Goal: Task Accomplishment & Management: Manage account settings

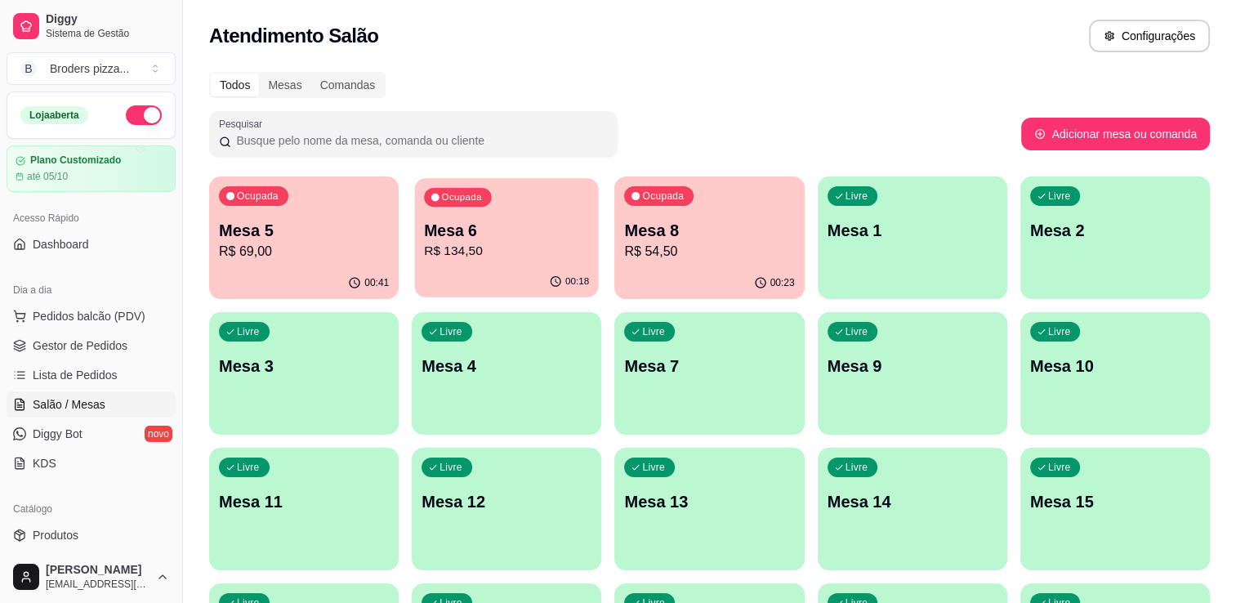
click at [480, 258] on p "R$ 134,50" at bounding box center [506, 251] width 165 height 19
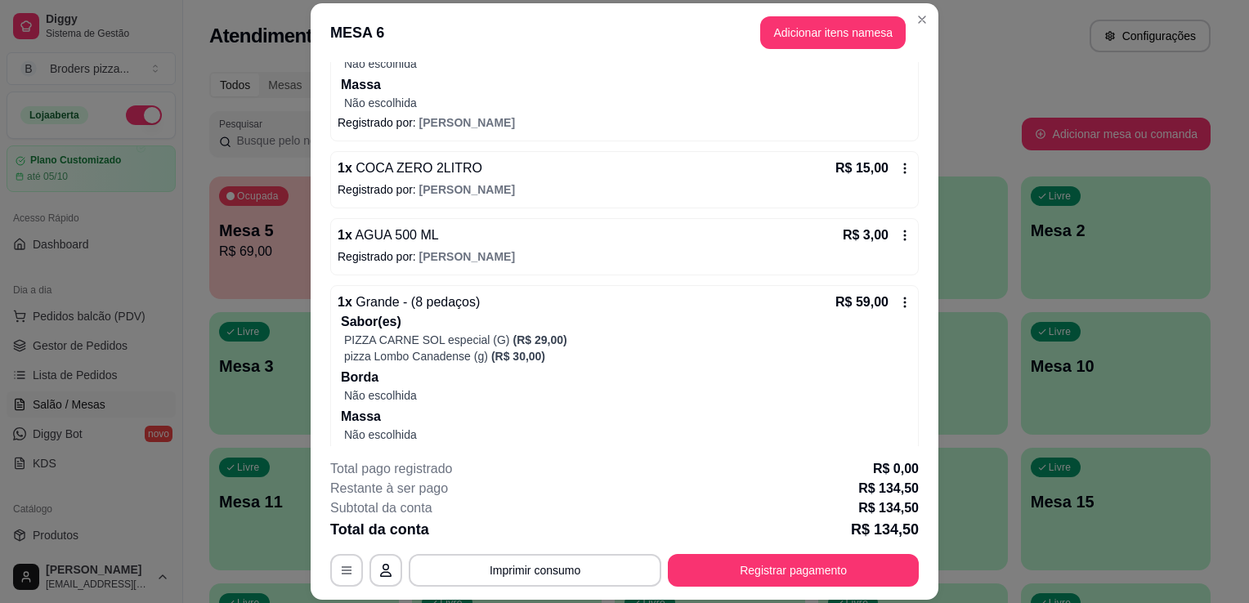
scroll to position [294, 0]
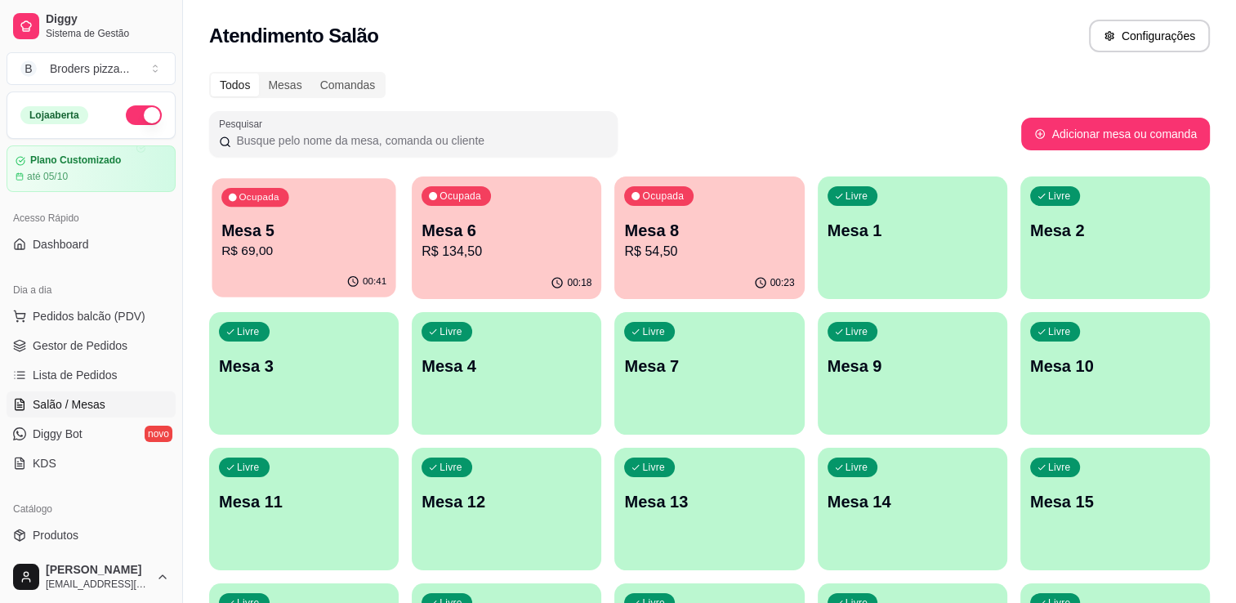
click at [302, 281] on div "00:41" at bounding box center [304, 281] width 184 height 31
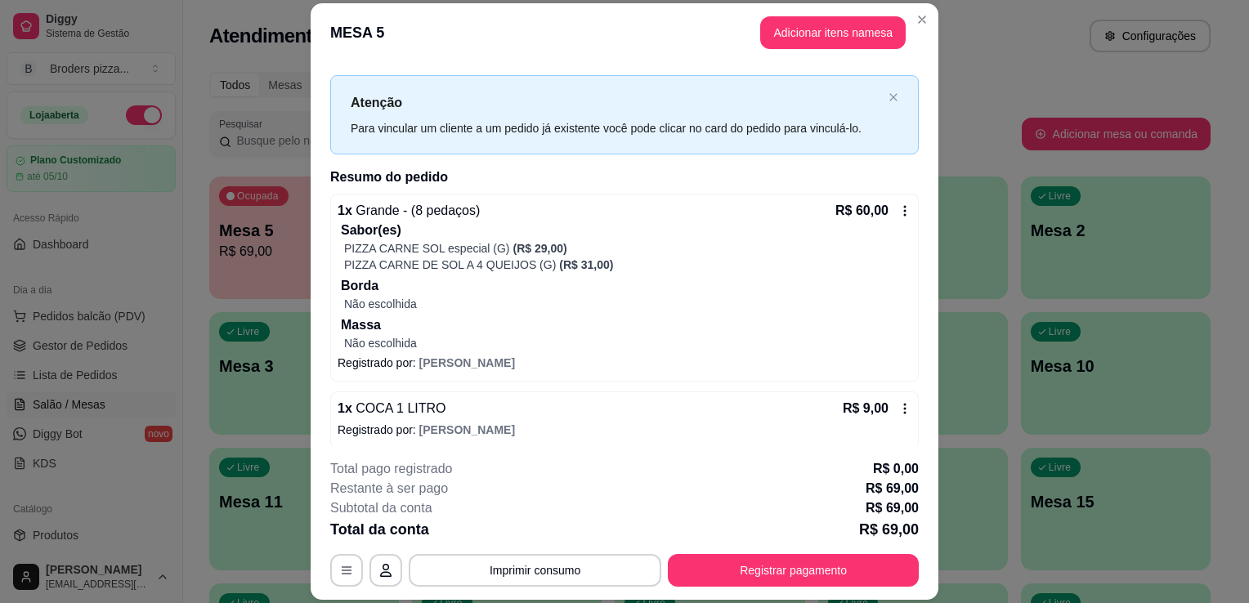
scroll to position [29, 0]
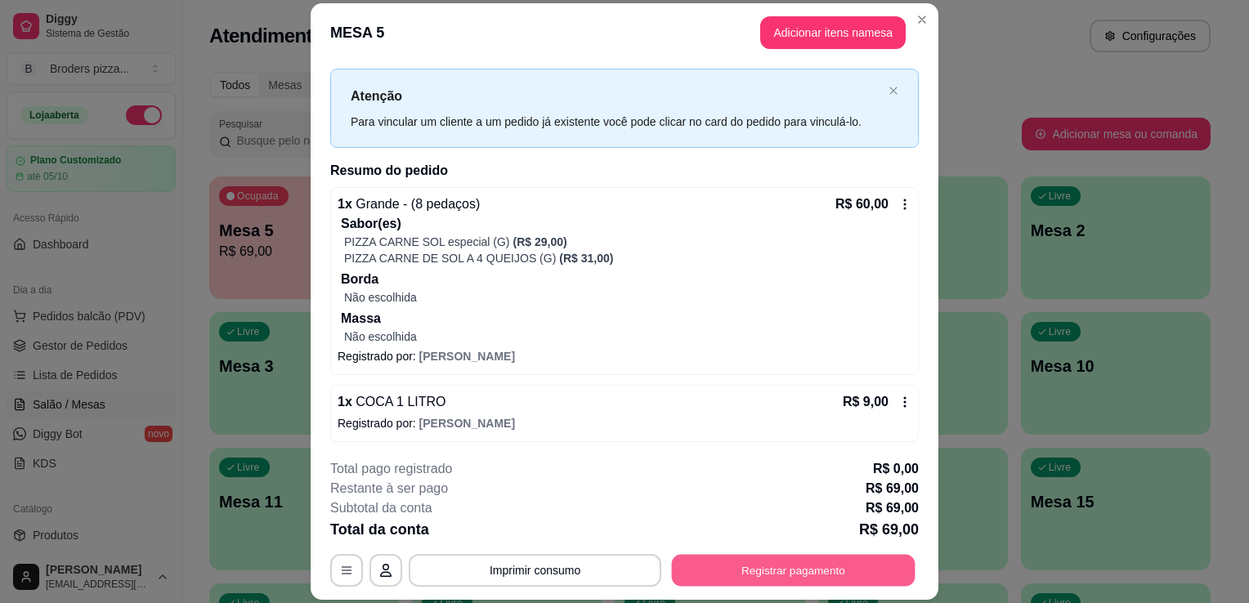
click at [847, 575] on button "Registrar pagamento" at bounding box center [794, 571] width 244 height 32
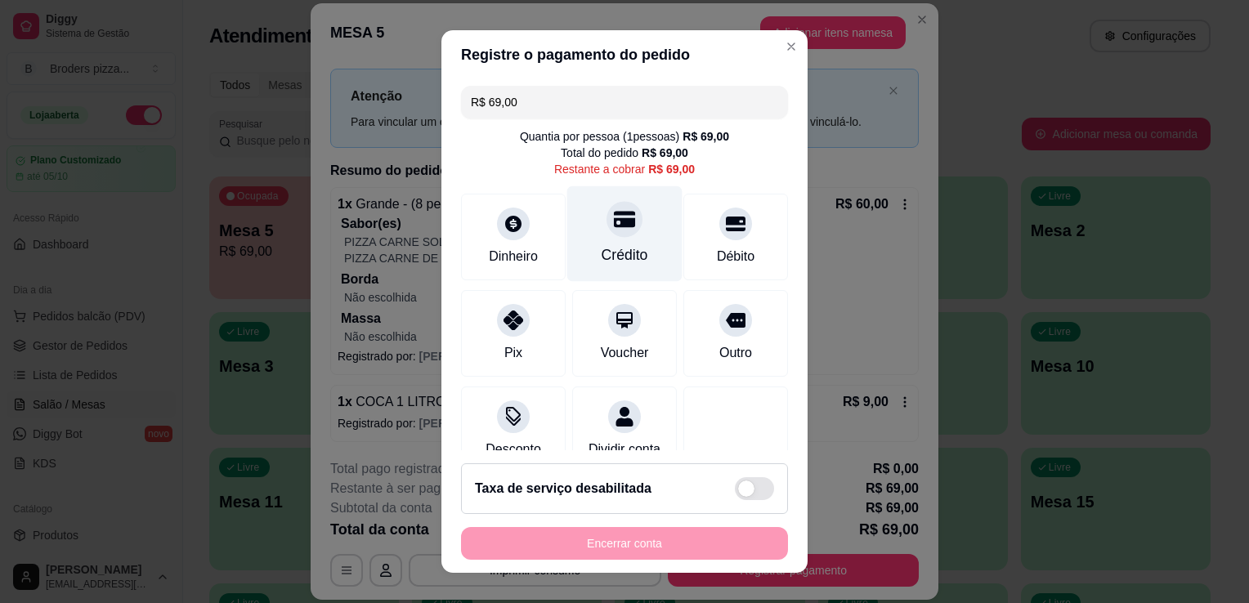
click at [611, 238] on div "Crédito" at bounding box center [624, 234] width 115 height 96
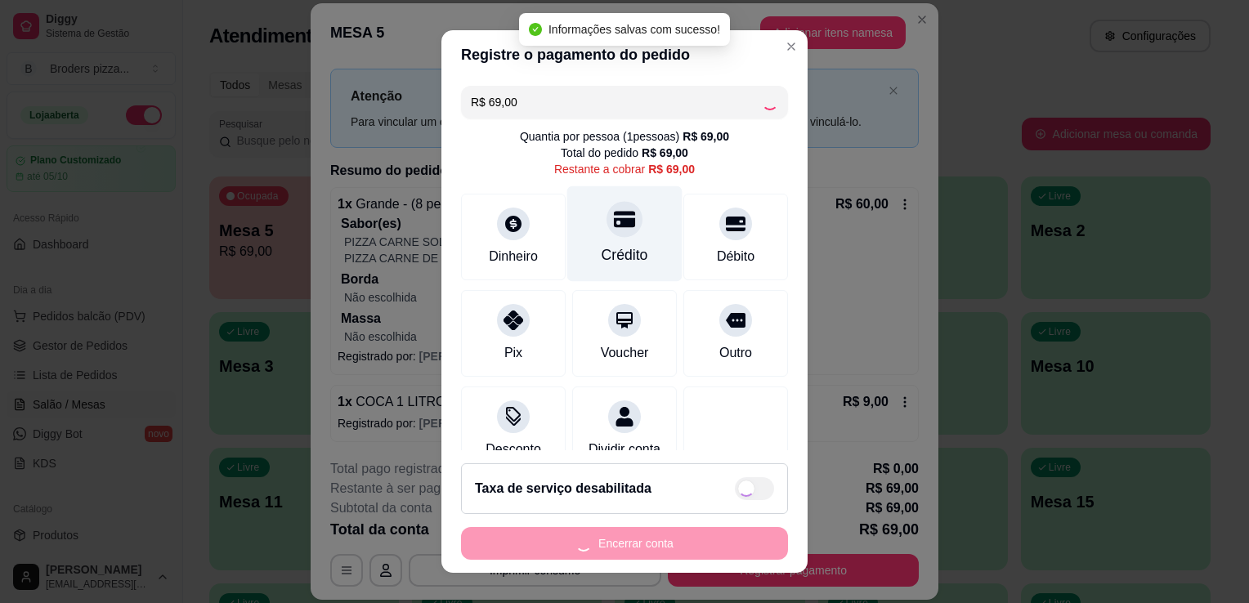
type input "R$ 0,00"
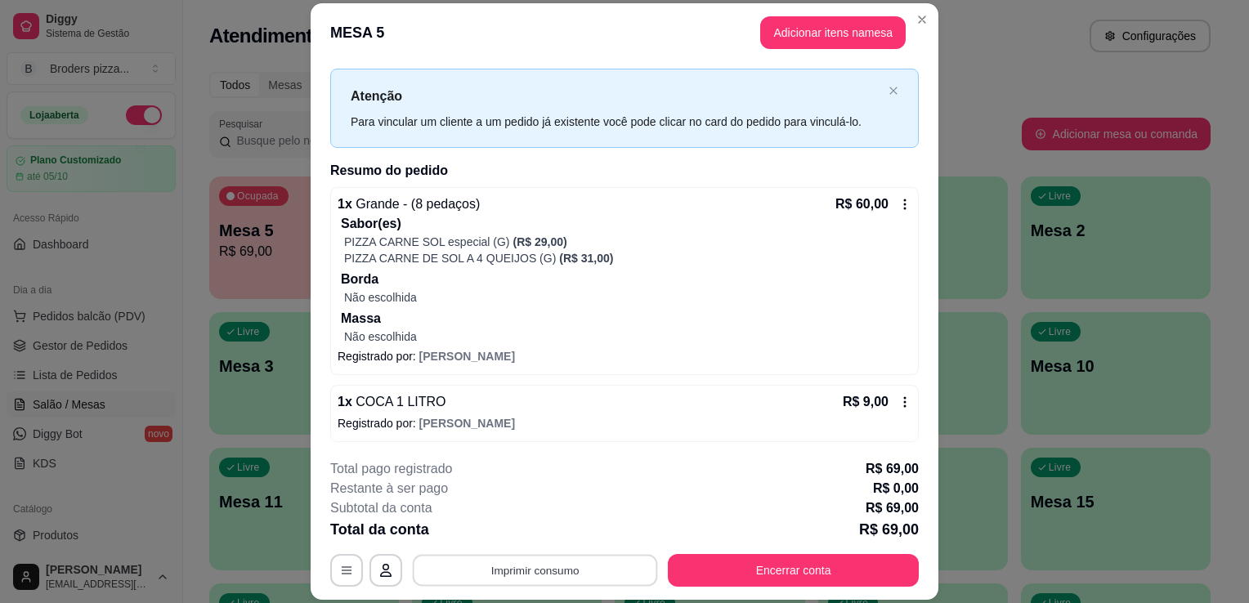
click at [478, 565] on button "Imprimir consumo" at bounding box center [535, 571] width 245 height 32
click at [521, 534] on button "IMPRESSORA" at bounding box center [533, 533] width 114 height 25
click at [830, 568] on button "Encerrar conta" at bounding box center [794, 571] width 244 height 32
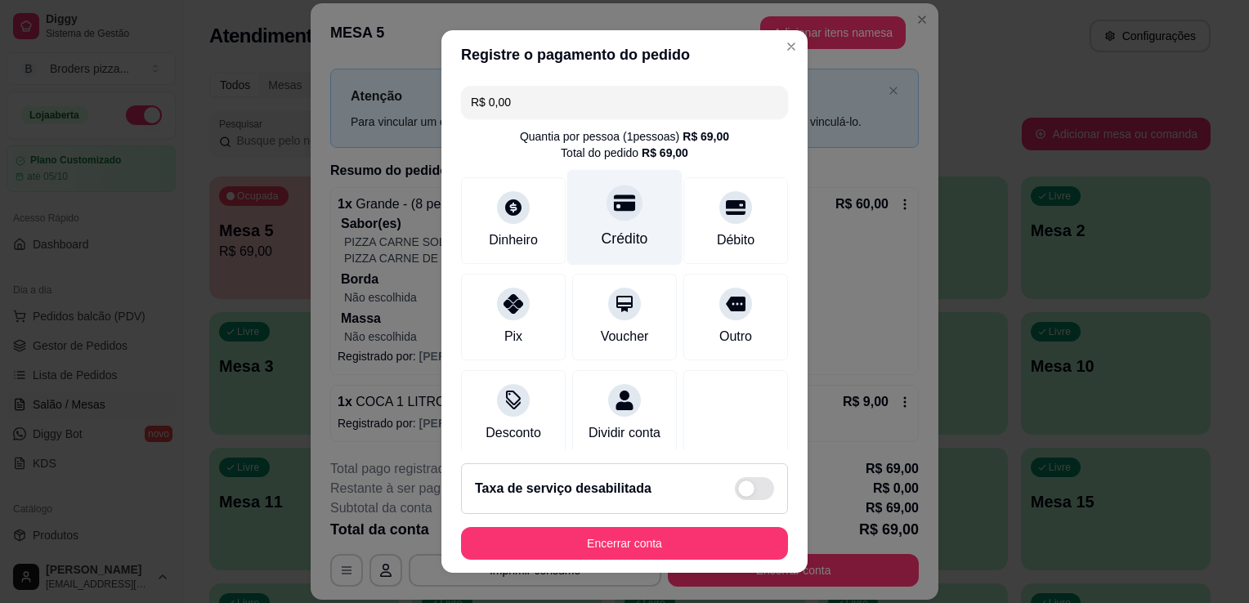
click at [616, 192] on icon at bounding box center [624, 202] width 21 height 21
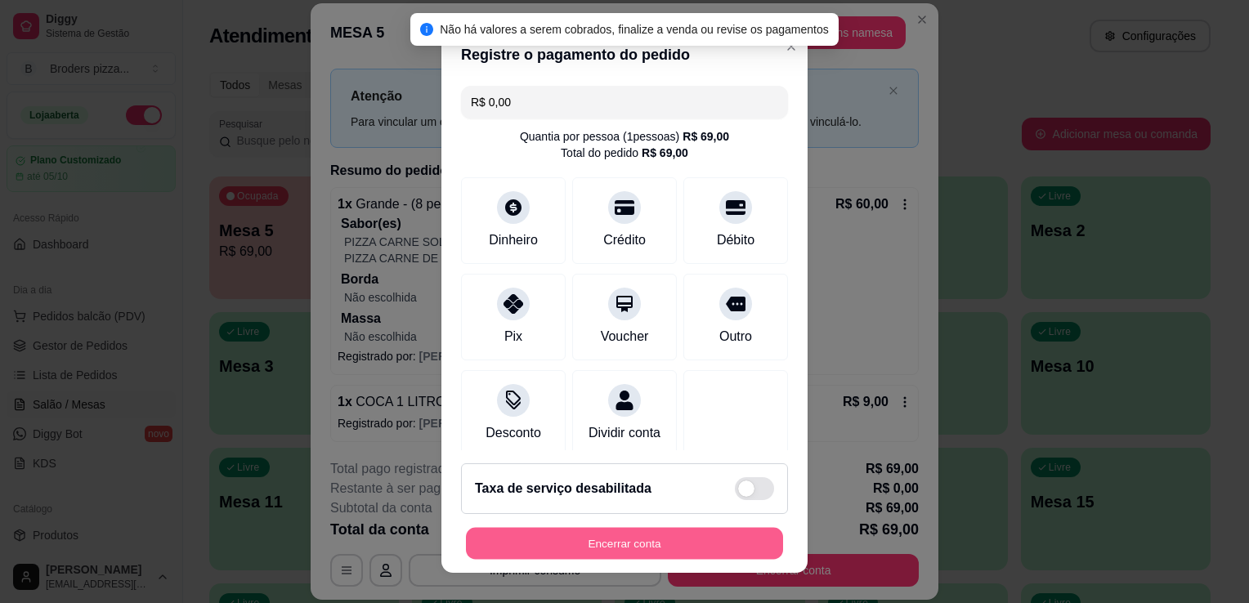
click at [570, 554] on button "Encerrar conta" at bounding box center [624, 544] width 317 height 32
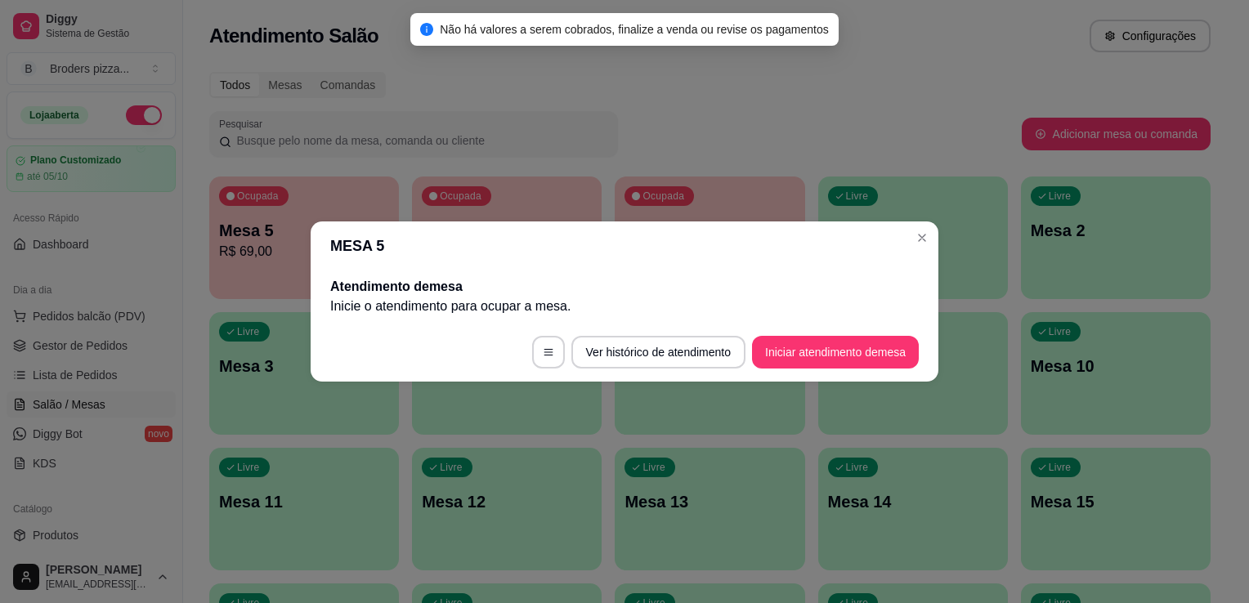
scroll to position [0, 0]
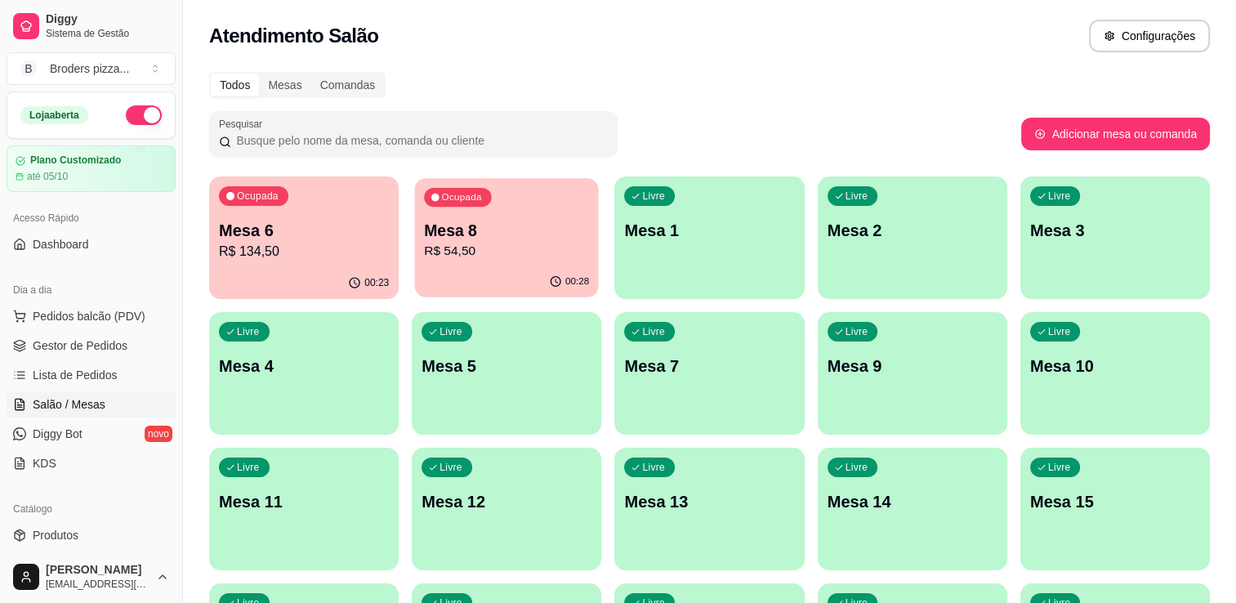
click at [510, 267] on div "00:28" at bounding box center [507, 281] width 184 height 31
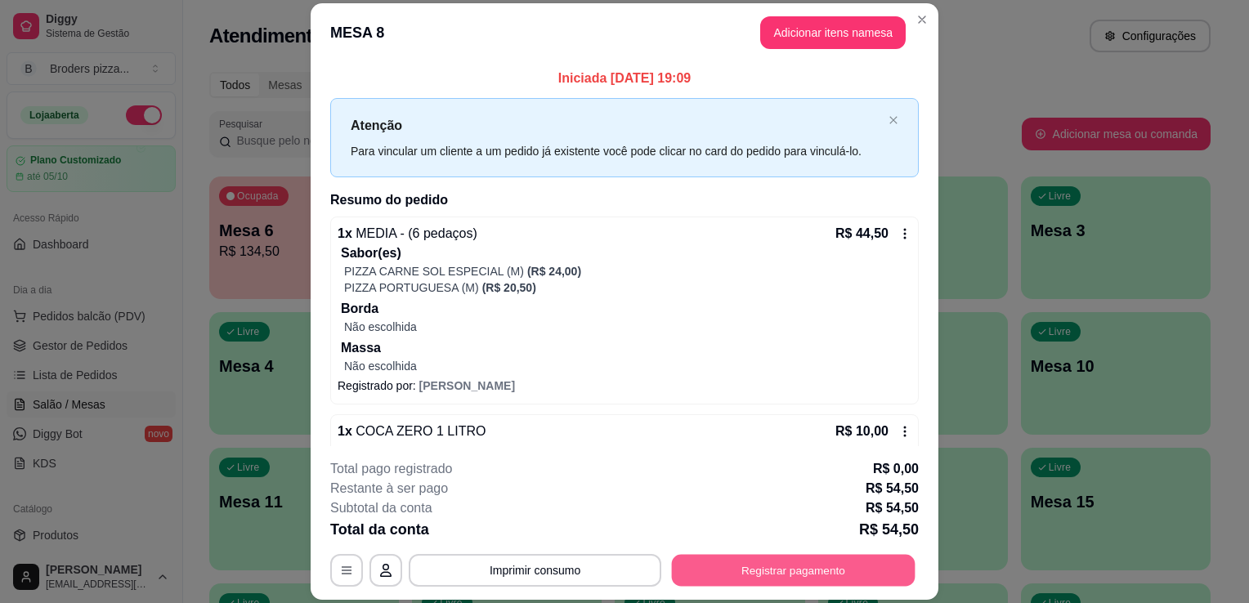
click at [717, 568] on button "Registrar pagamento" at bounding box center [794, 571] width 244 height 32
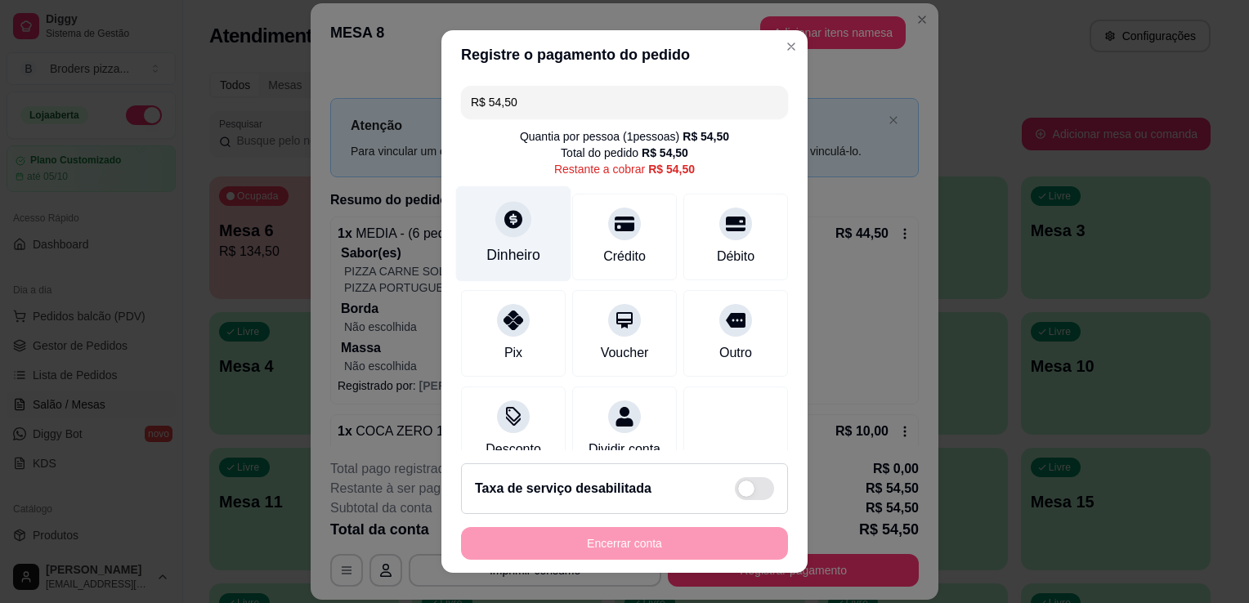
click at [505, 230] on div at bounding box center [513, 219] width 36 height 36
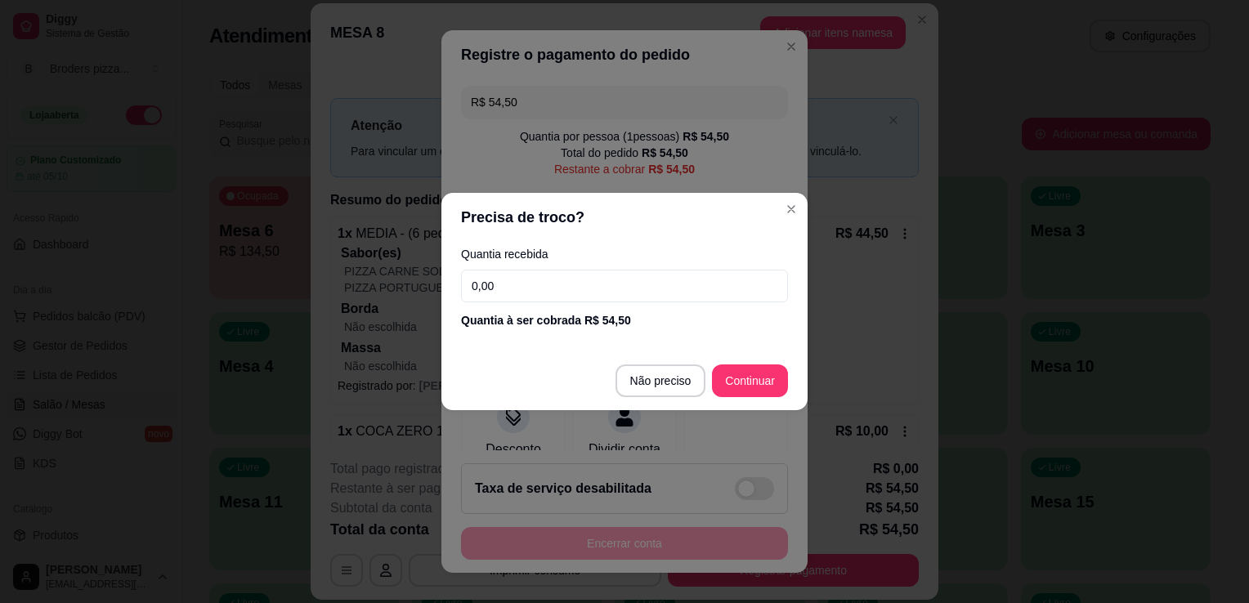
click at [521, 287] on input "0,00" at bounding box center [624, 286] width 327 height 33
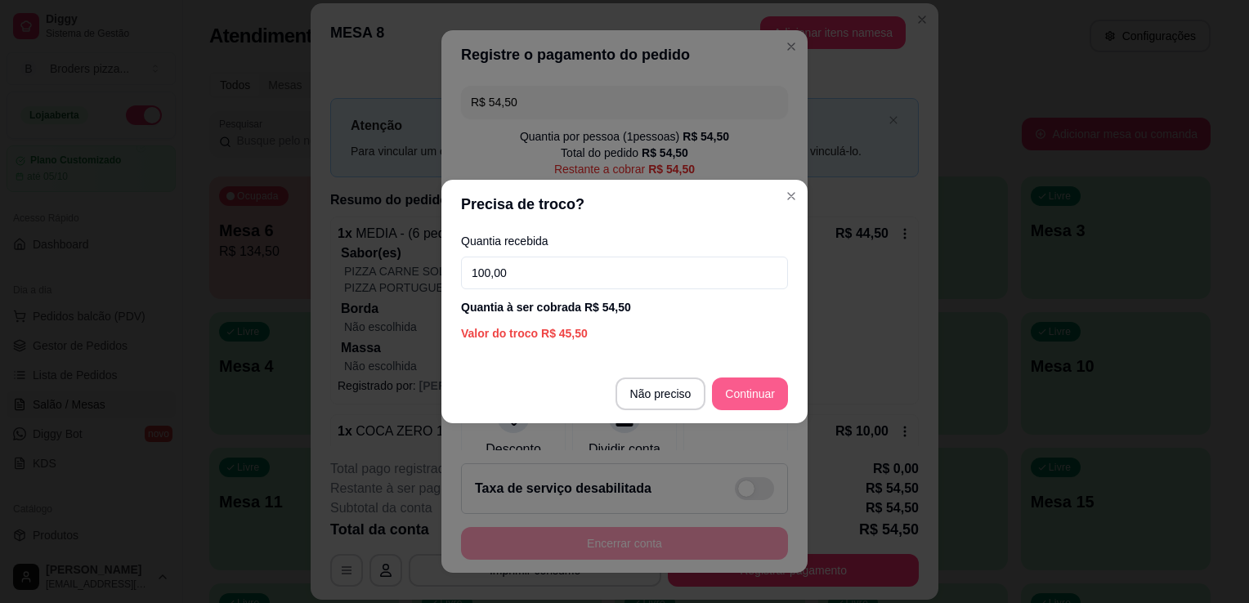
type input "100,00"
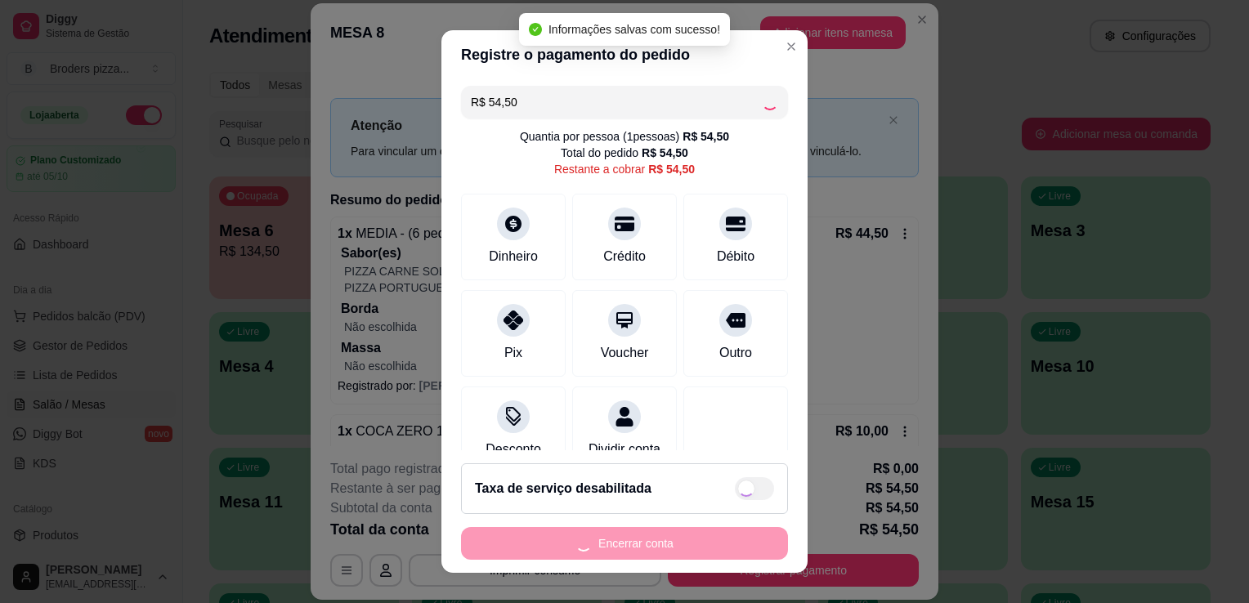
type input "R$ 0,00"
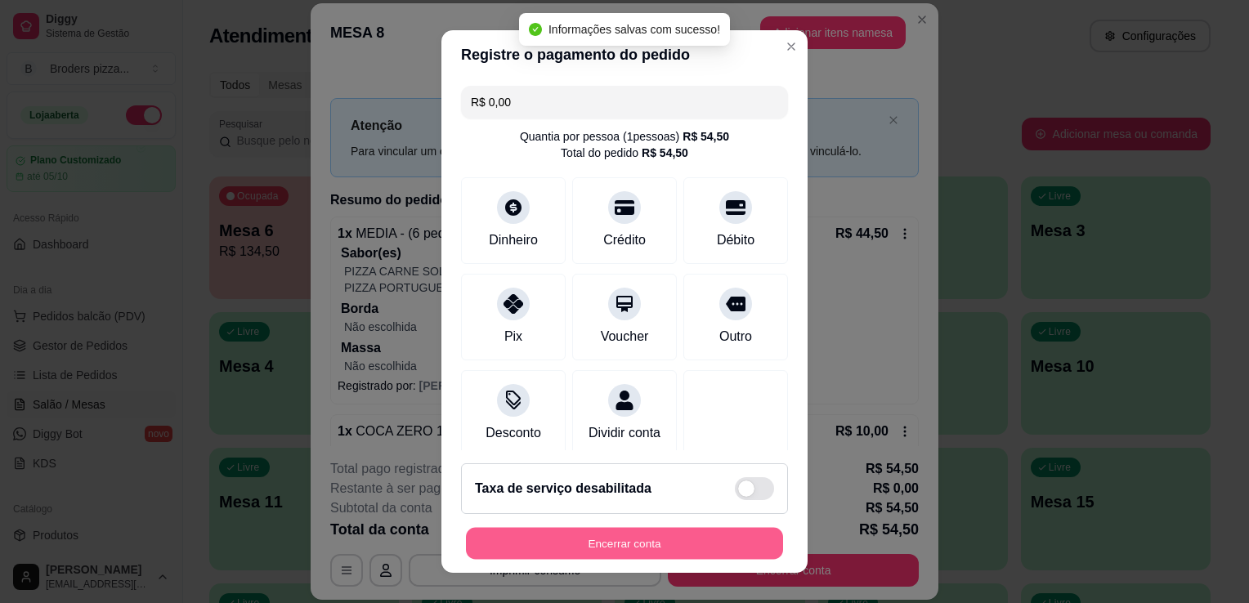
click at [613, 539] on button "Encerrar conta" at bounding box center [624, 544] width 317 height 32
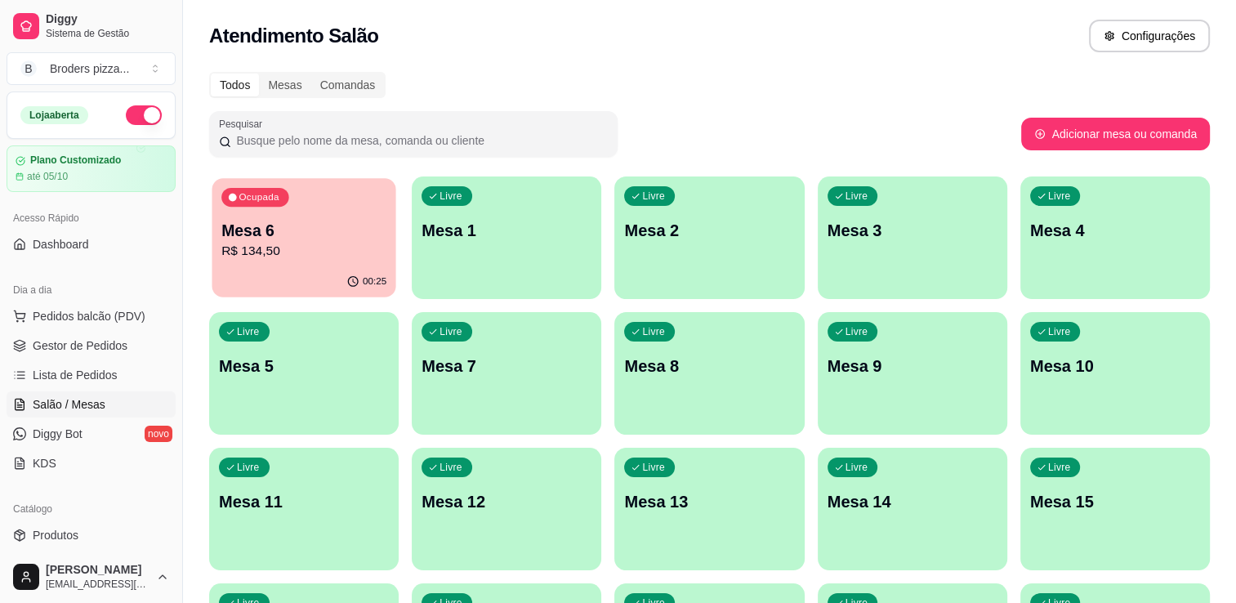
click at [271, 217] on div "Ocupada Mesa 6 R$ 134,50" at bounding box center [304, 222] width 184 height 88
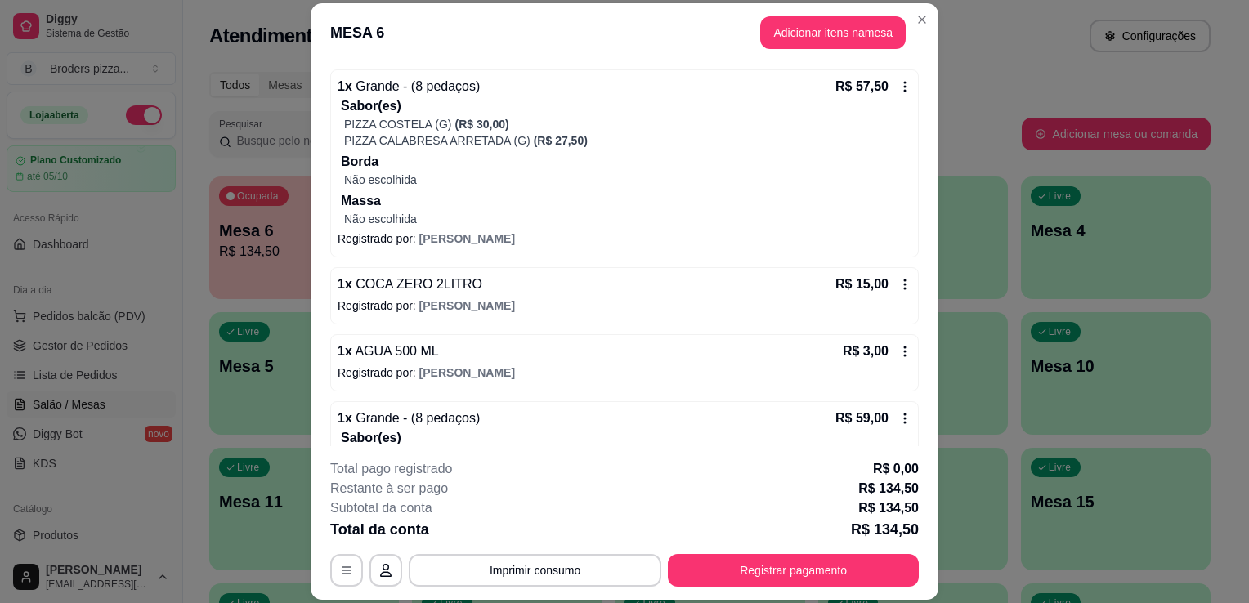
scroll to position [294, 0]
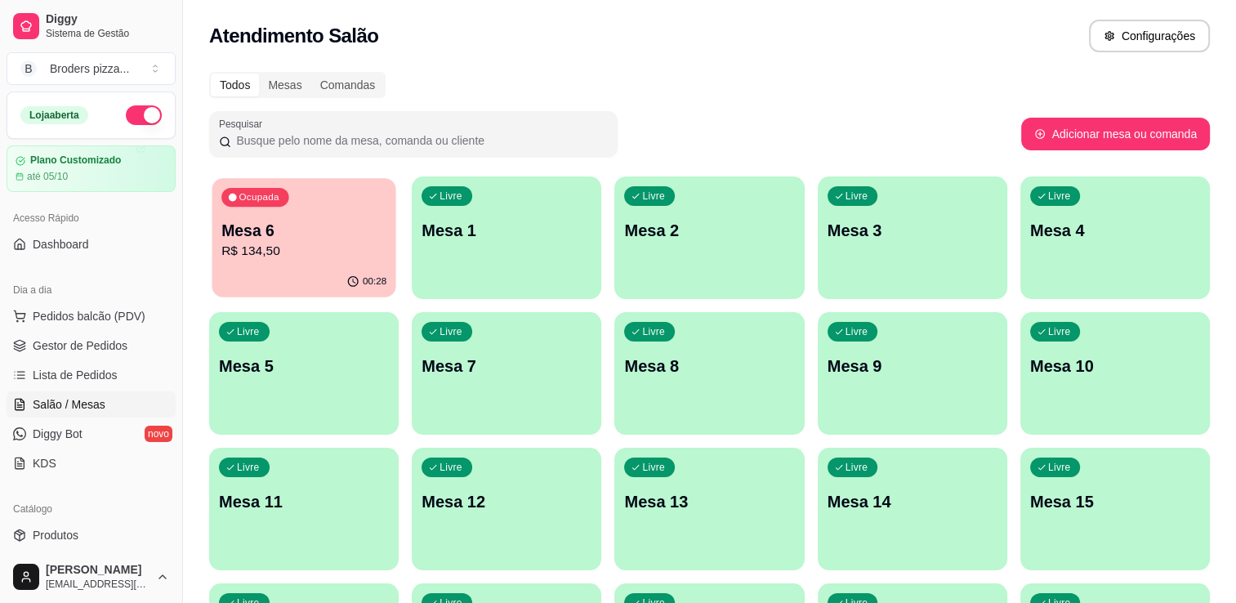
click at [306, 270] on div "00:28" at bounding box center [304, 281] width 184 height 31
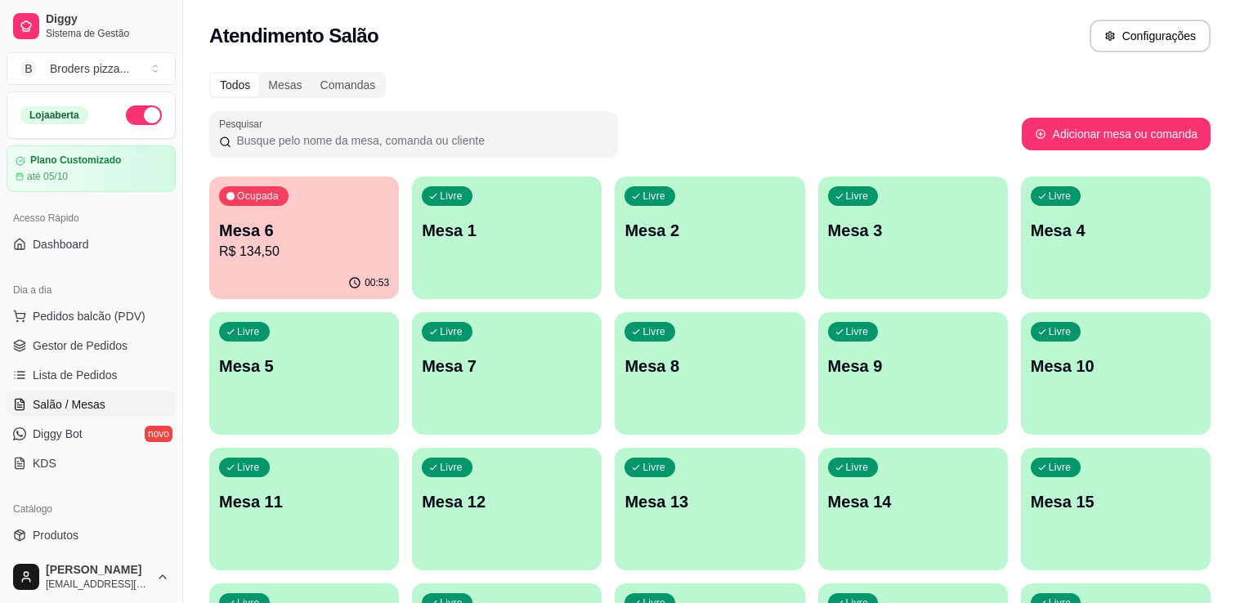
click at [306, 270] on div "**********" at bounding box center [624, 301] width 1249 height 603
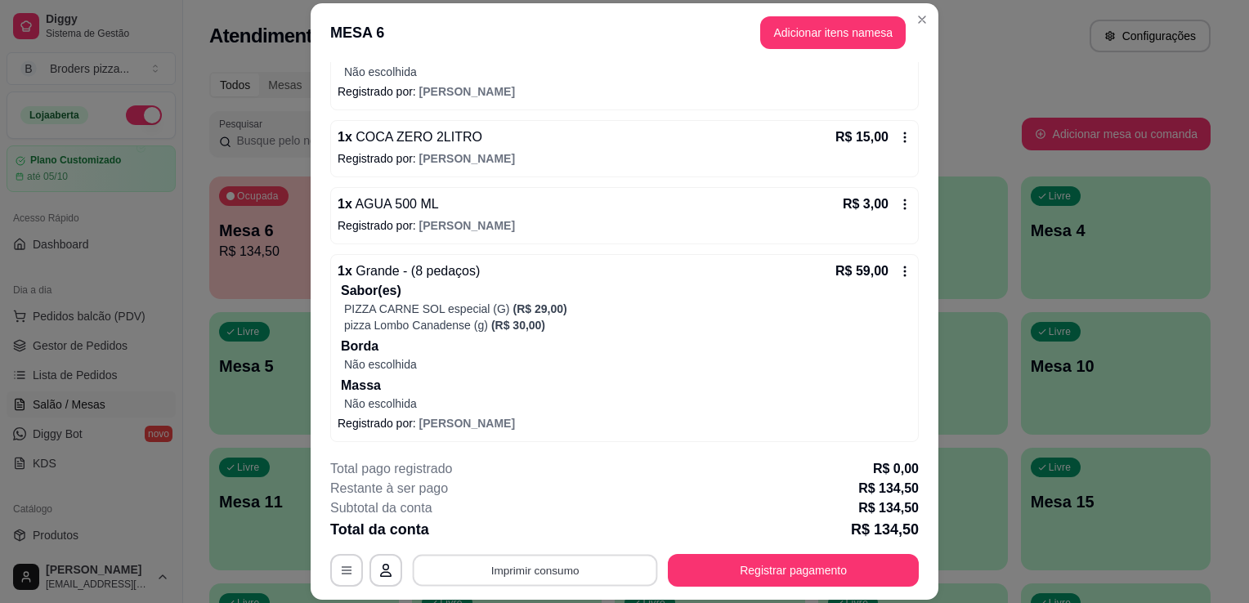
click at [549, 579] on button "Imprimir consumo" at bounding box center [535, 571] width 245 height 32
click at [550, 538] on button "IMPRESSORA" at bounding box center [533, 533] width 114 height 25
click at [755, 571] on button "Registrar pagamento" at bounding box center [794, 571] width 244 height 32
drag, startPoint x: 755, startPoint y: 571, endPoint x: 736, endPoint y: 437, distance: 135.3
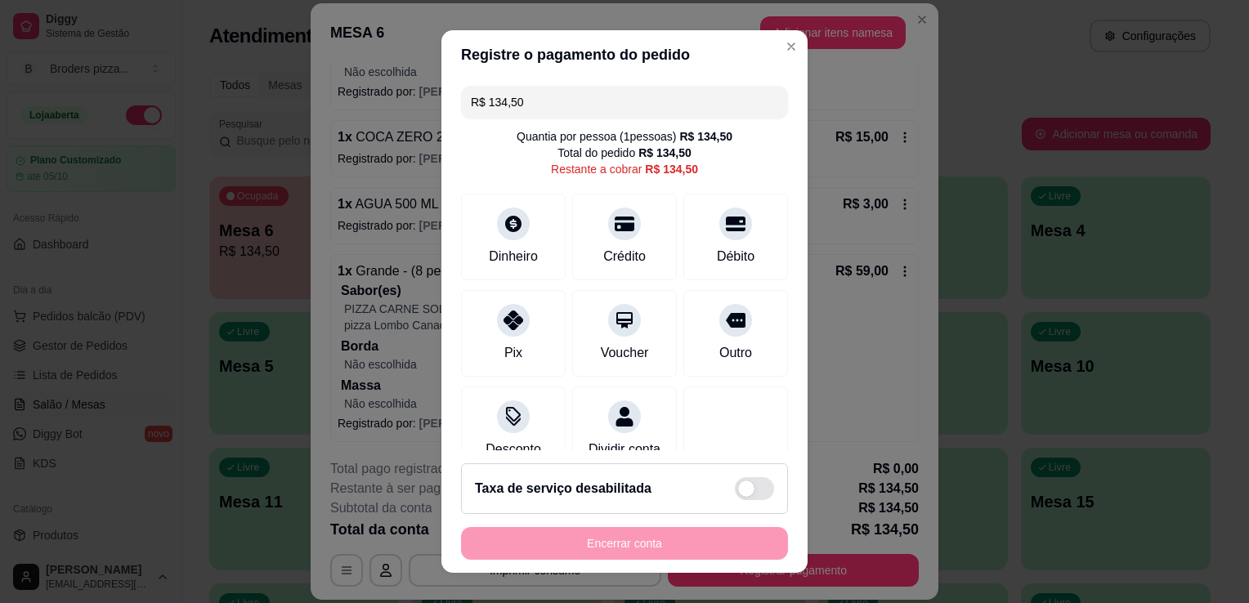
drag, startPoint x: 736, startPoint y: 437, endPoint x: 571, endPoint y: 93, distance: 381.6
click at [571, 93] on input "R$ 134,50" at bounding box center [624, 102] width 307 height 33
click at [619, 241] on div "Crédito" at bounding box center [624, 234] width 115 height 96
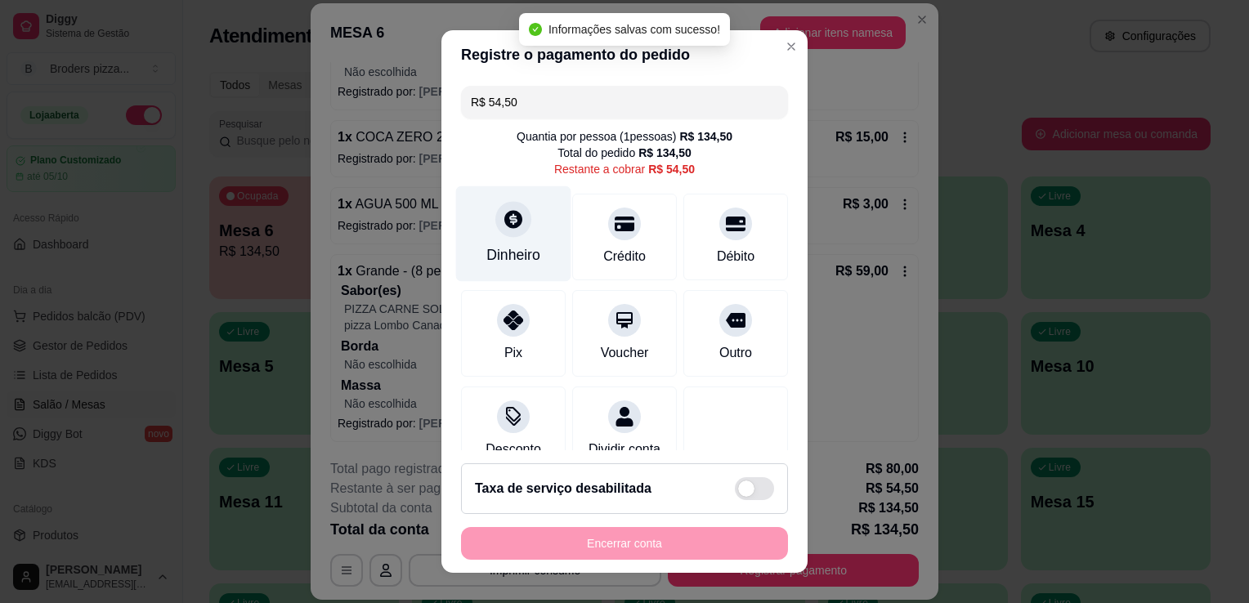
click at [508, 268] on div "Dinheiro" at bounding box center [513, 234] width 115 height 96
type input "R$ 0,00"
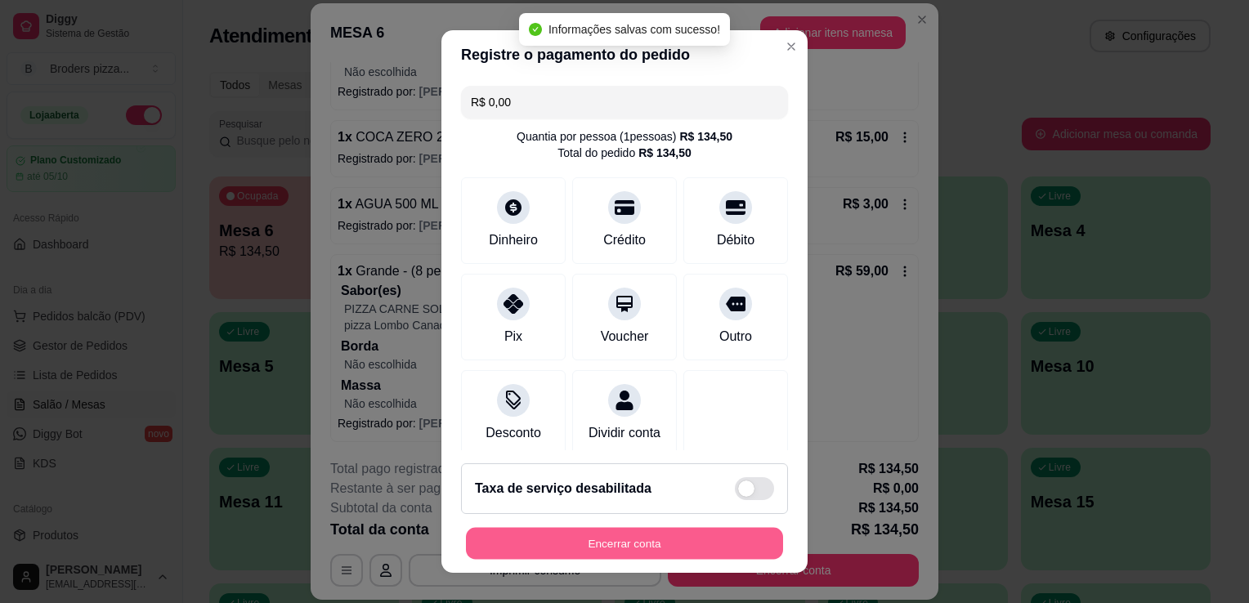
click at [655, 547] on button "Encerrar conta" at bounding box center [624, 544] width 317 height 32
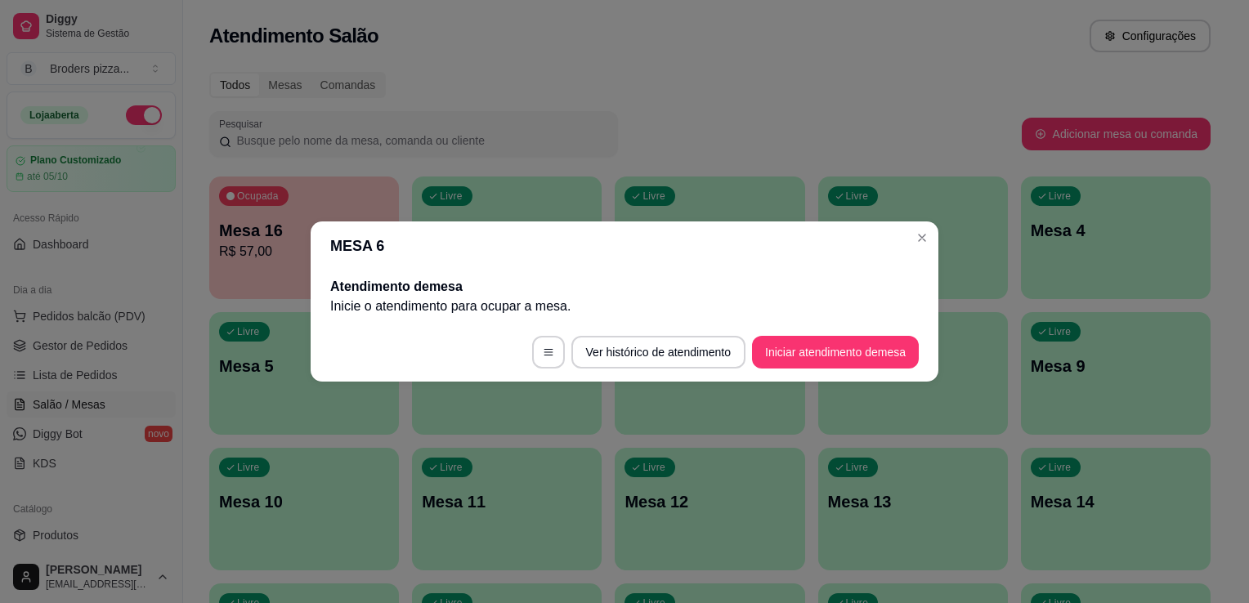
scroll to position [0, 0]
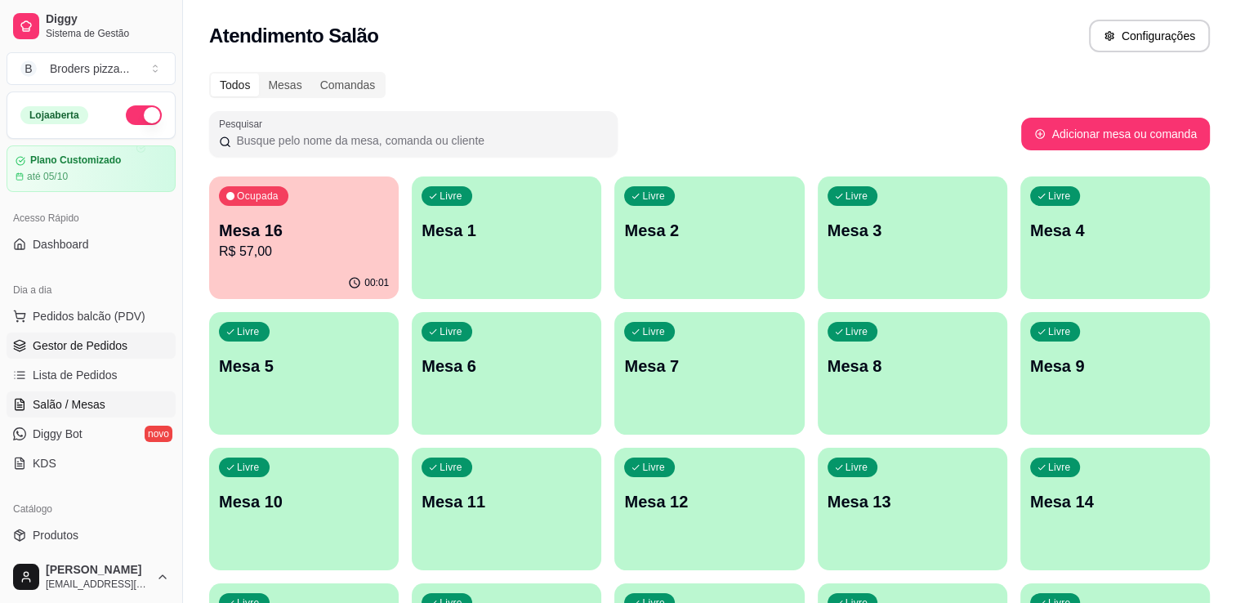
click at [97, 350] on span "Gestor de Pedidos" at bounding box center [80, 345] width 95 height 16
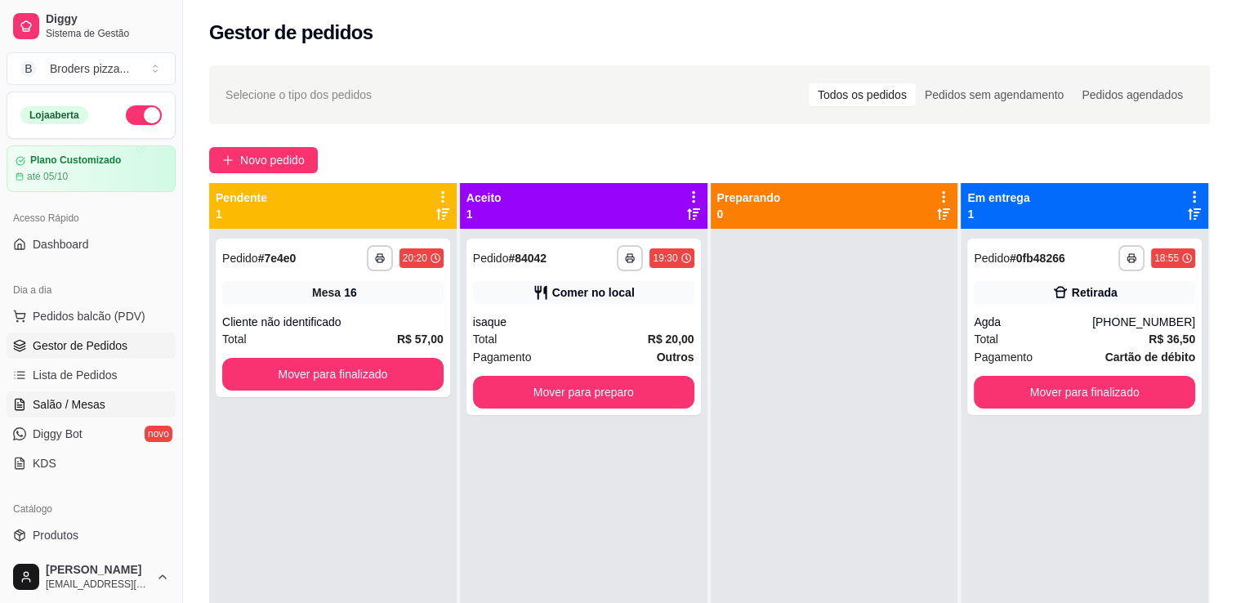
click at [66, 410] on span "Salão / Mesas" at bounding box center [69, 404] width 73 height 16
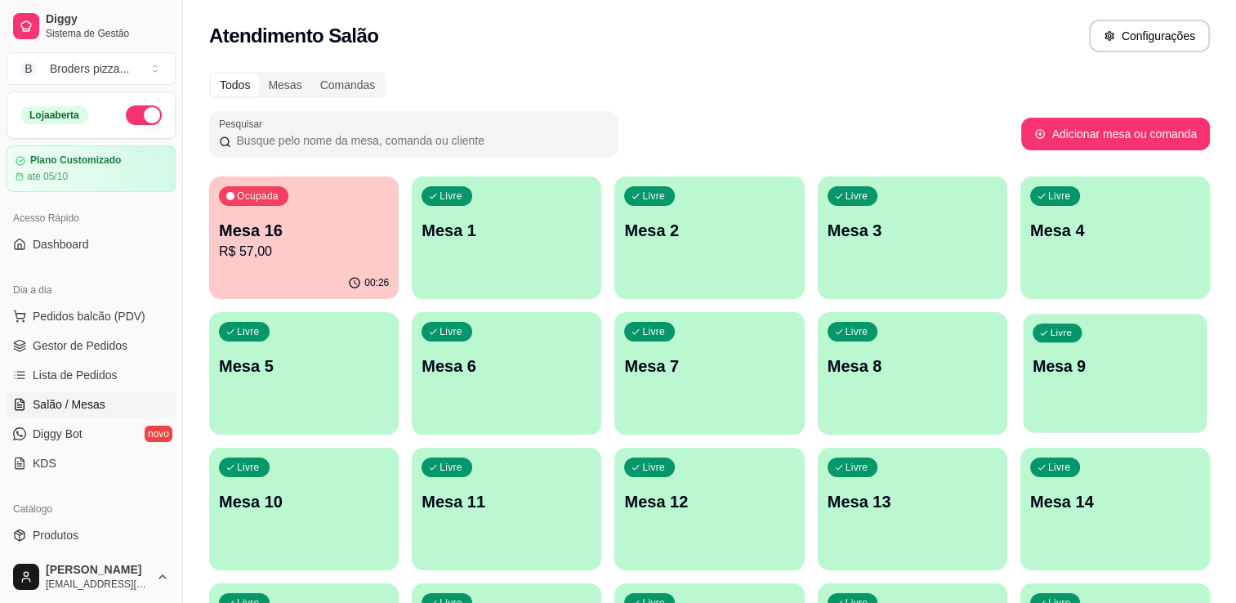
click at [1072, 360] on p "Mesa 9" at bounding box center [1115, 366] width 165 height 22
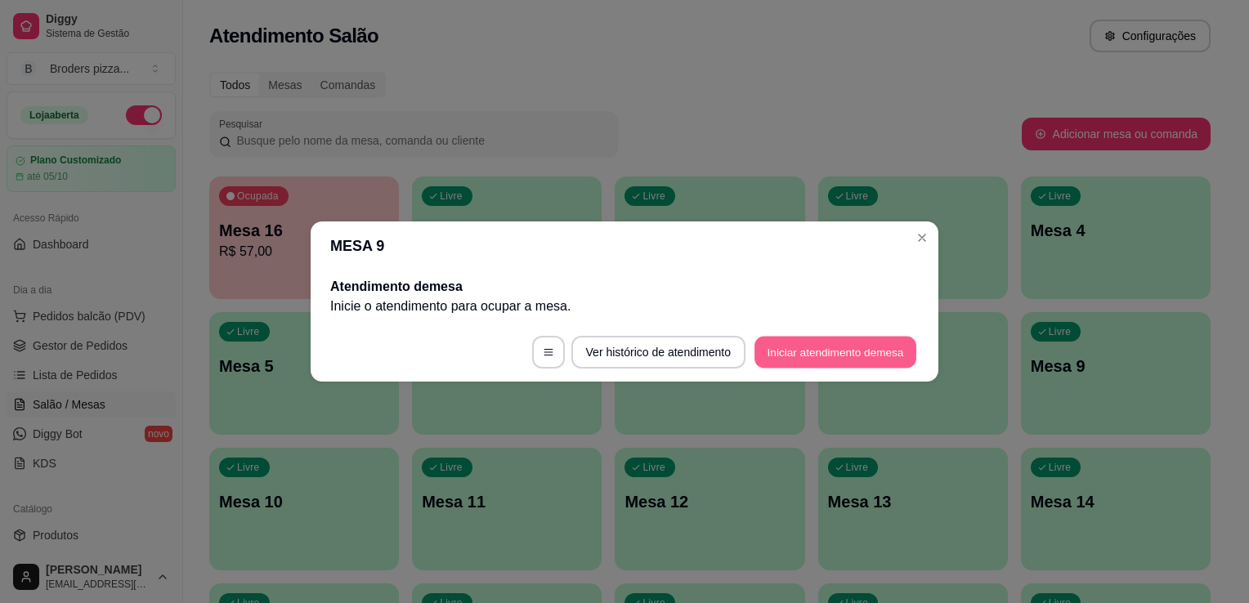
click at [811, 356] on button "Iniciar atendimento de mesa" at bounding box center [835, 353] width 162 height 32
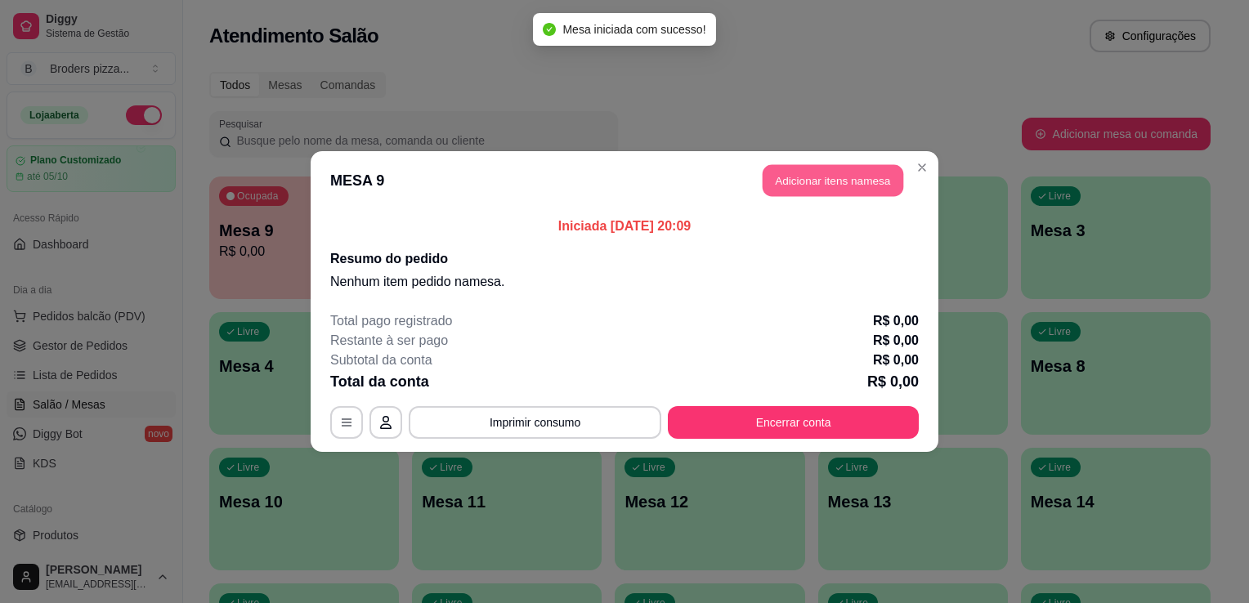
click at [789, 174] on button "Adicionar itens na mesa" at bounding box center [832, 181] width 141 height 32
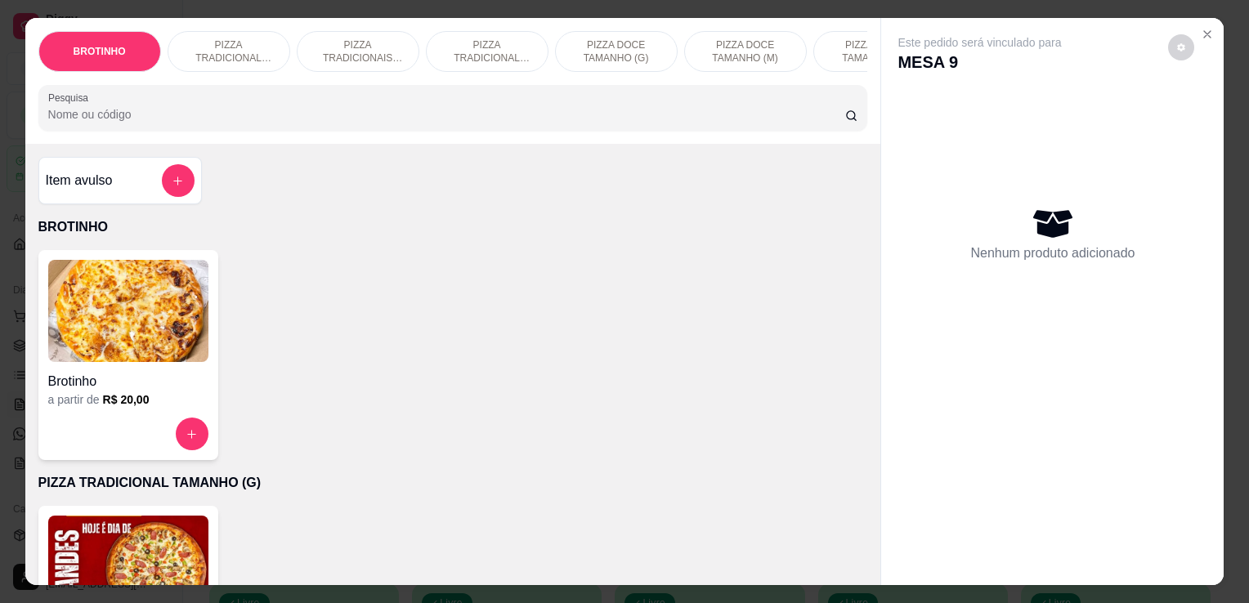
click at [361, 54] on p "PIZZA TRADICIONAIS TAMANHO (M)" at bounding box center [358, 51] width 95 height 26
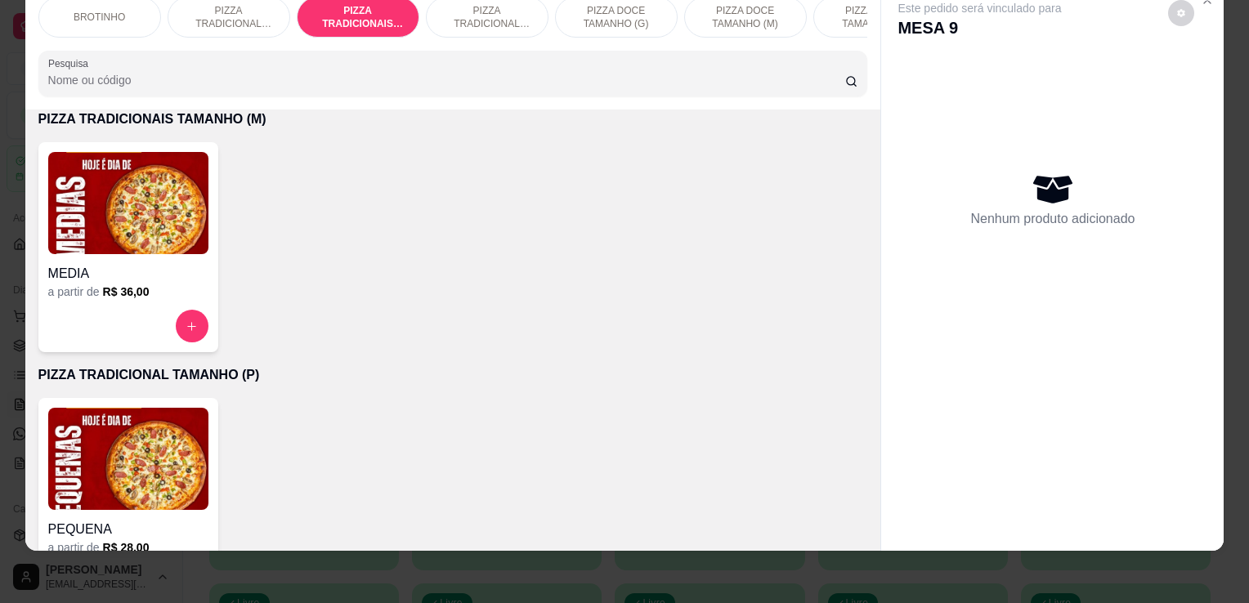
click at [108, 264] on h4 "MEDIA" at bounding box center [128, 274] width 160 height 20
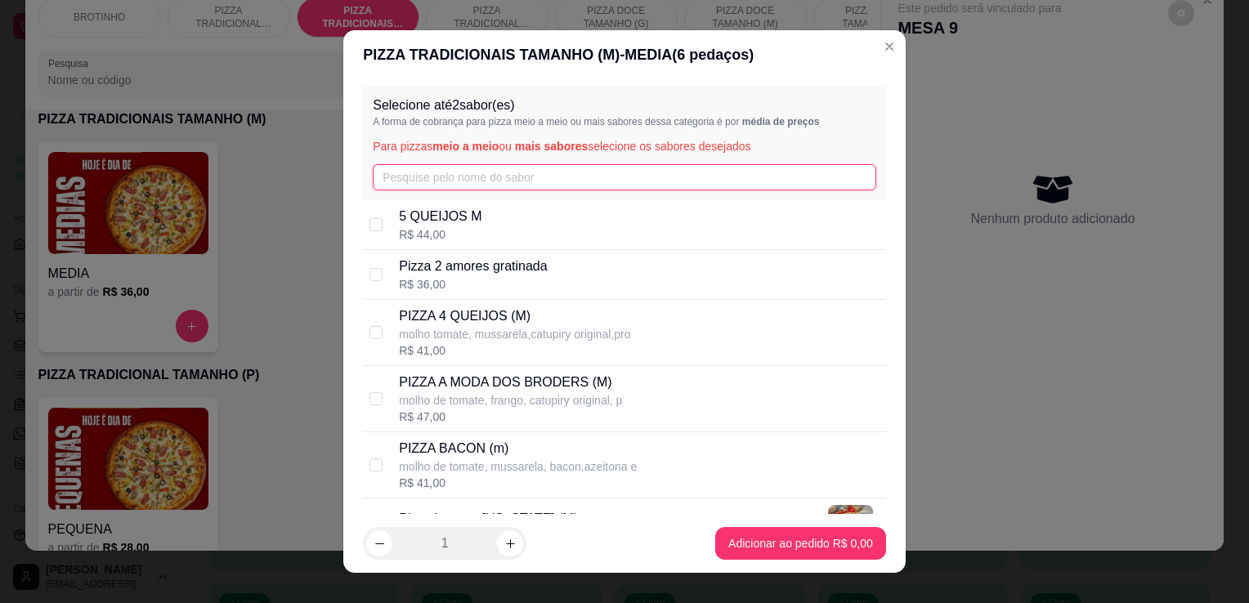
click at [454, 172] on input "text" at bounding box center [624, 177] width 503 height 26
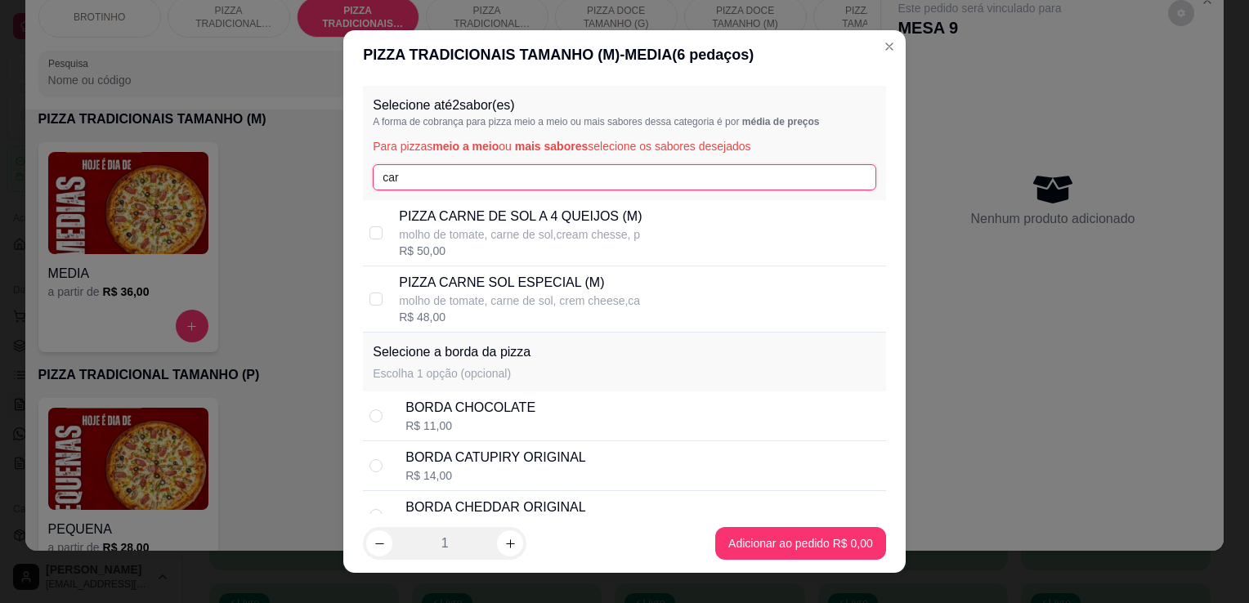
type input "car"
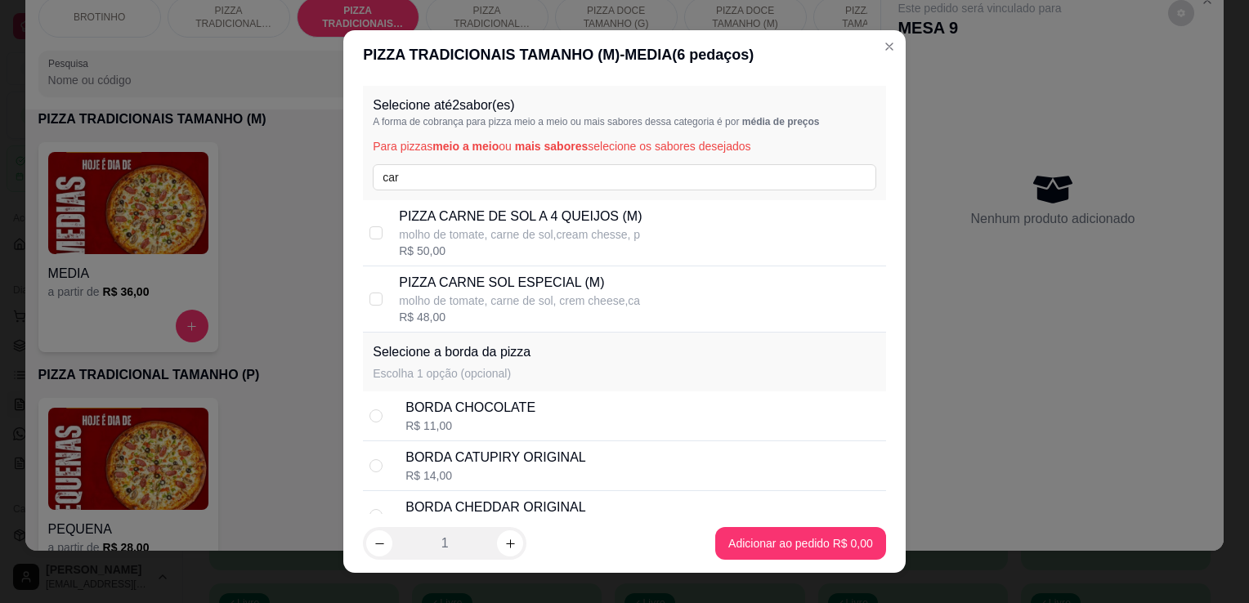
click at [539, 302] on p "molho de tomate, carne de sol, crem cheese,ca" at bounding box center [519, 301] width 241 height 16
checkbox input "true"
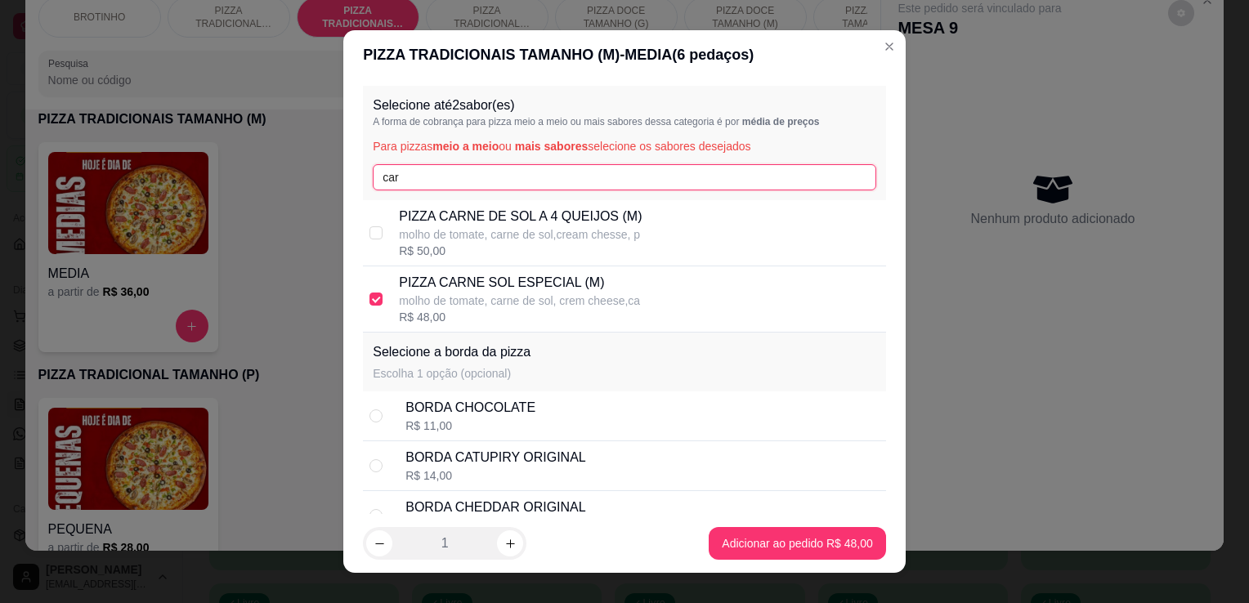
click at [442, 168] on input "car" at bounding box center [624, 177] width 503 height 26
type input "c"
type input "4"
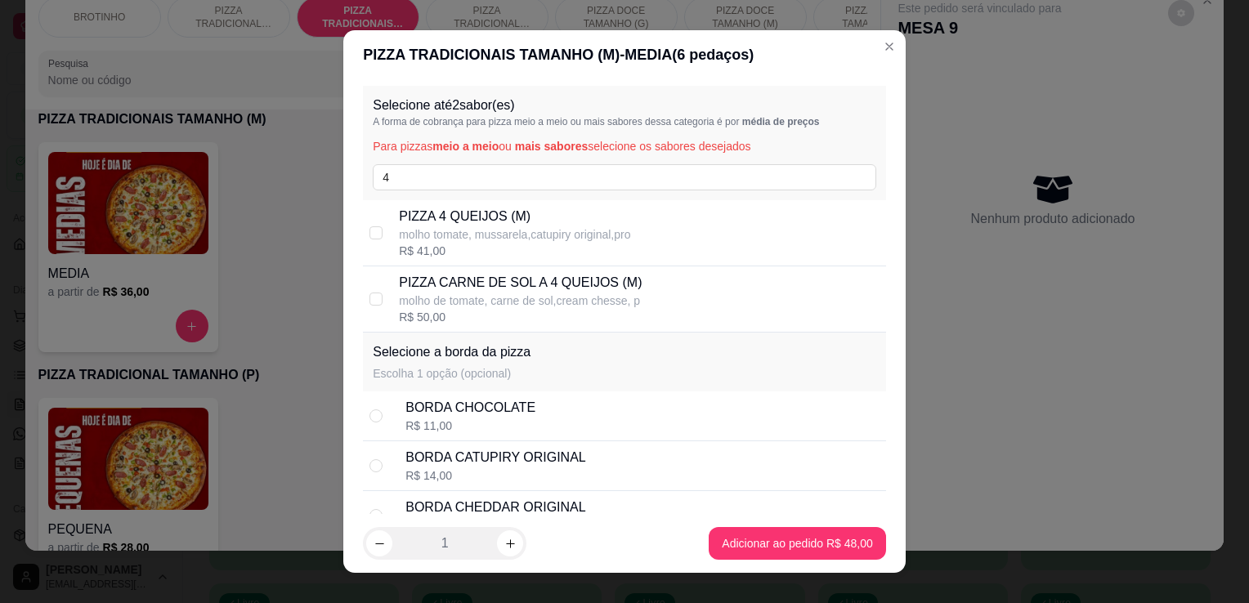
click at [503, 231] on p "molho tomate, mussarela,catupiry original,pro" at bounding box center [514, 234] width 231 height 16
checkbox input "true"
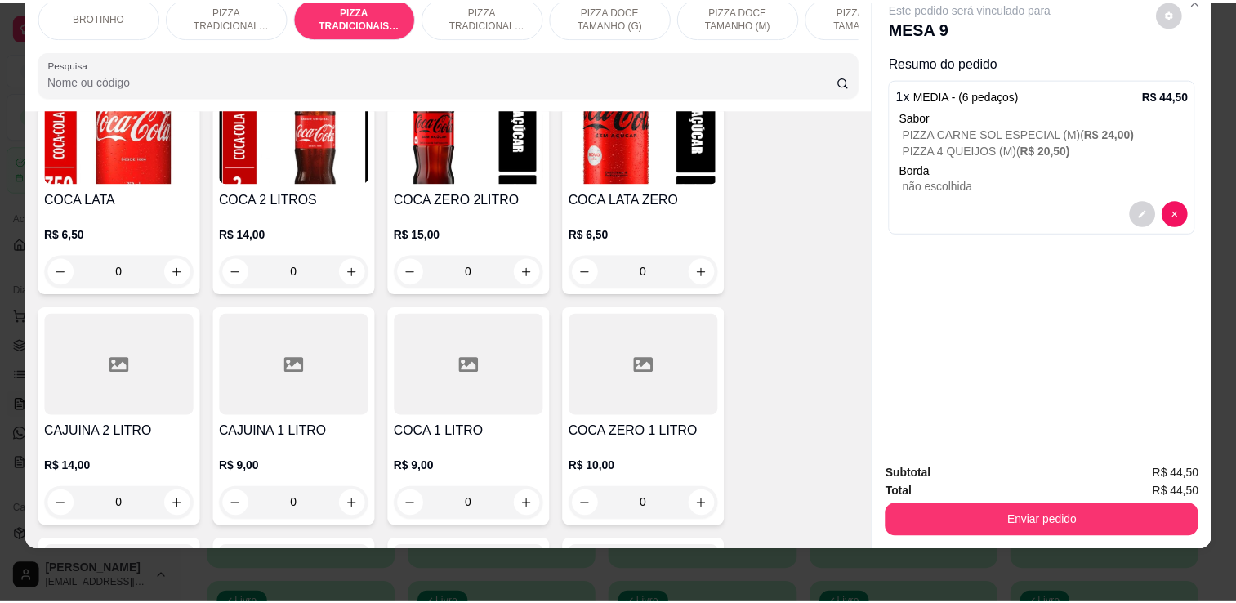
scroll to position [2004, 0]
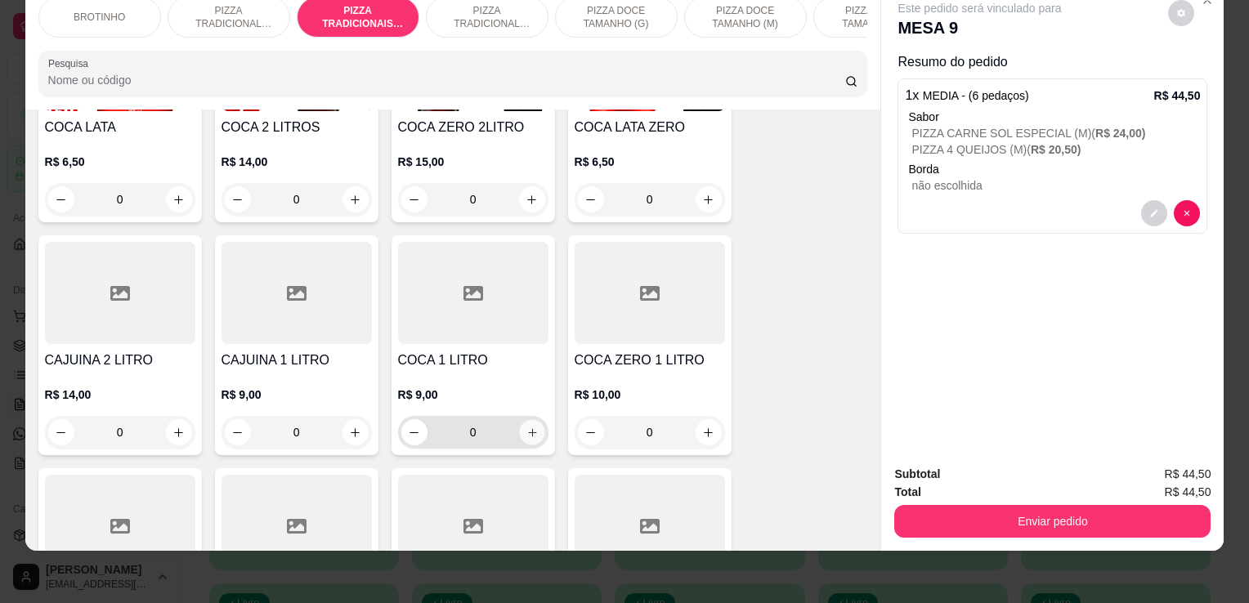
click at [532, 432] on button "increase-product-quantity" at bounding box center [531, 432] width 25 height 25
type input "1"
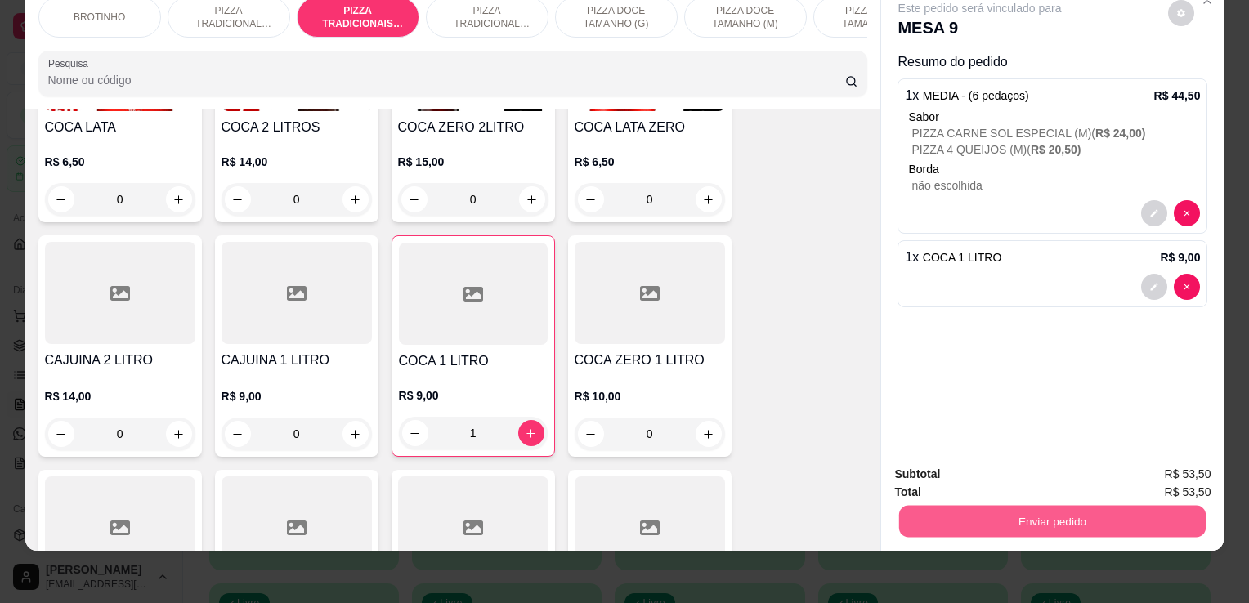
click at [916, 507] on button "Enviar pedido" at bounding box center [1052, 521] width 306 height 32
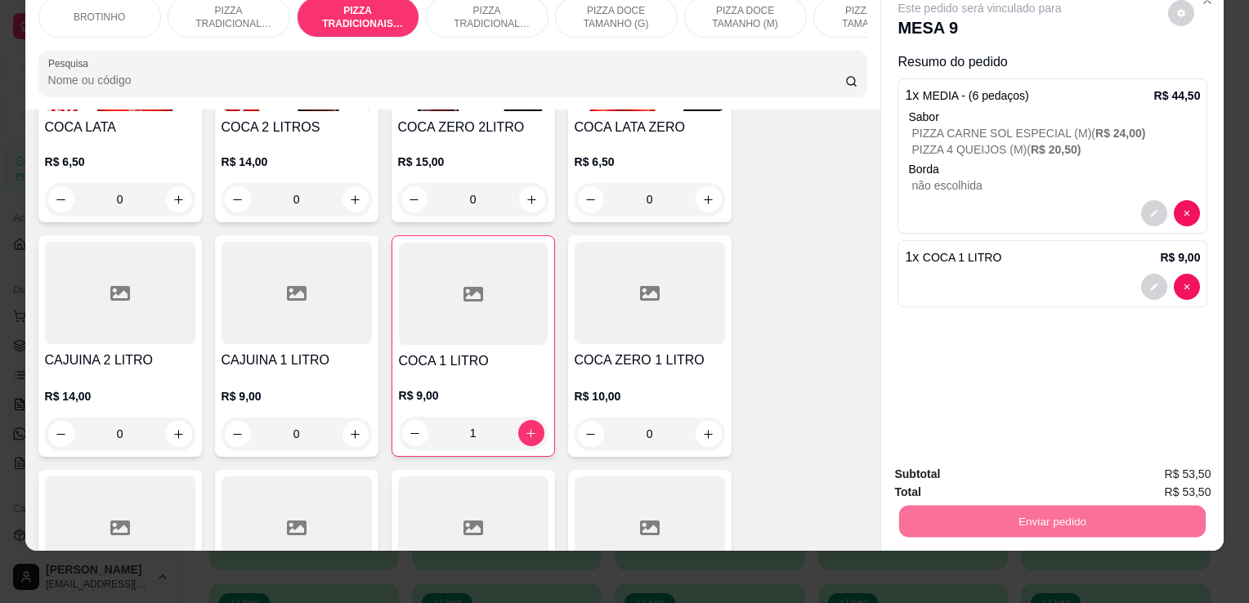
click at [921, 482] on button "Não registrar e enviar pedido" at bounding box center [998, 469] width 165 height 30
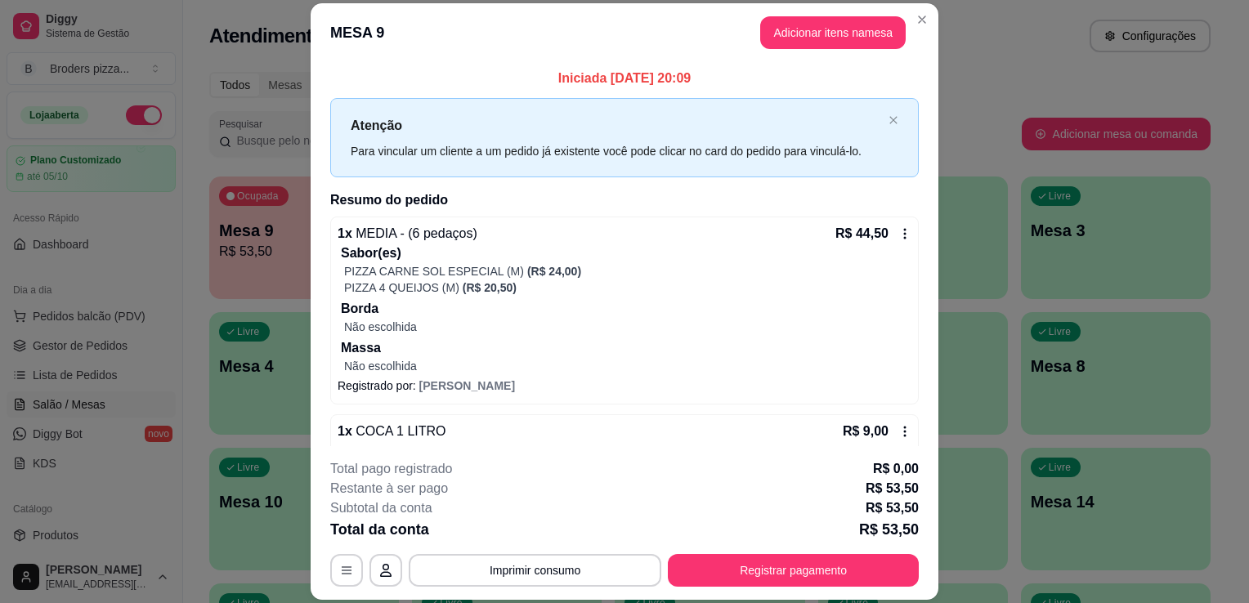
click at [898, 431] on icon at bounding box center [904, 431] width 13 height 13
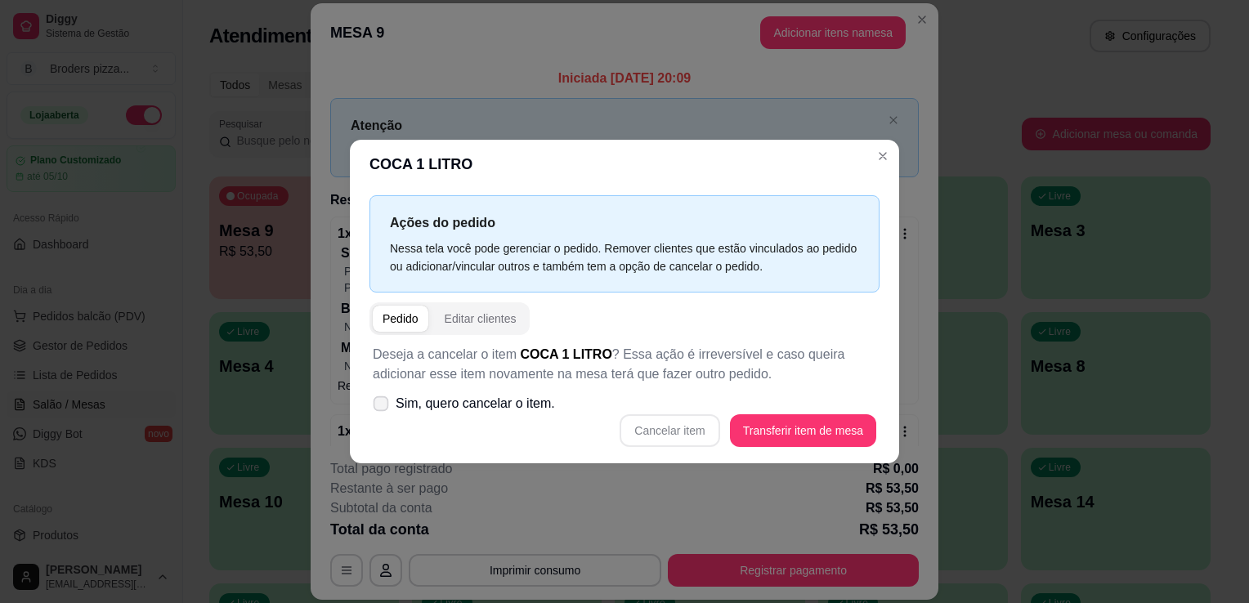
click at [410, 404] on span "Sim, quero cancelar o item." at bounding box center [475, 404] width 159 height 20
click at [382, 407] on input "Sim, quero cancelar o item." at bounding box center [377, 412] width 11 height 11
checkbox input "true"
click at [673, 428] on button "Cancelar item" at bounding box center [669, 431] width 97 height 32
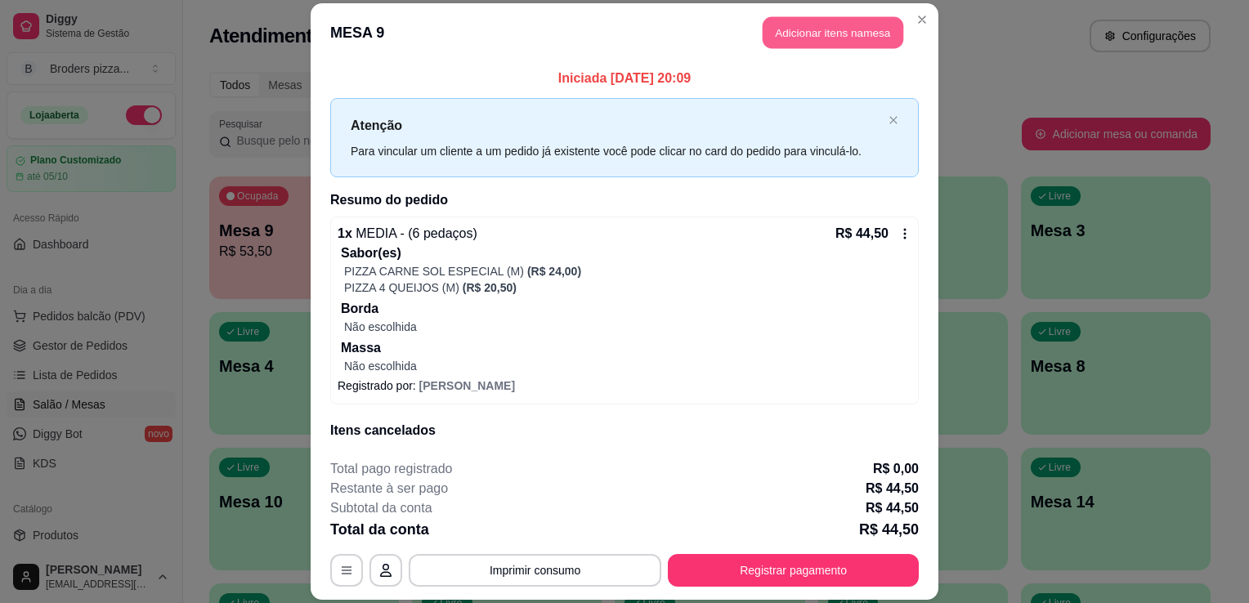
click at [863, 39] on button "Adicionar itens na mesa" at bounding box center [832, 32] width 141 height 32
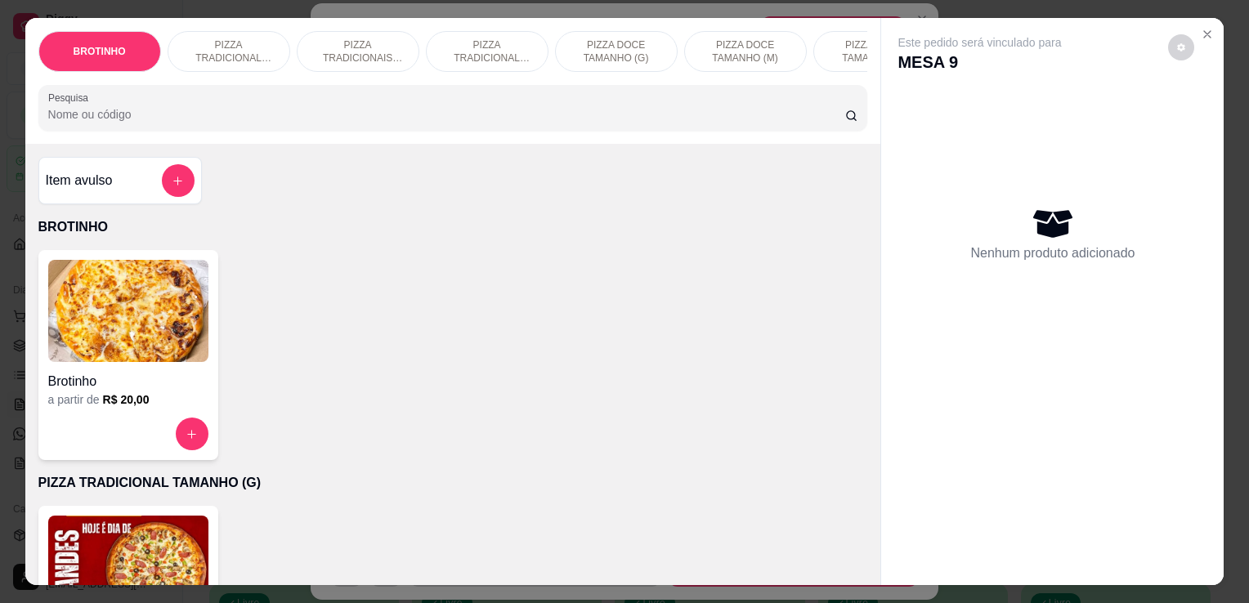
click at [556, 123] on input "Pesquisa" at bounding box center [446, 114] width 797 height 16
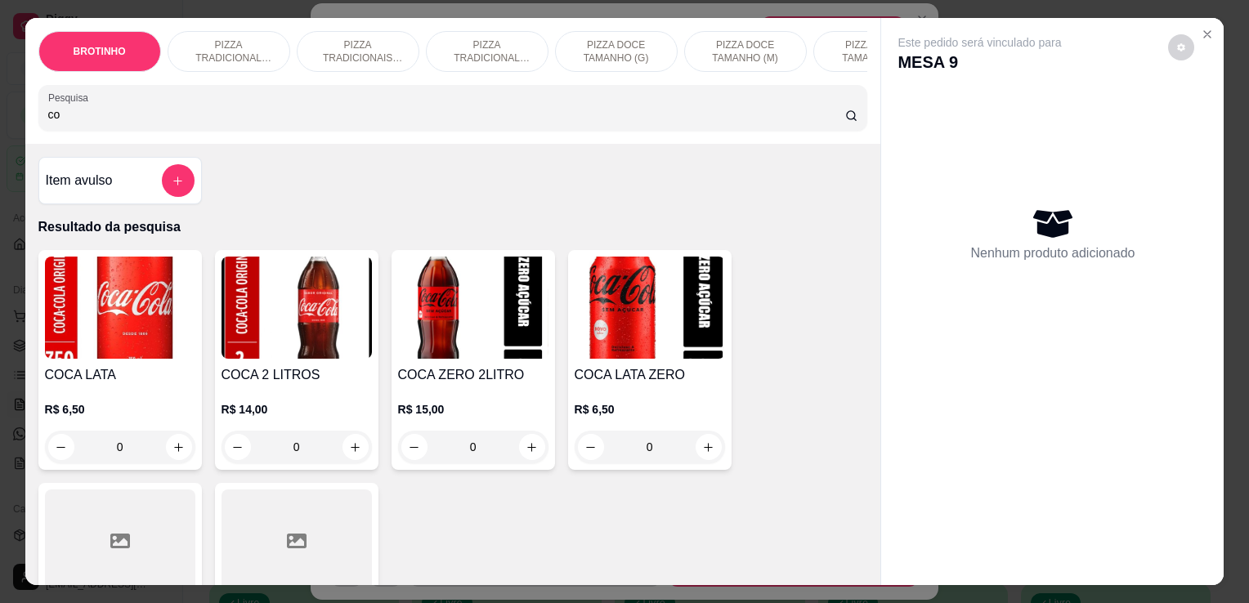
type input "c"
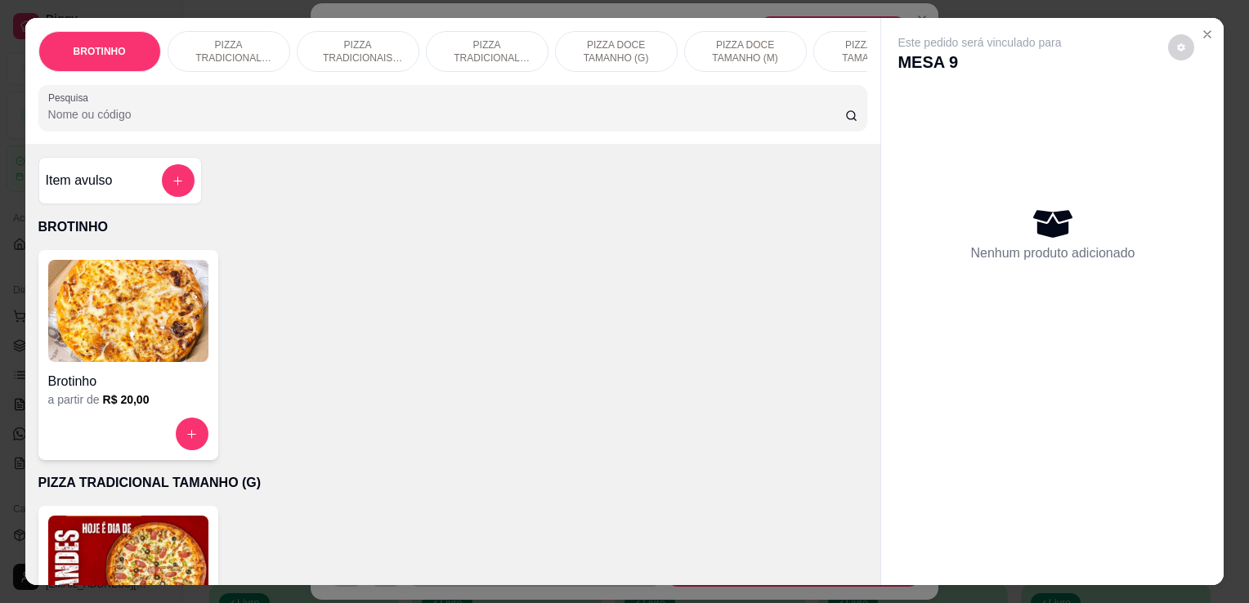
type input "k"
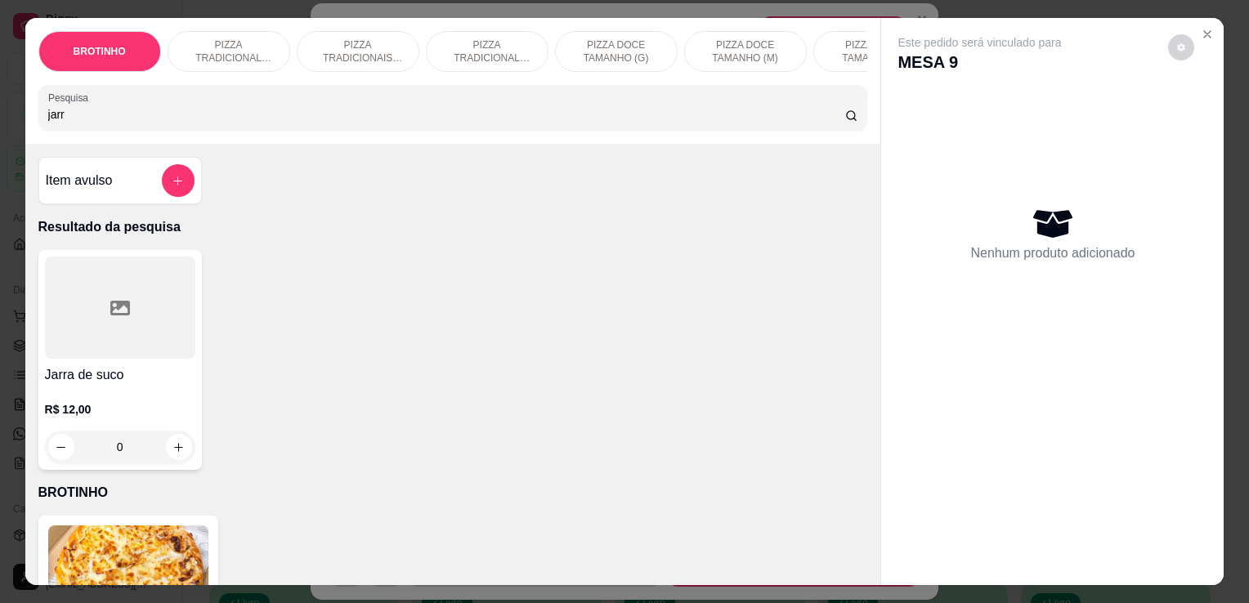
type input "jarr"
click at [92, 382] on h4 "Jarra de suco" at bounding box center [120, 375] width 150 height 20
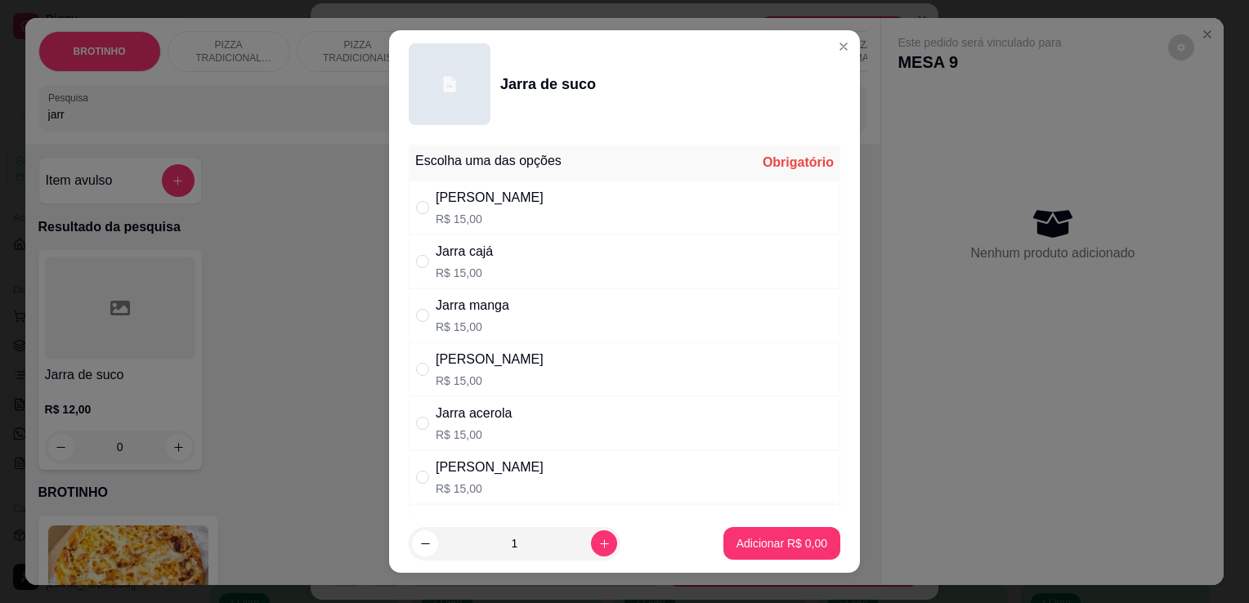
click at [492, 320] on p "R$ 15,00" at bounding box center [473, 327] width 74 height 16
radio input "true"
click at [775, 549] on p "Adicionar R$ 15,00" at bounding box center [778, 543] width 95 height 16
type input "1"
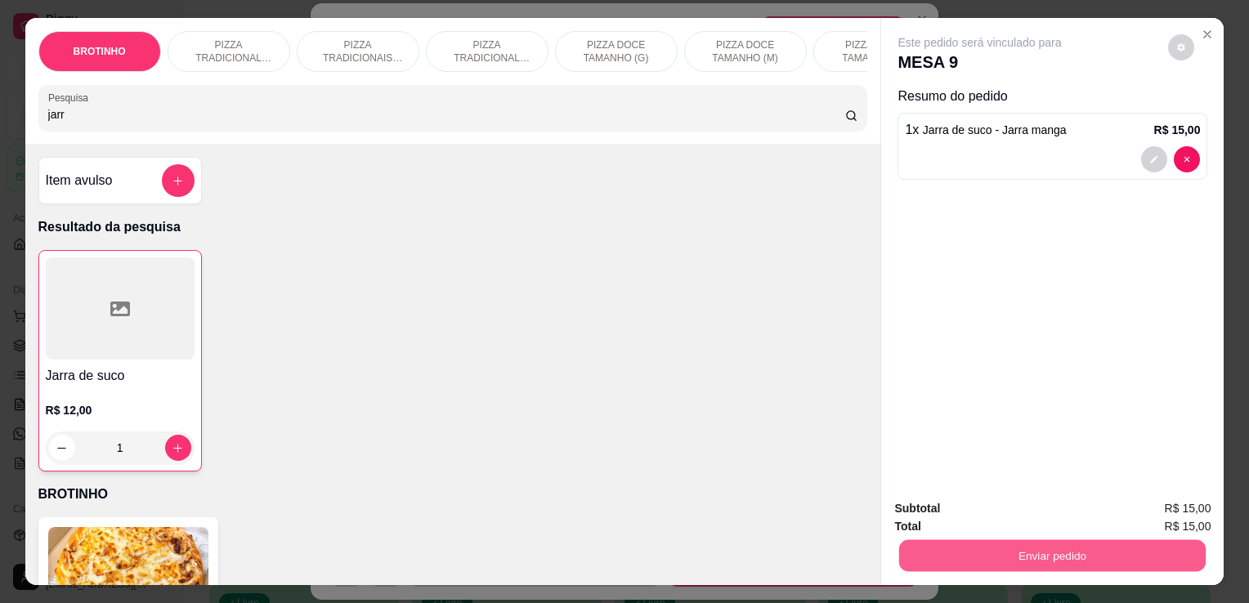
click at [926, 556] on button "Enviar pedido" at bounding box center [1052, 555] width 306 height 32
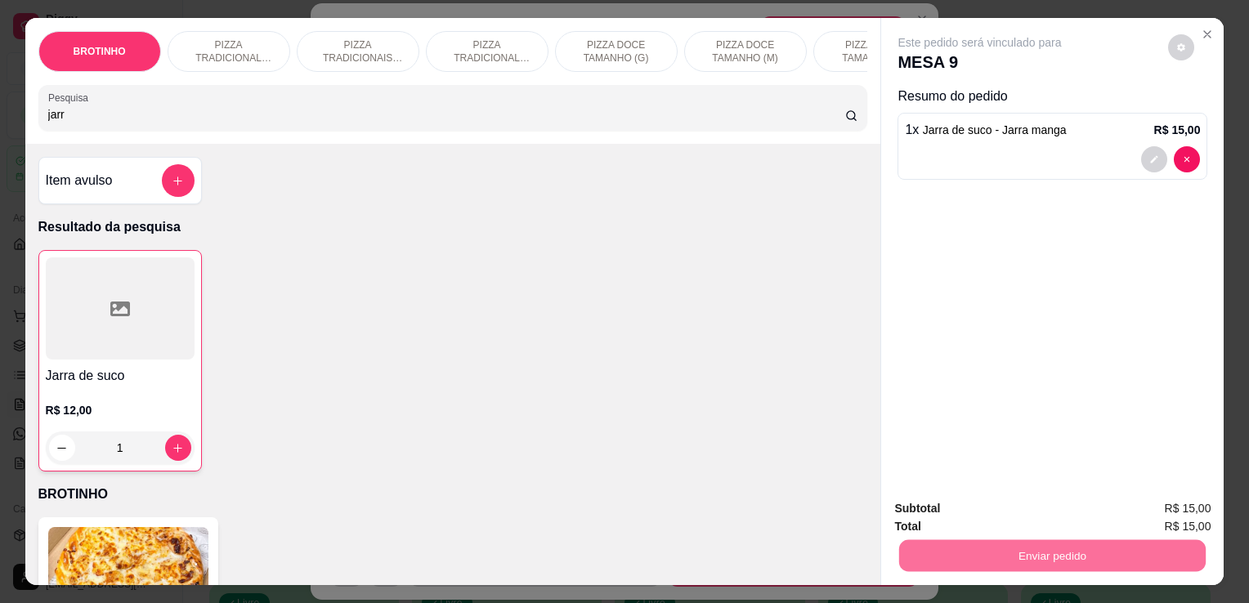
click at [923, 507] on button "Não registrar e enviar pedido" at bounding box center [998, 509] width 165 height 30
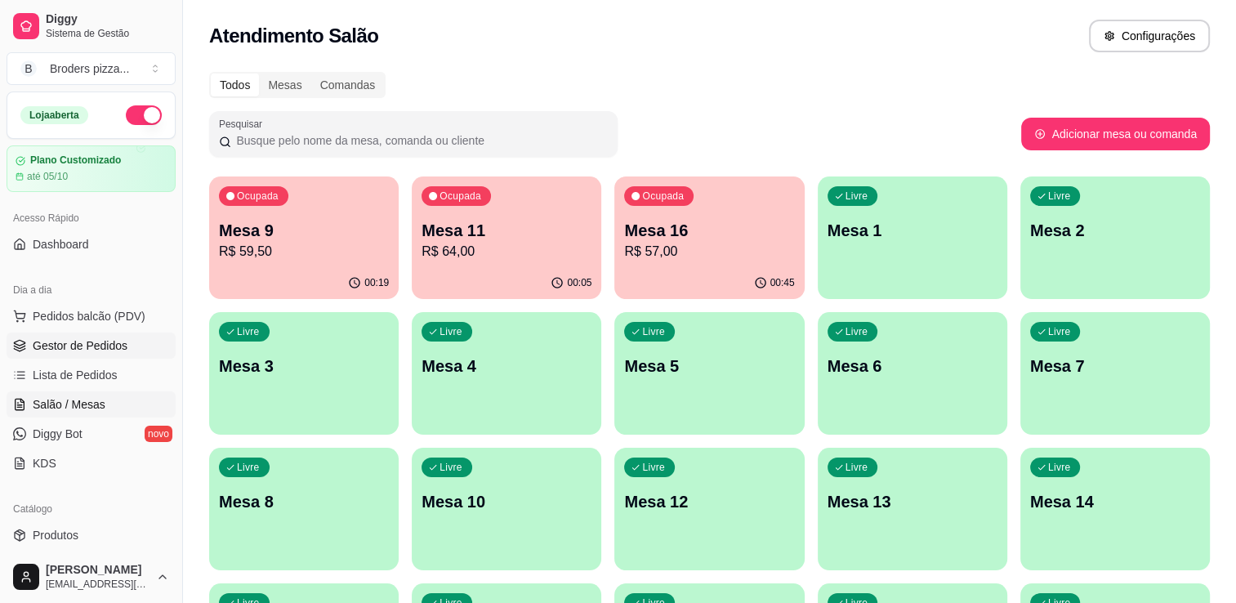
click at [93, 342] on span "Gestor de Pedidos" at bounding box center [80, 345] width 95 height 16
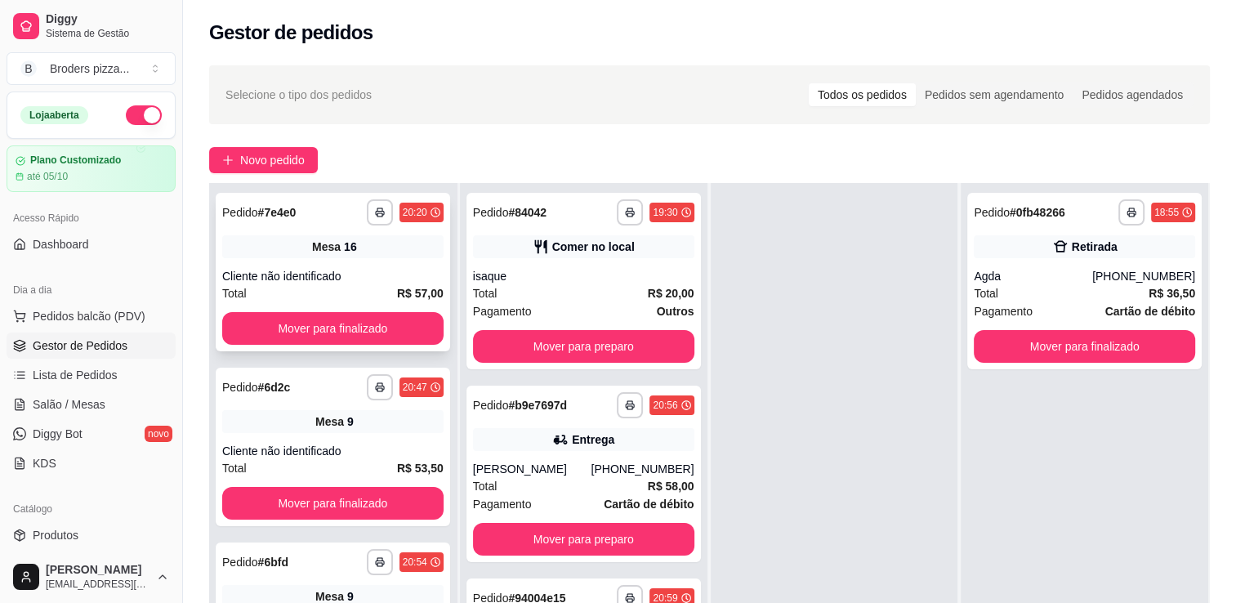
click at [400, 303] on div "**********" at bounding box center [333, 272] width 235 height 159
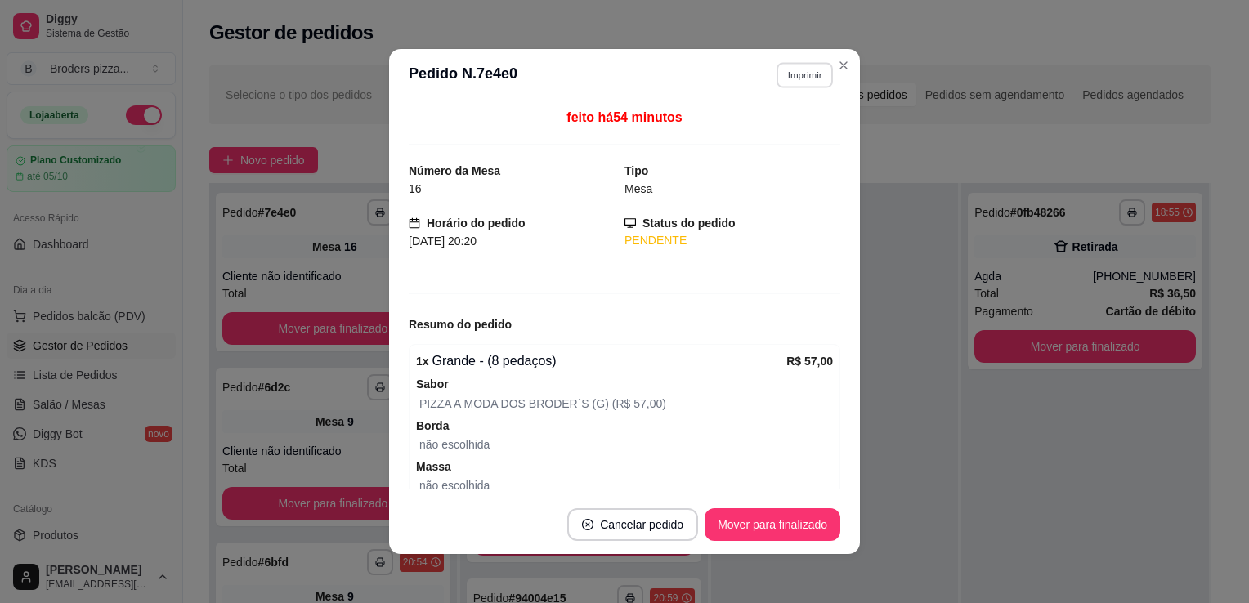
click at [788, 80] on button "Imprimir" at bounding box center [804, 74] width 56 height 25
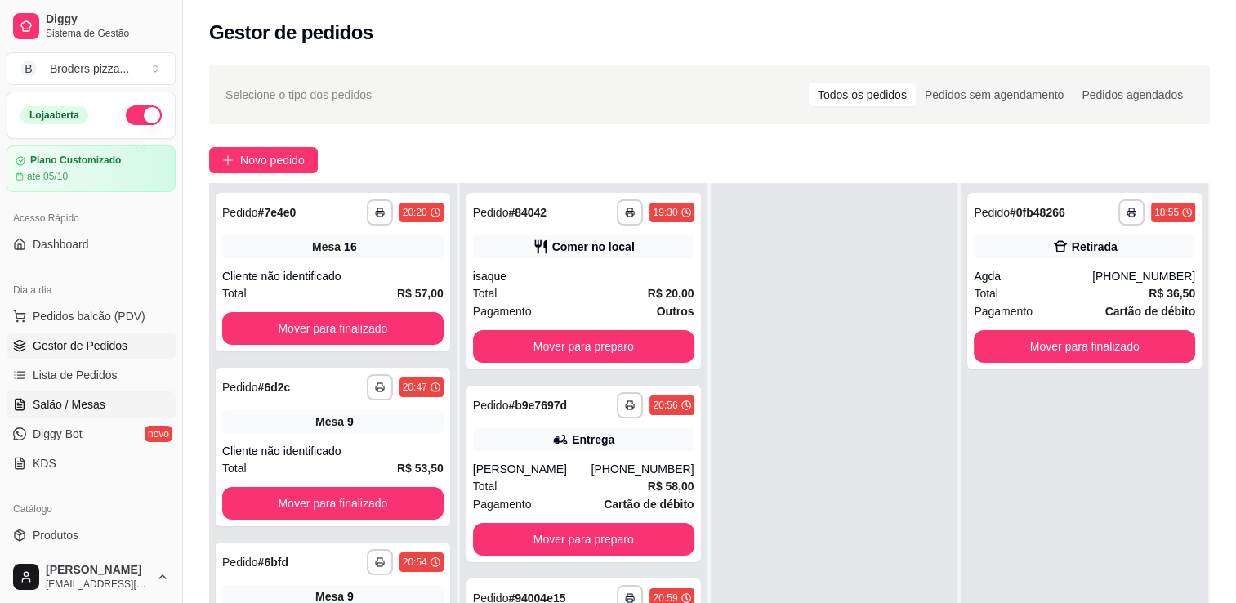
click at [78, 404] on span "Salão / Mesas" at bounding box center [69, 404] width 73 height 16
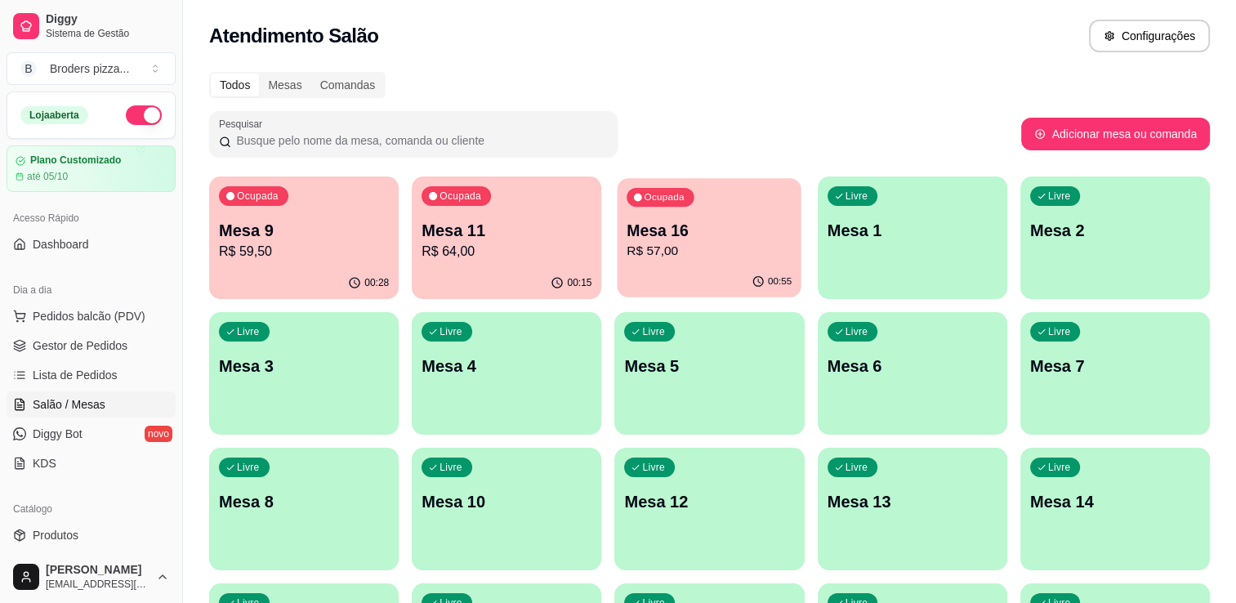
click at [666, 242] on p "R$ 57,00" at bounding box center [710, 251] width 165 height 19
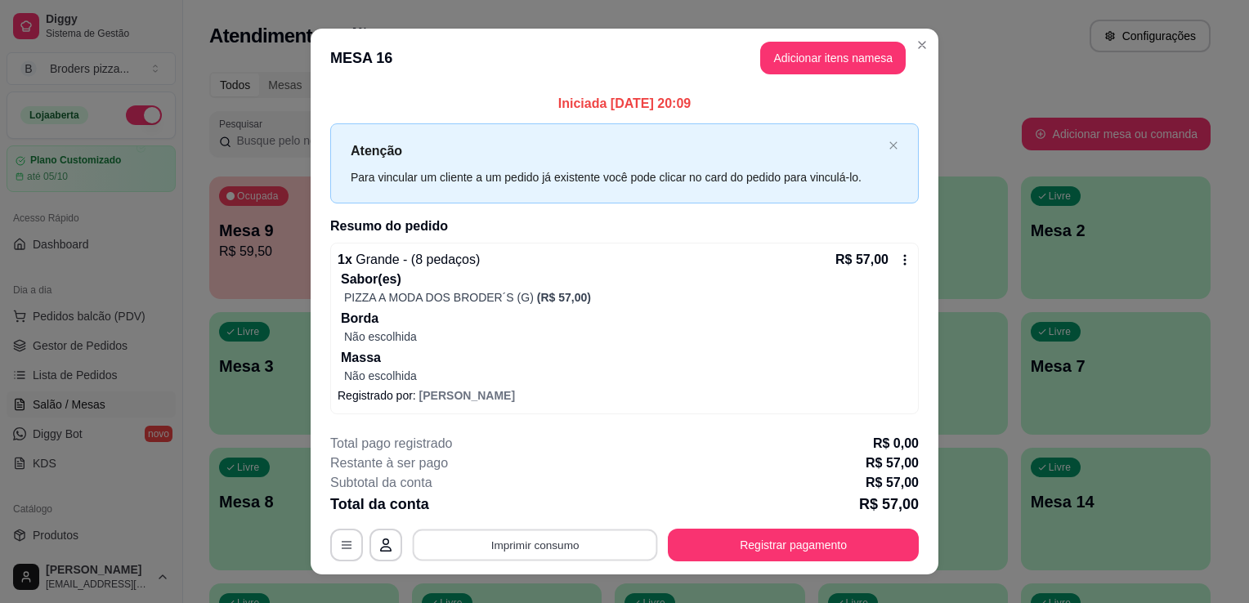
click at [517, 536] on button "Imprimir consumo" at bounding box center [535, 545] width 245 height 32
click at [521, 508] on button "IMPRESSORA" at bounding box center [534, 507] width 118 height 26
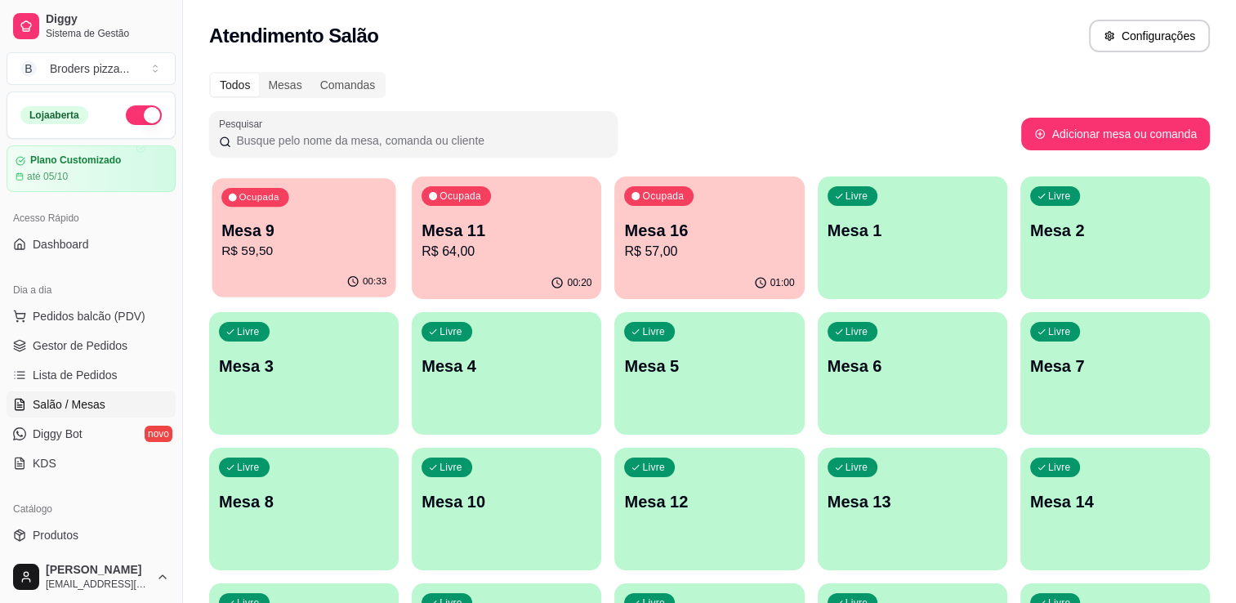
click at [286, 215] on div "Ocupada Mesa 9 R$ 59,50" at bounding box center [304, 222] width 184 height 88
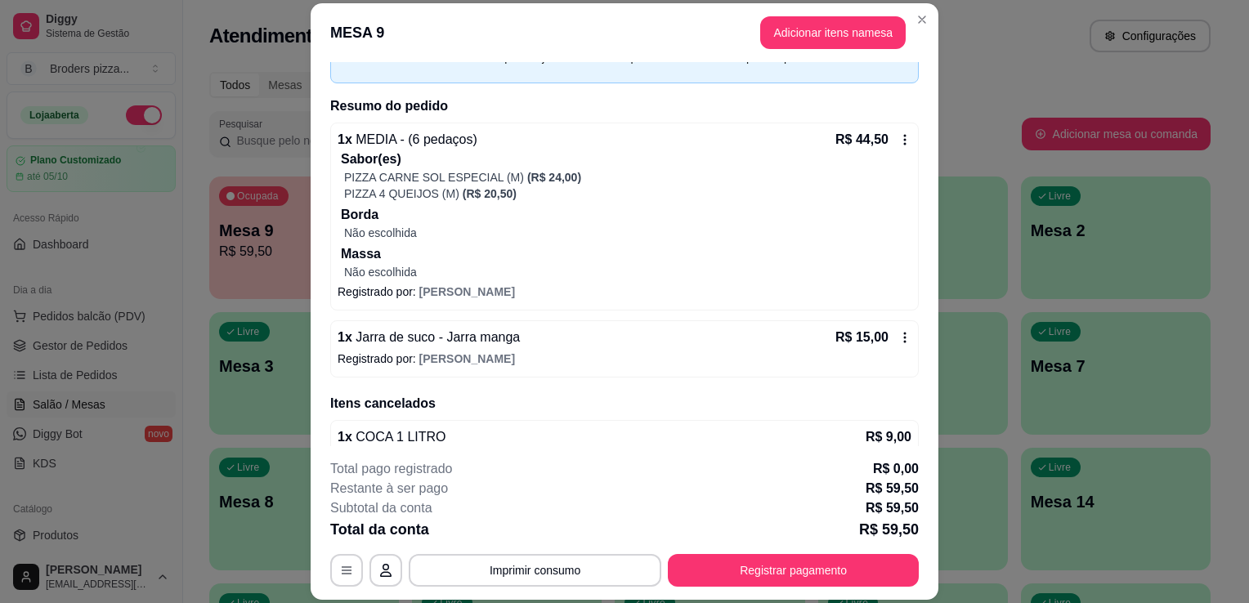
scroll to position [123, 0]
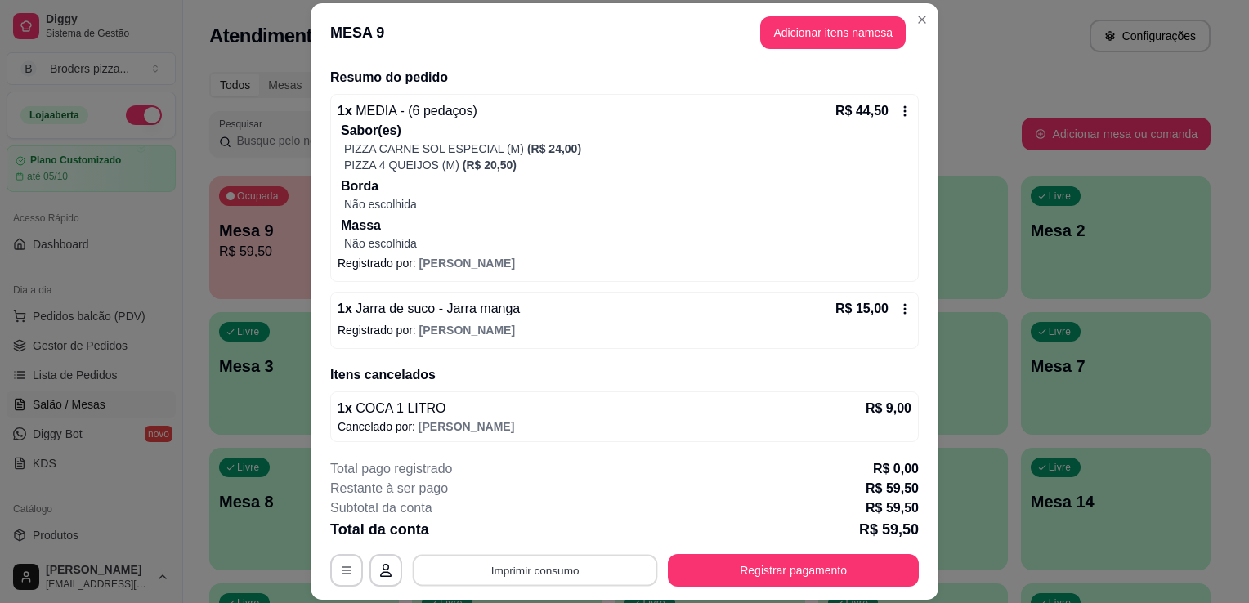
click at [617, 581] on button "Imprimir consumo" at bounding box center [535, 571] width 245 height 32
click at [534, 530] on button "IMPRESSORA" at bounding box center [533, 533] width 114 height 25
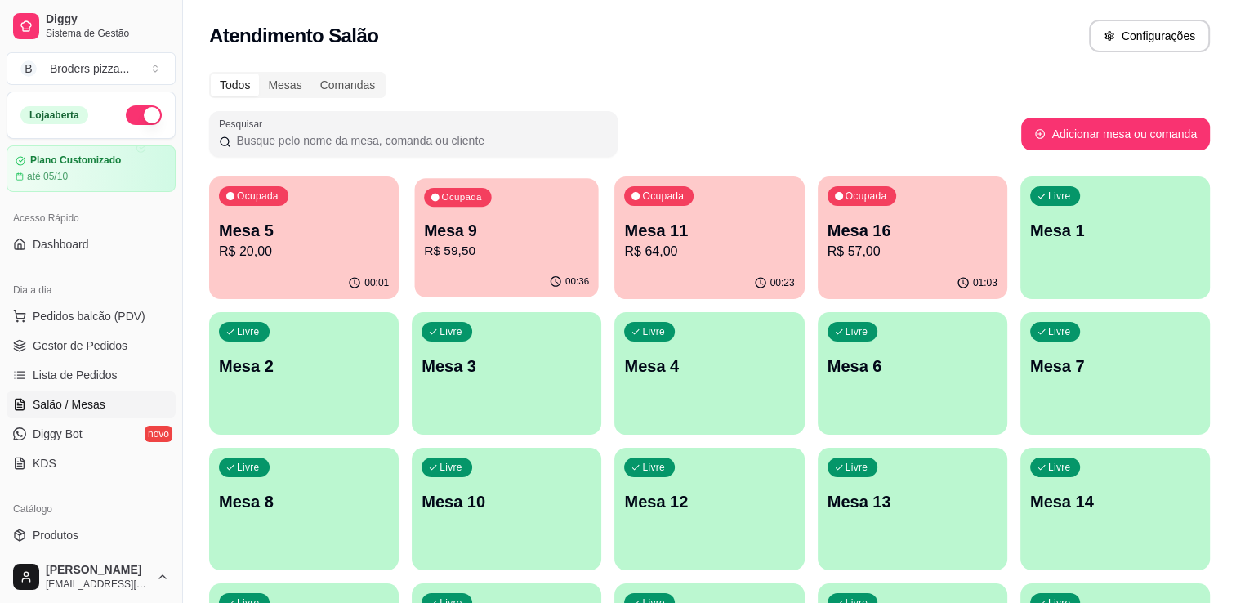
click at [543, 260] on p "R$ 59,50" at bounding box center [506, 251] width 165 height 19
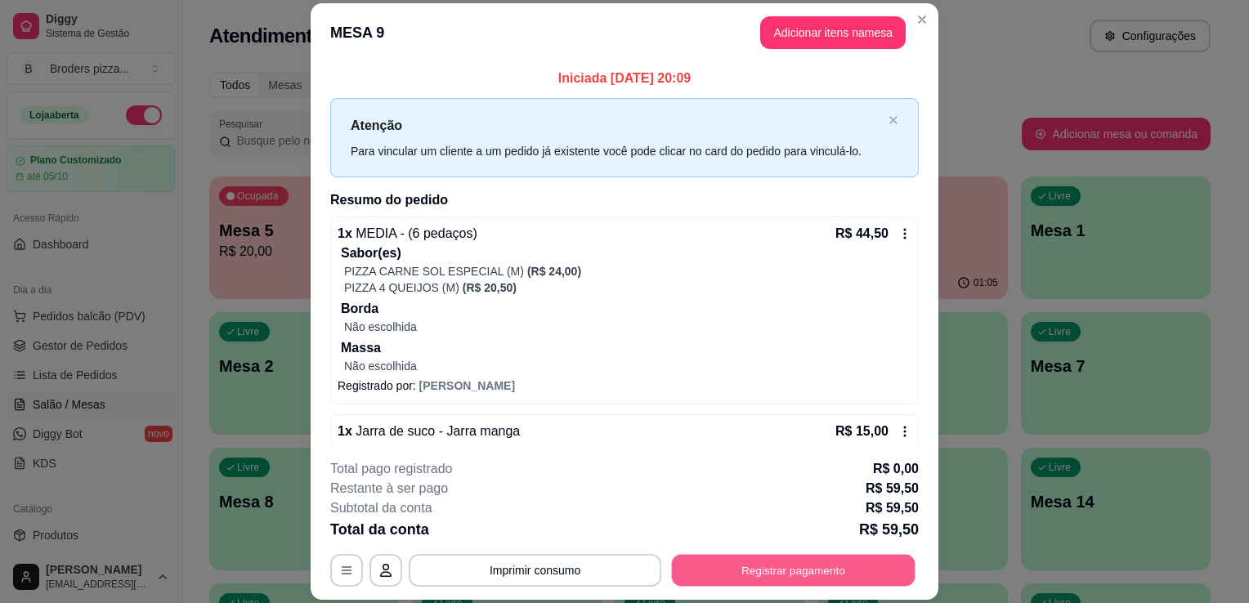
click at [791, 564] on button "Registrar pagamento" at bounding box center [794, 571] width 244 height 32
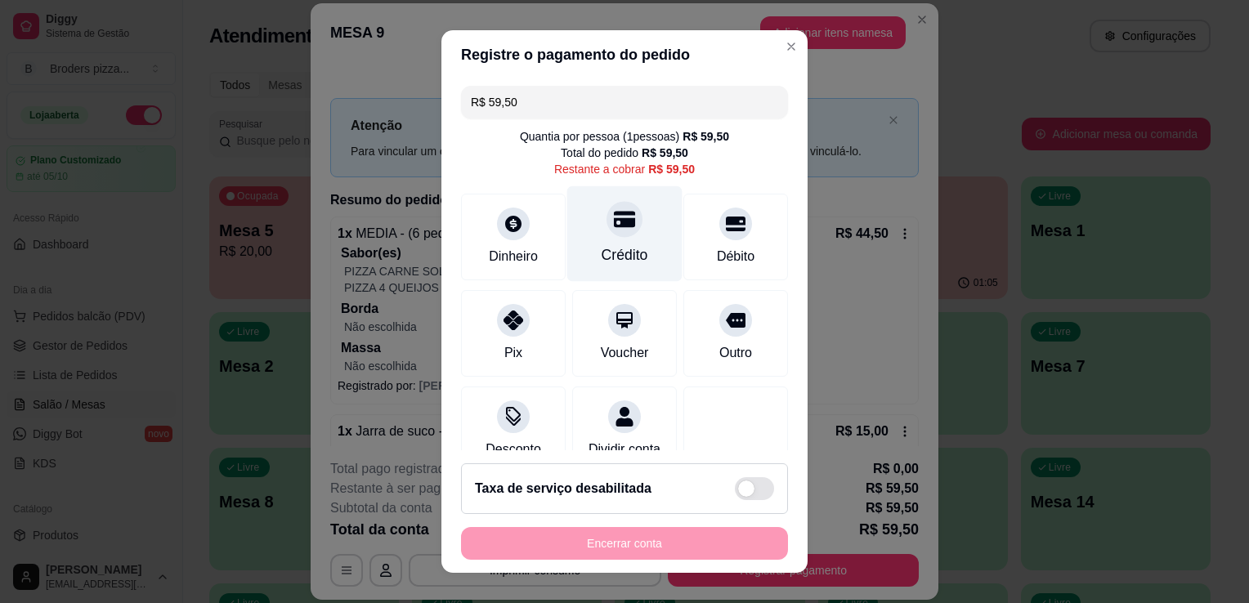
click at [619, 231] on div "Crédito" at bounding box center [624, 234] width 115 height 96
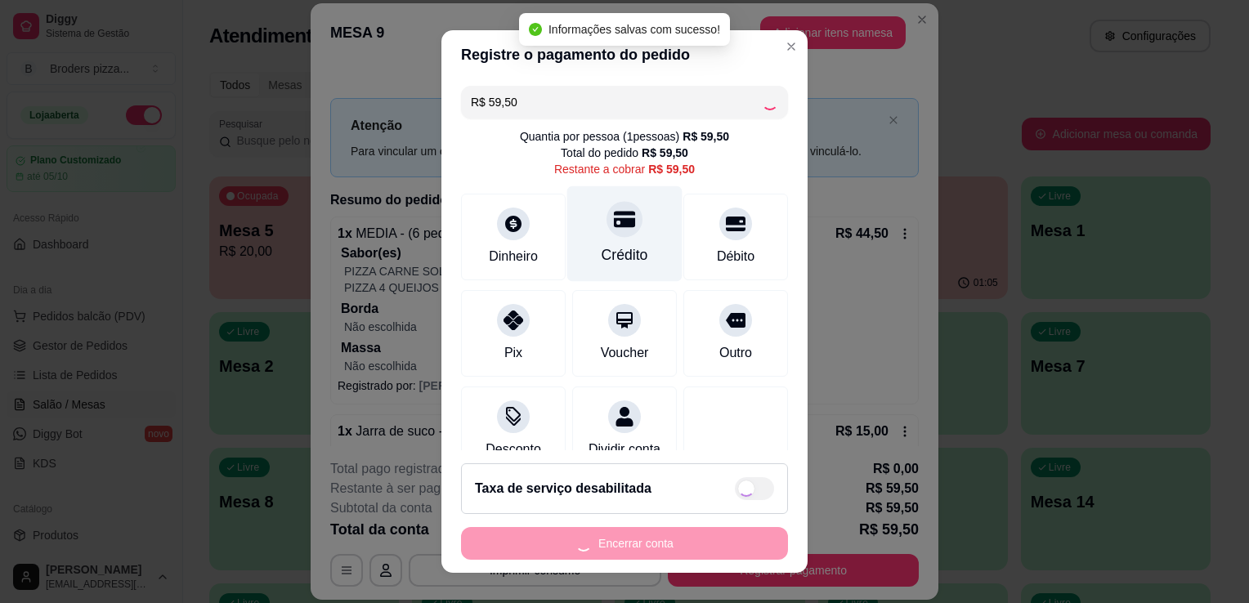
type input "R$ 0,00"
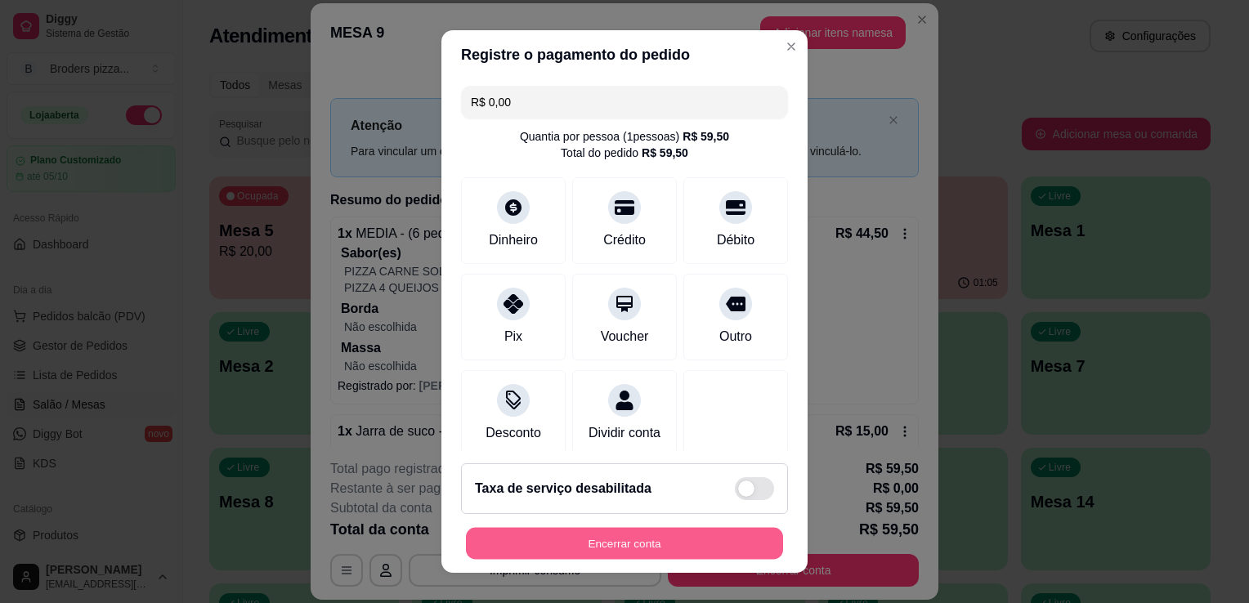
click at [642, 546] on button "Encerrar conta" at bounding box center [624, 544] width 317 height 32
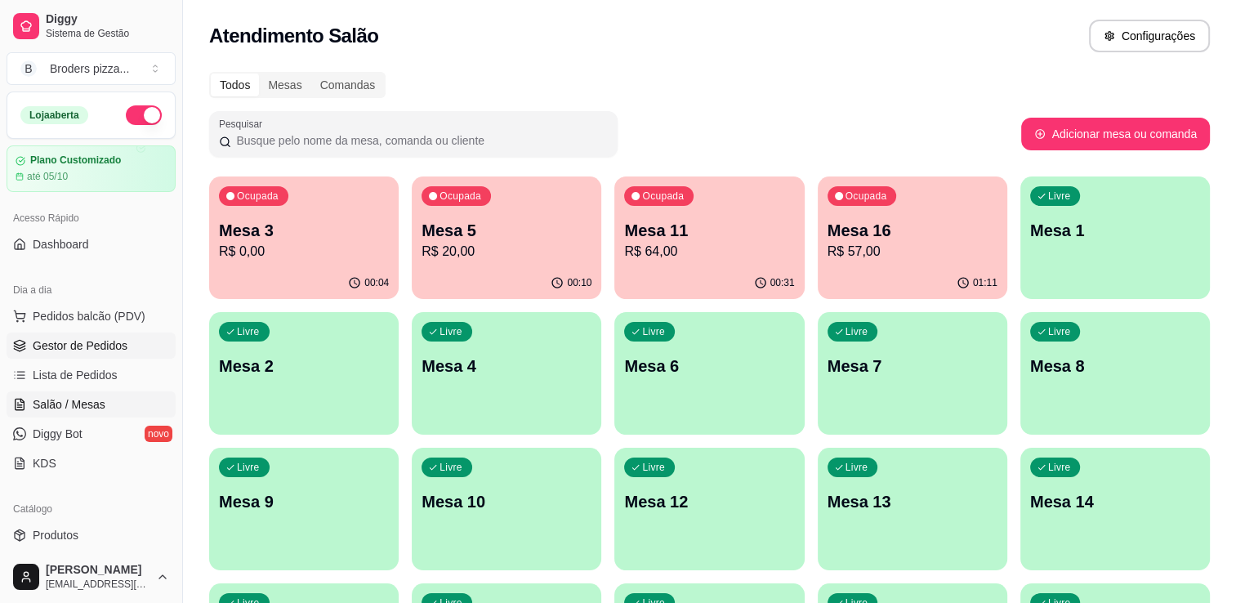
click at [101, 354] on link "Gestor de Pedidos" at bounding box center [91, 346] width 169 height 26
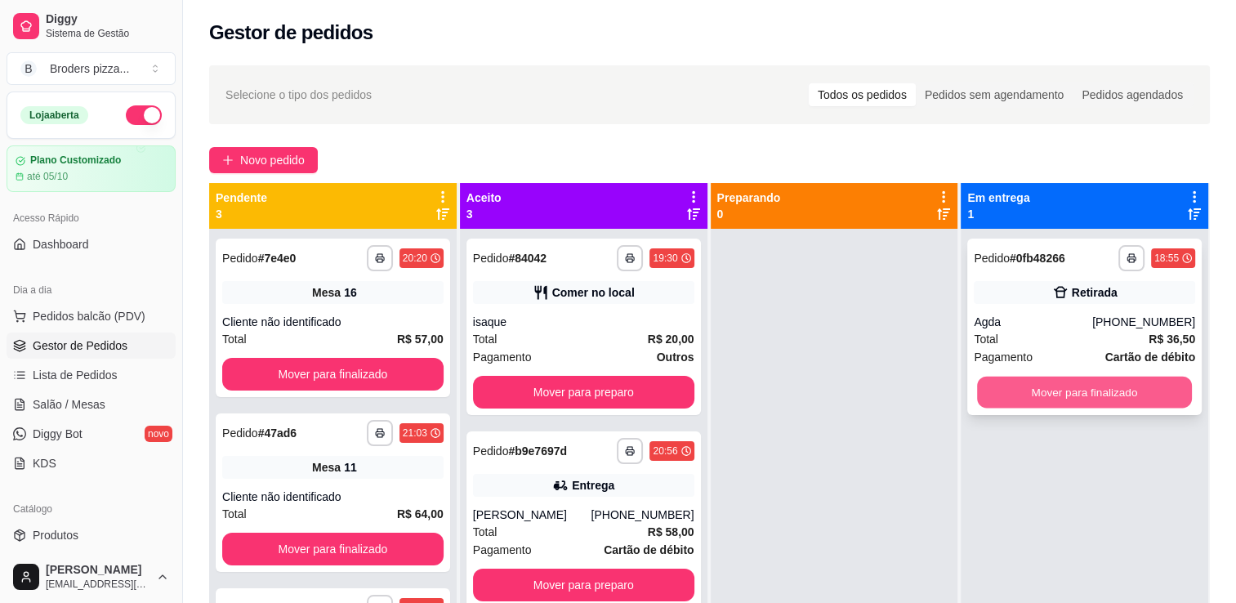
click at [1115, 389] on button "Mover para finalizado" at bounding box center [1084, 393] width 215 height 32
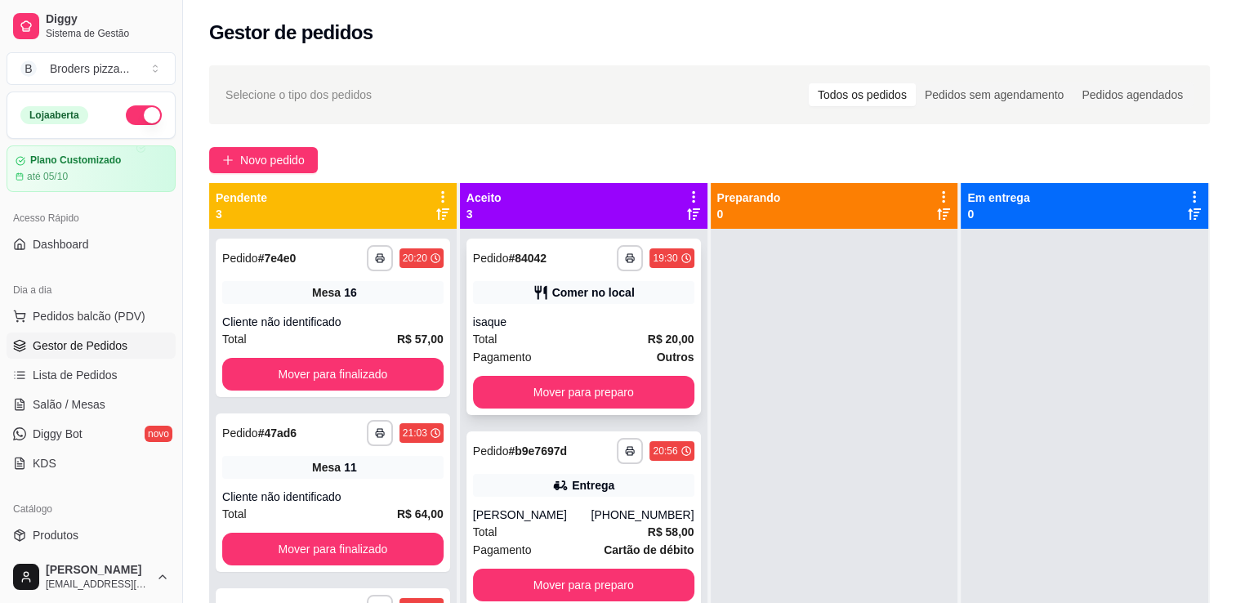
click at [555, 371] on div "**********" at bounding box center [584, 327] width 235 height 177
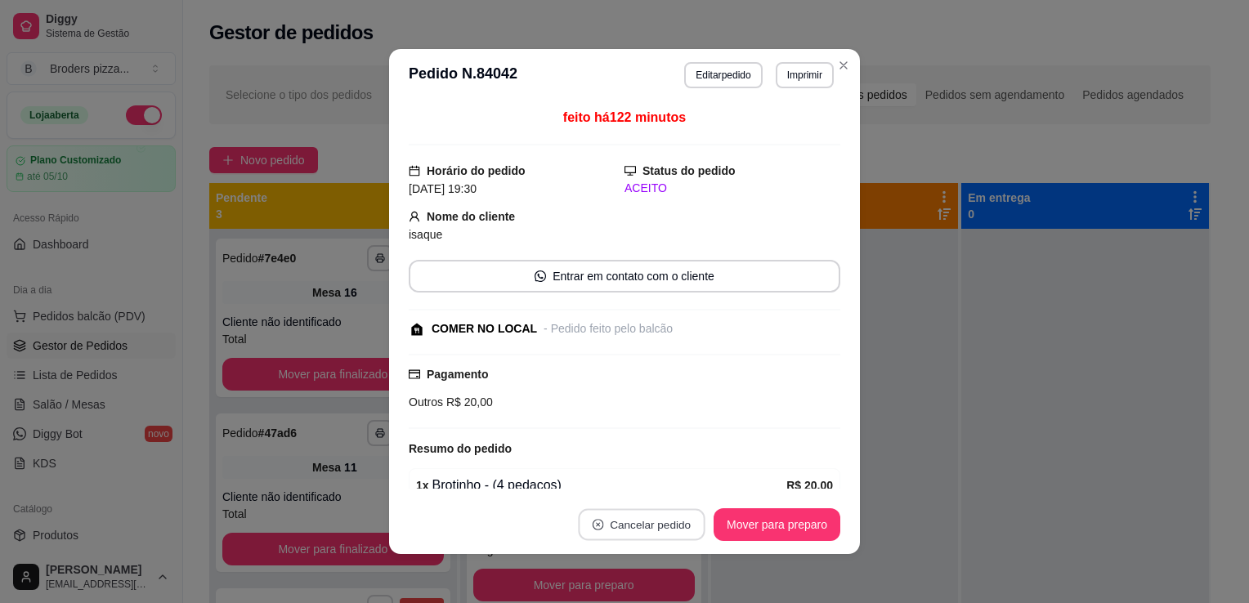
click at [680, 515] on button "Cancelar pedido" at bounding box center [641, 525] width 127 height 32
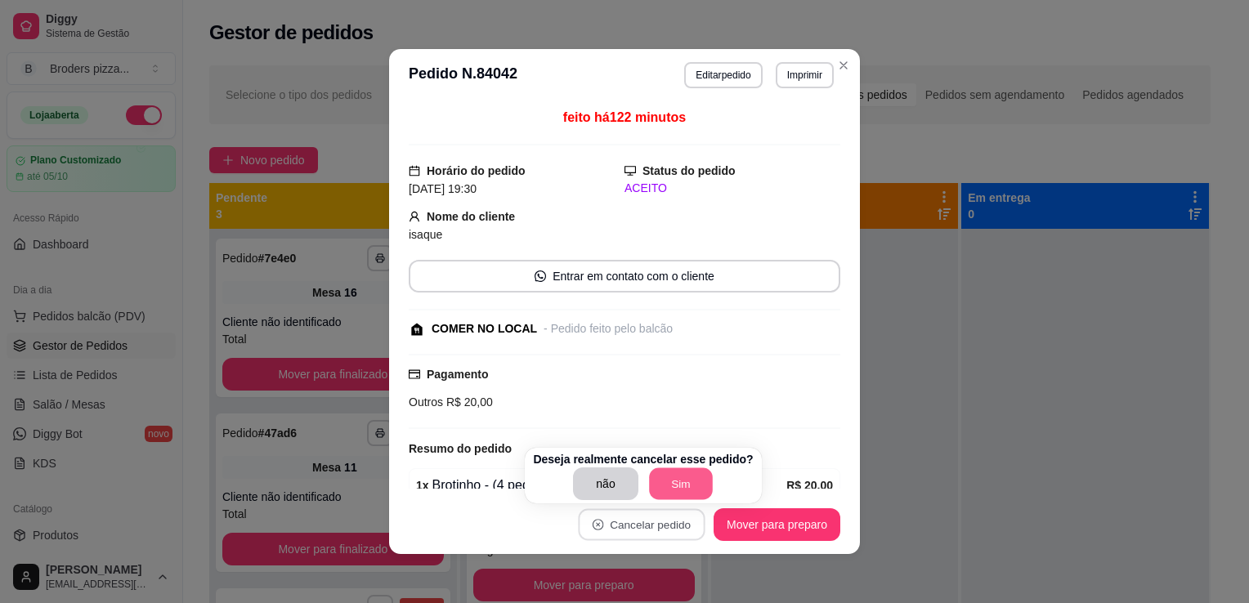
click at [674, 484] on button "Sim" at bounding box center [681, 484] width 64 height 32
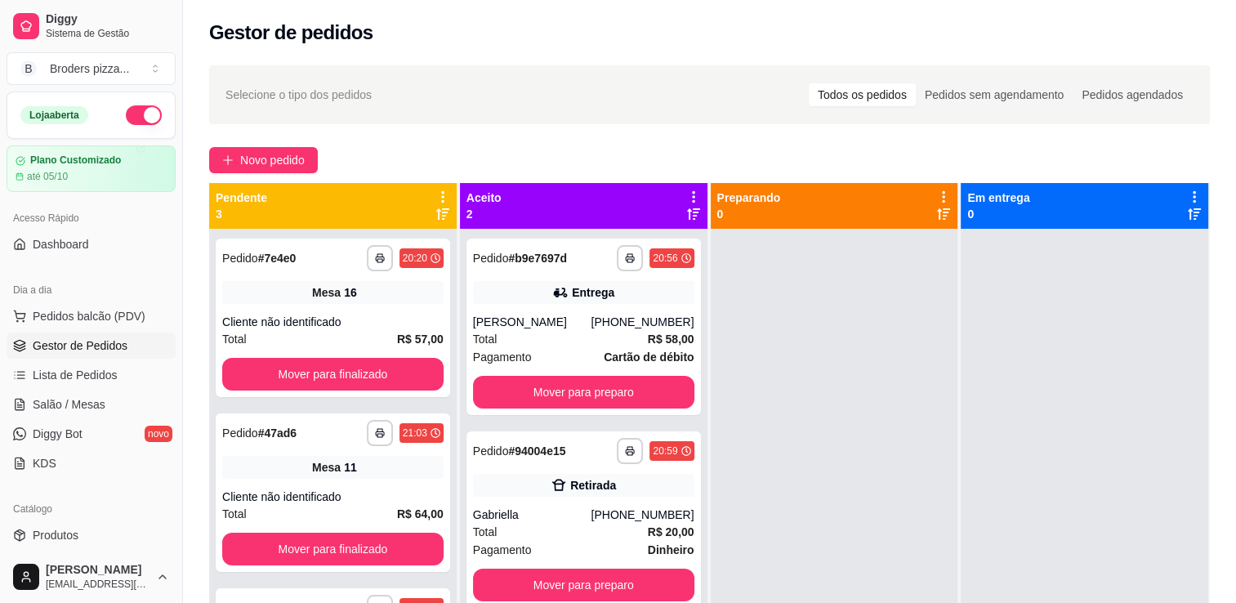
click at [968, 431] on div at bounding box center [1085, 530] width 248 height 603
click at [667, 387] on button "Mover para preparo" at bounding box center [583, 393] width 215 height 32
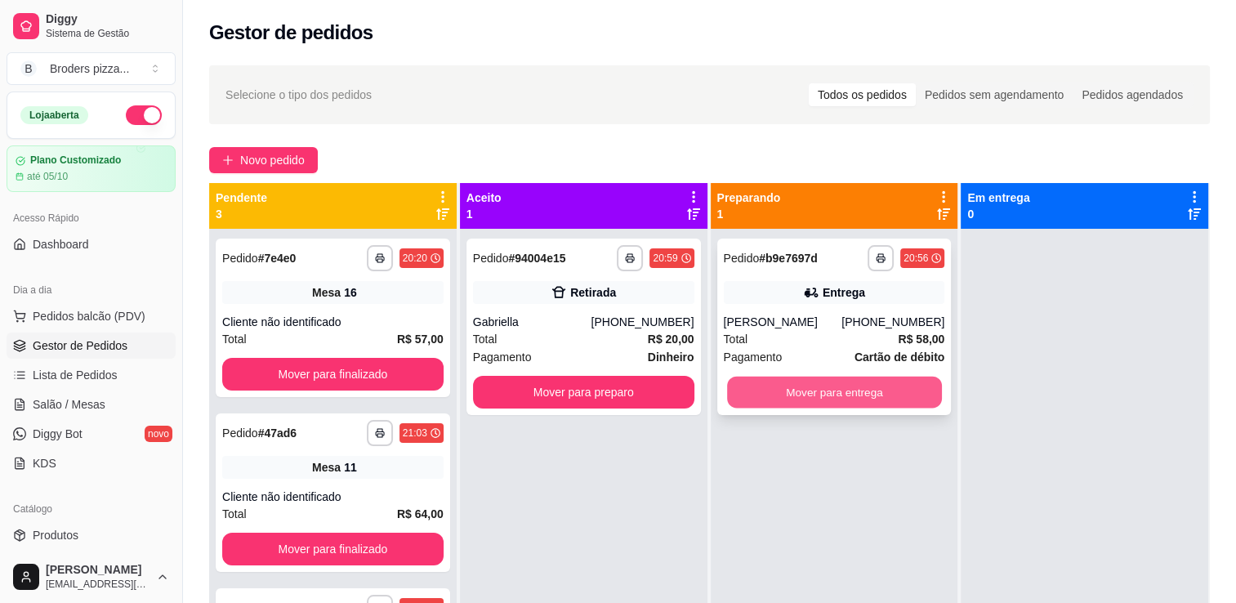
click at [819, 376] on div "Mover para entrega" at bounding box center [834, 392] width 221 height 33
click at [910, 394] on button "Mover para entrega" at bounding box center [834, 393] width 215 height 32
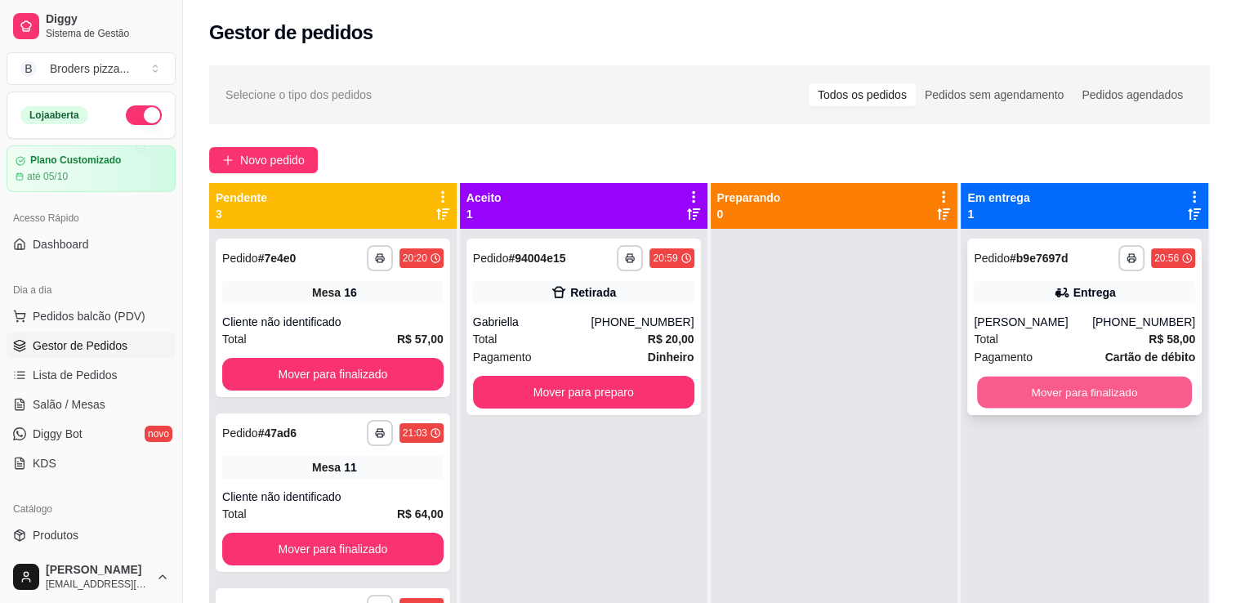
click at [1029, 382] on button "Mover para finalizado" at bounding box center [1084, 393] width 215 height 32
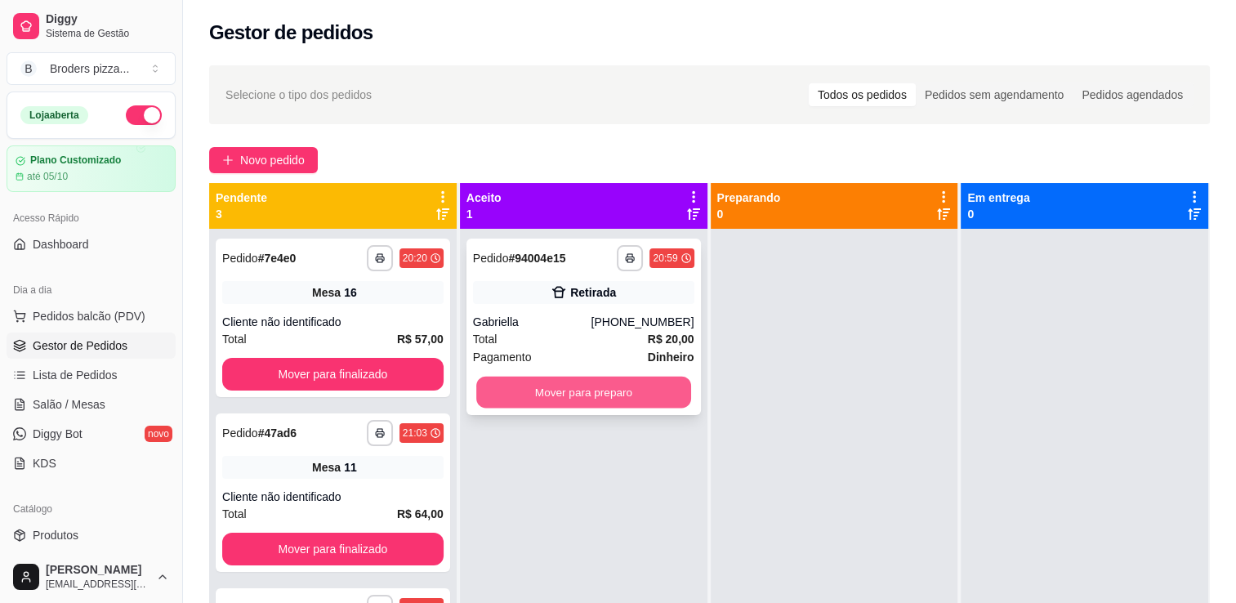
click at [647, 397] on button "Mover para preparo" at bounding box center [583, 393] width 215 height 32
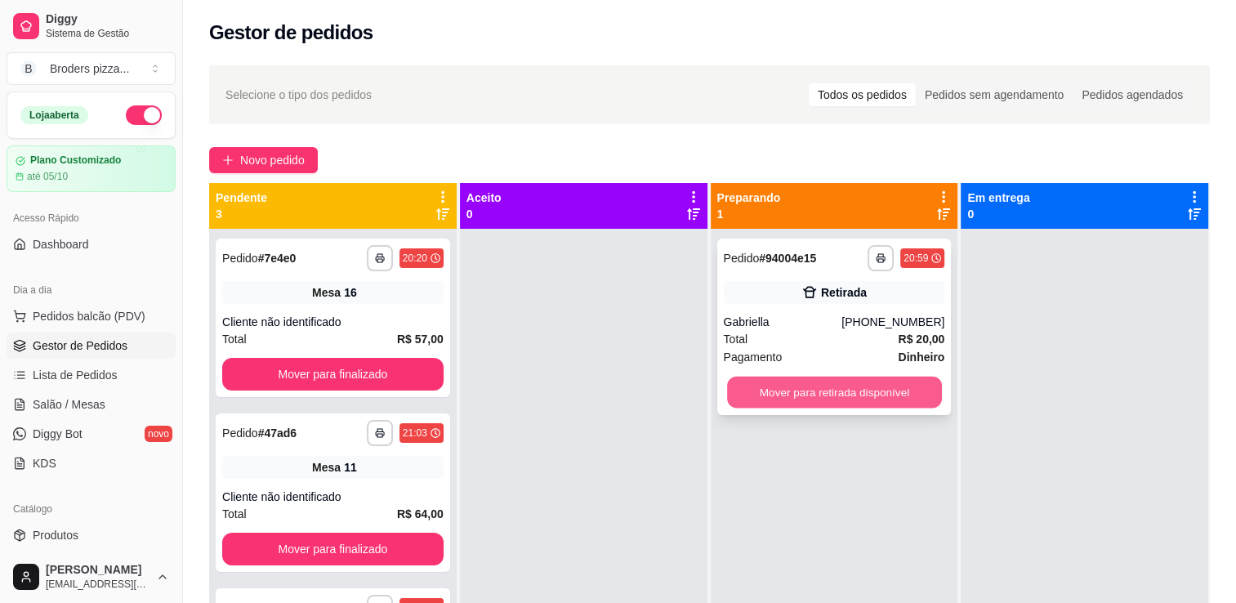
click at [797, 394] on button "Mover para retirada disponível" at bounding box center [834, 393] width 215 height 32
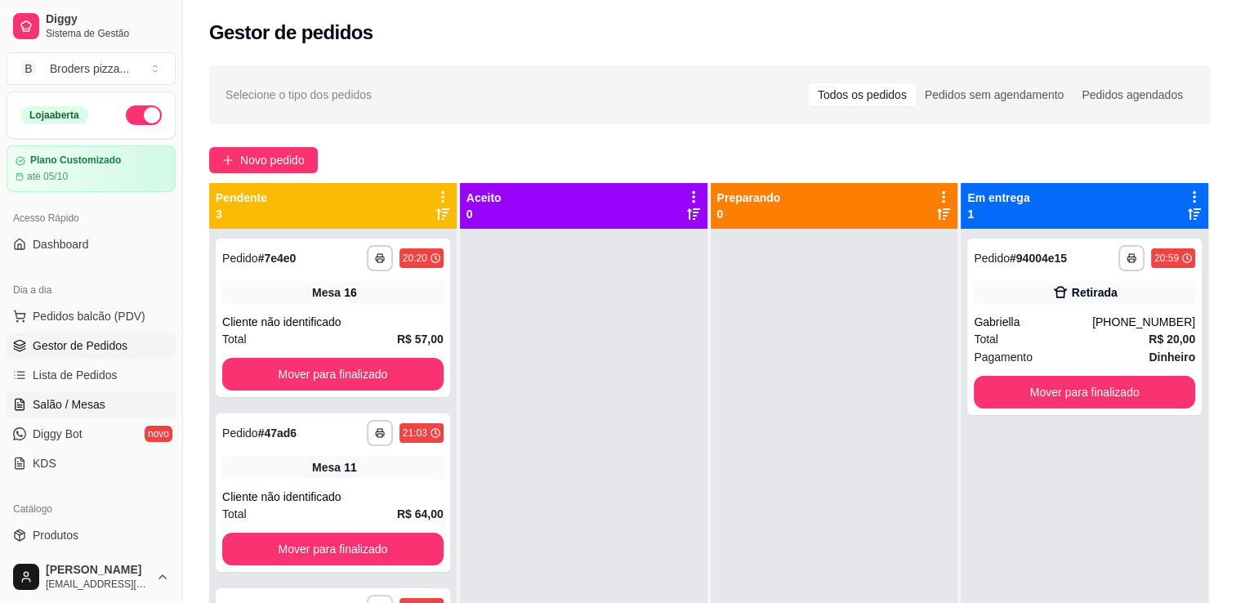
click at [42, 413] on link "Salão / Mesas" at bounding box center [91, 404] width 169 height 26
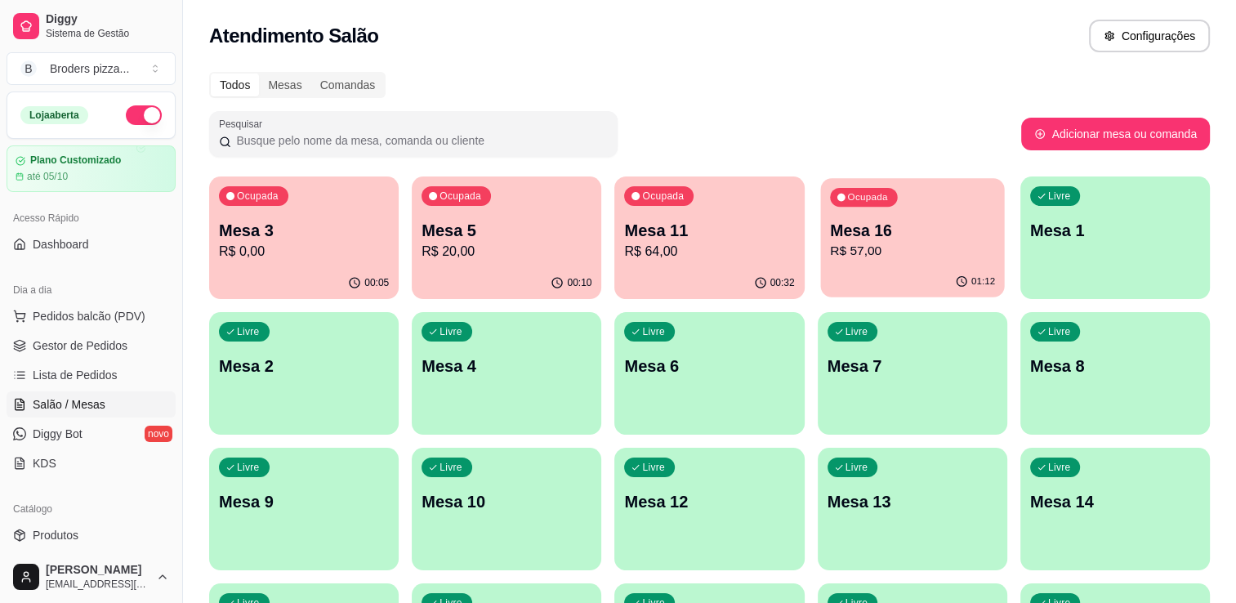
click at [929, 217] on div "Ocupada Mesa 16 R$ 57,00" at bounding box center [912, 222] width 184 height 88
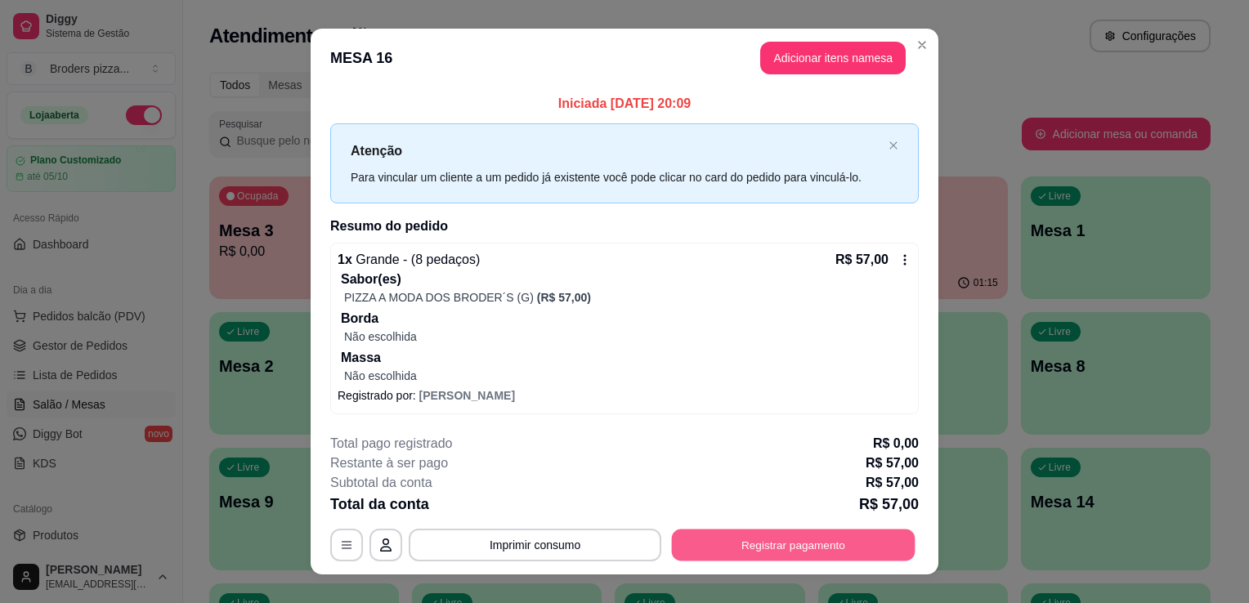
click at [774, 539] on button "Registrar pagamento" at bounding box center [794, 545] width 244 height 32
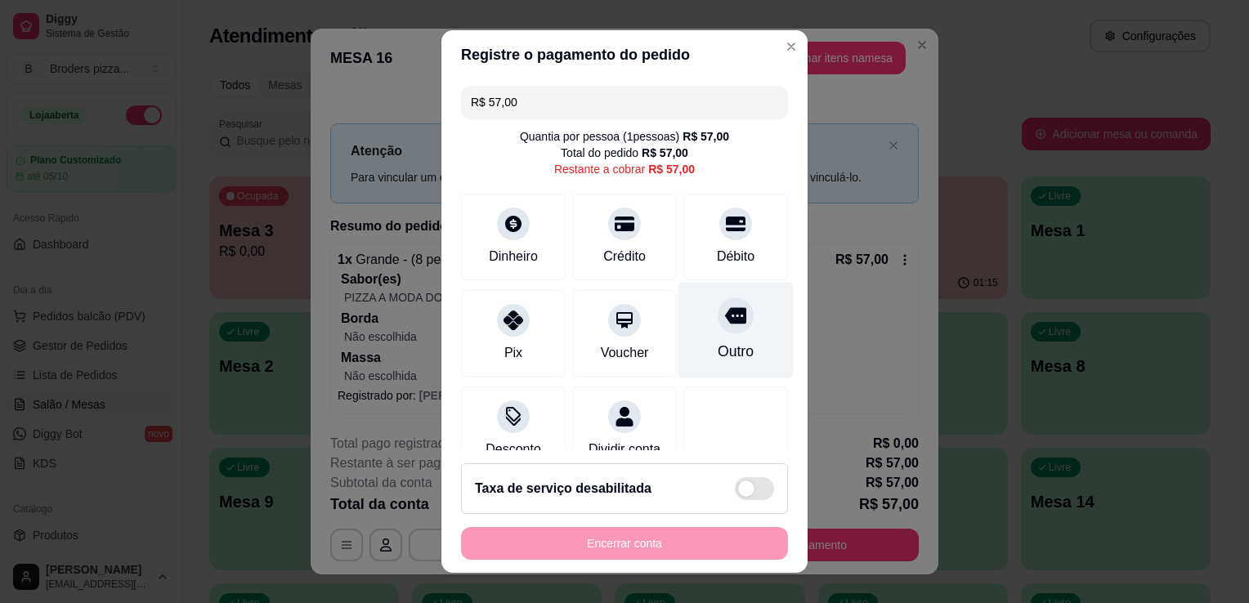
click at [693, 327] on div "Outro" at bounding box center [735, 331] width 115 height 96
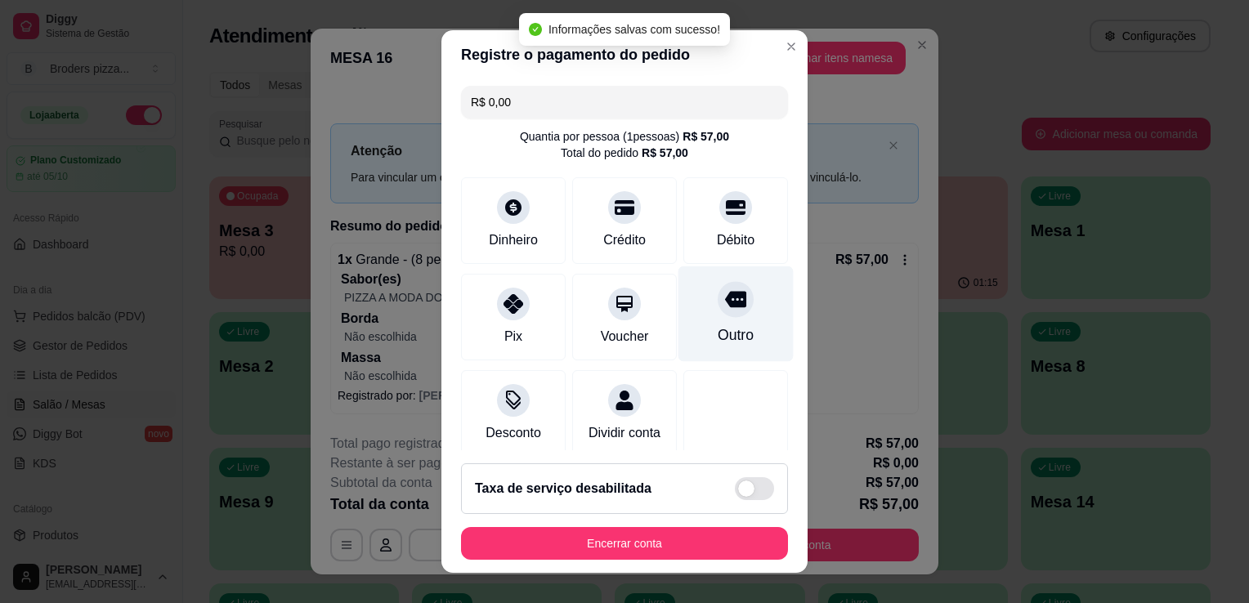
type input "R$ 0,00"
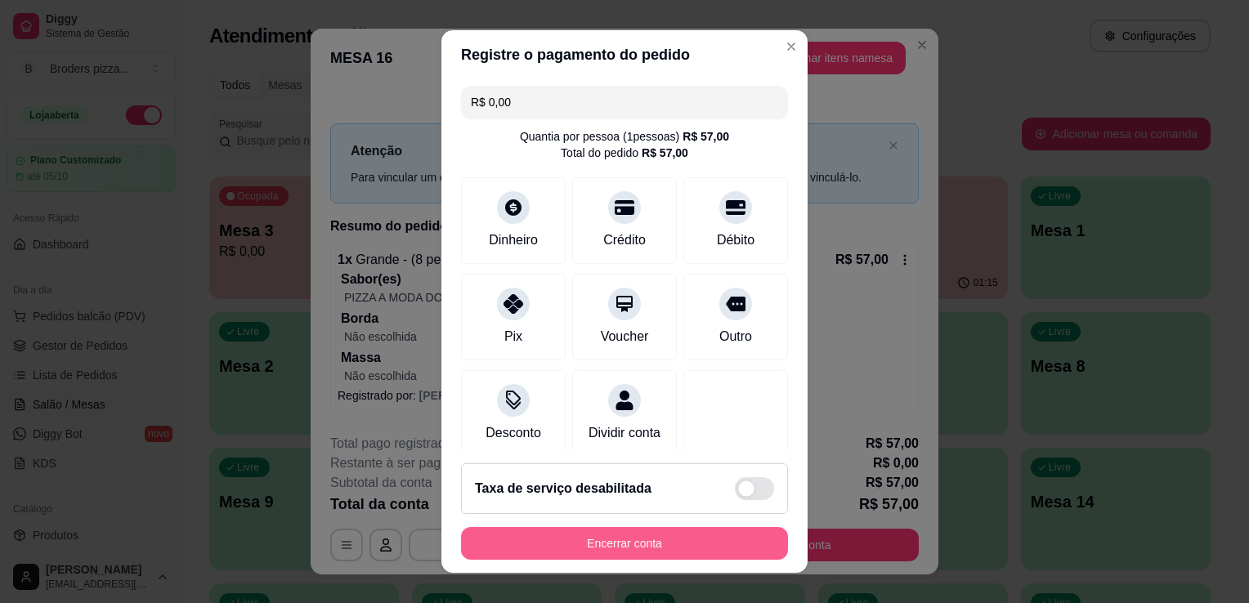
click at [682, 553] on button "Encerrar conta" at bounding box center [624, 543] width 327 height 33
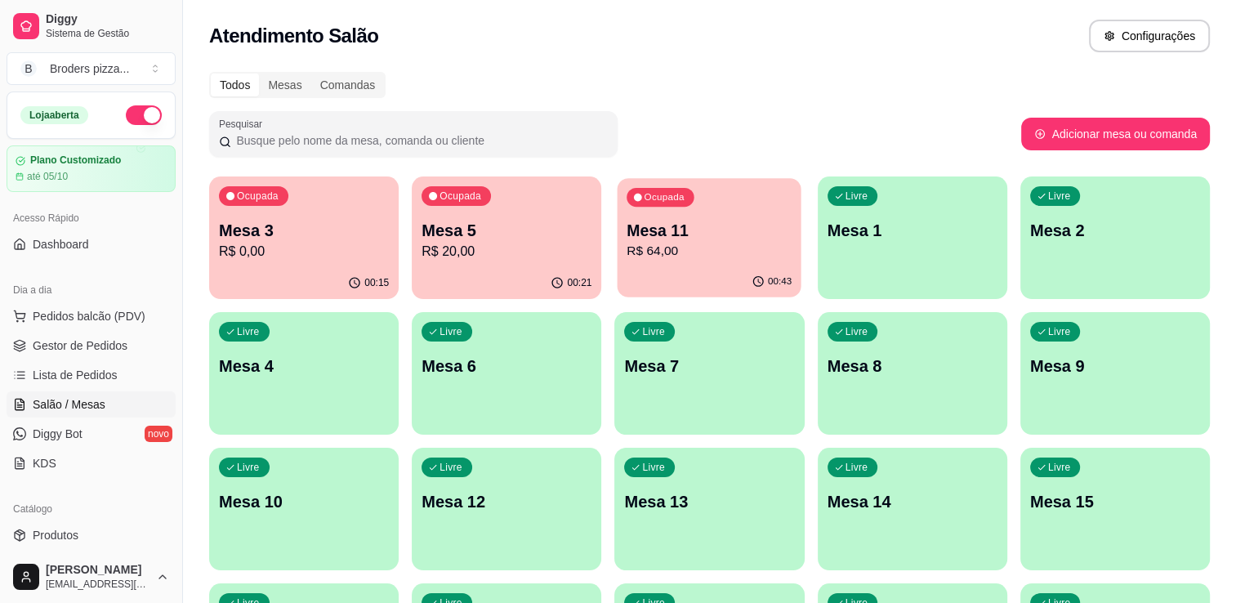
click at [734, 250] on p "R$ 64,00" at bounding box center [710, 251] width 165 height 19
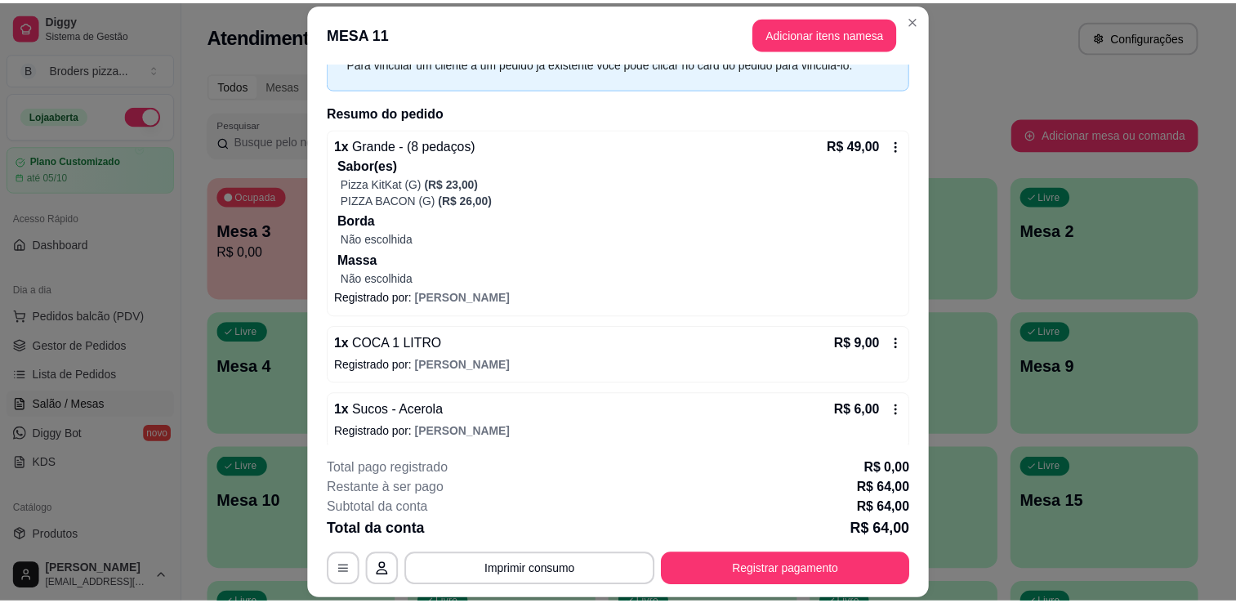
scroll to position [96, 0]
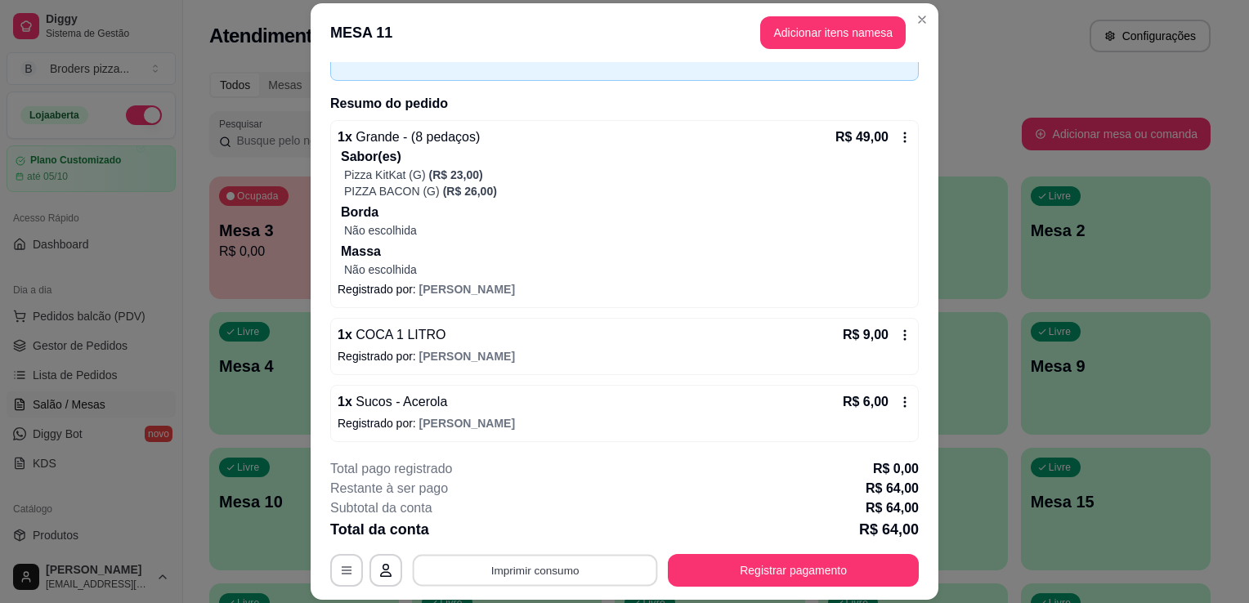
click at [600, 557] on button "Imprimir consumo" at bounding box center [535, 571] width 245 height 32
click at [558, 528] on button "IMPRESSORA" at bounding box center [533, 533] width 114 height 25
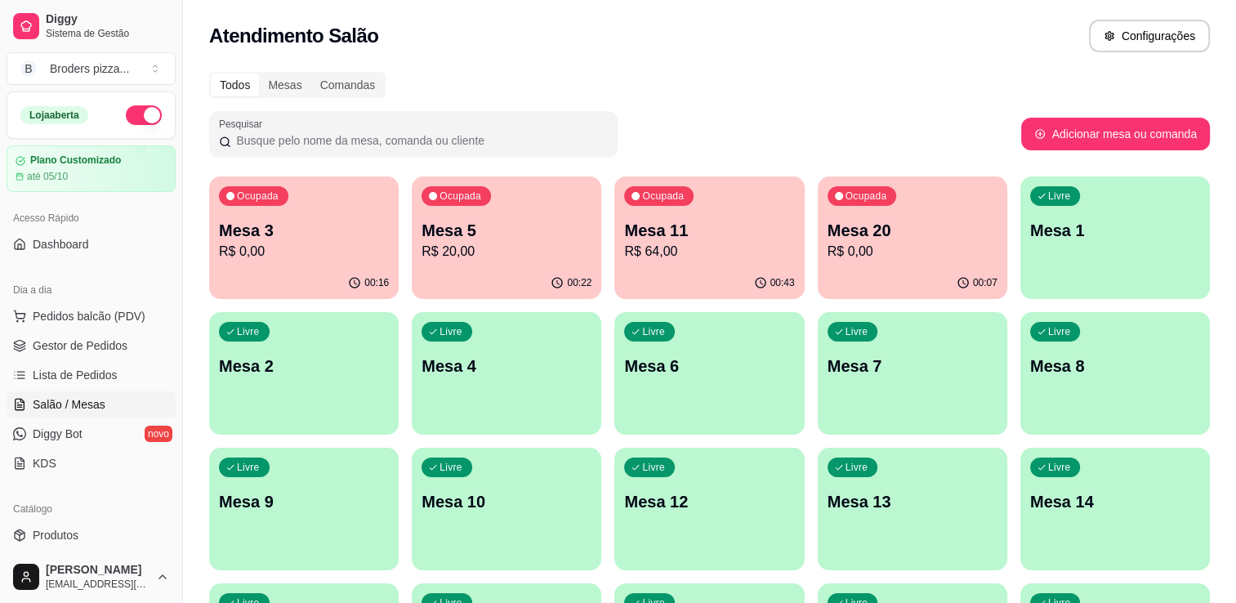
click at [886, 244] on p "R$ 0,00" at bounding box center [913, 252] width 170 height 20
click at [741, 240] on p "Mesa 11" at bounding box center [710, 231] width 165 height 22
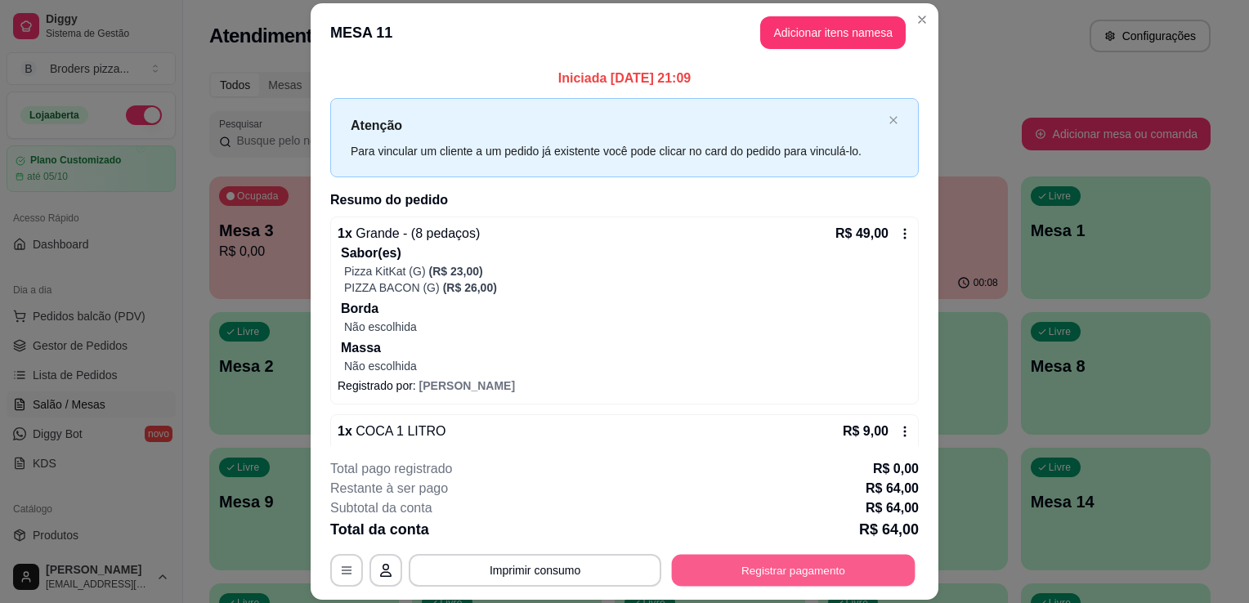
click at [835, 561] on button "Registrar pagamento" at bounding box center [794, 571] width 244 height 32
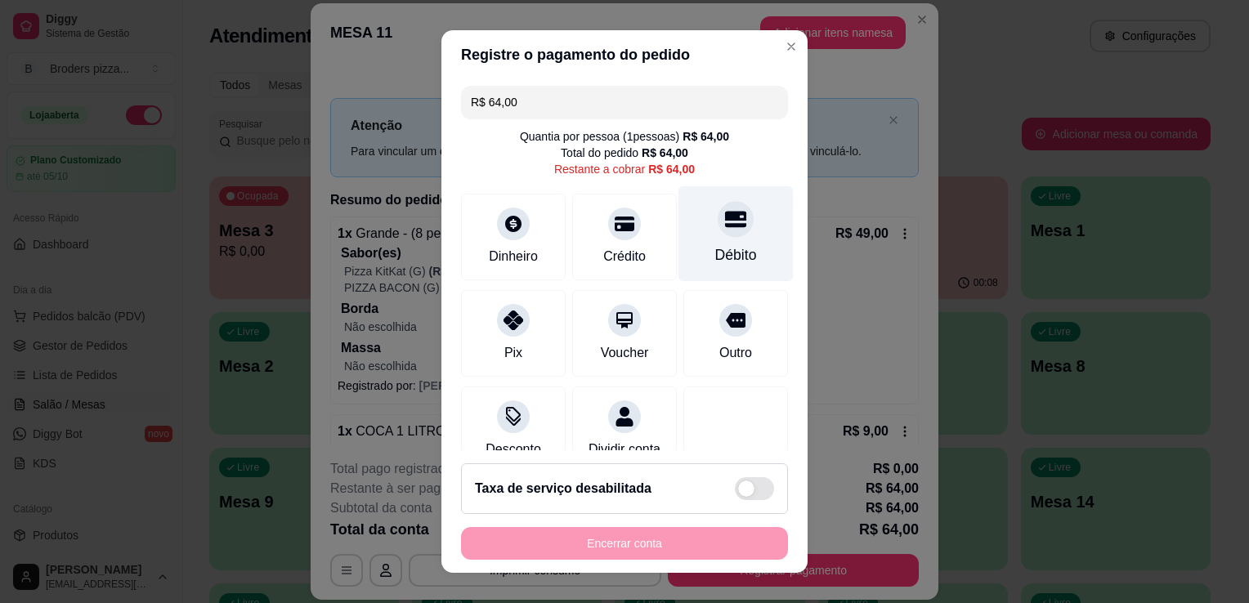
click at [749, 250] on div "Débito" at bounding box center [735, 234] width 115 height 96
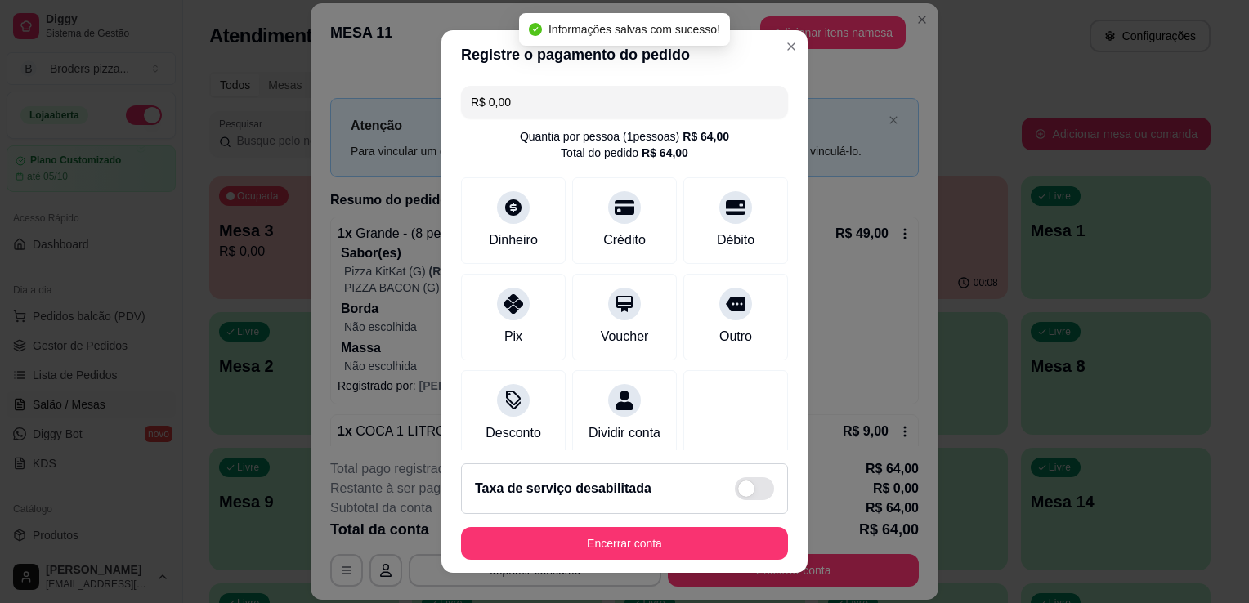
type input "R$ 0,00"
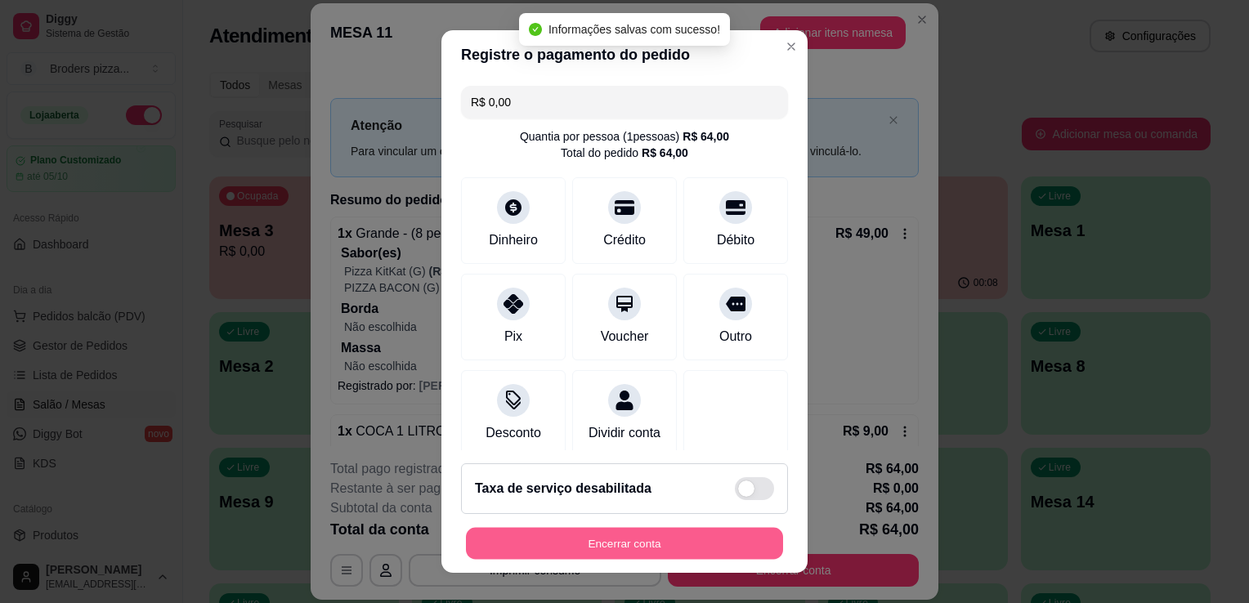
click at [644, 544] on button "Encerrar conta" at bounding box center [624, 544] width 317 height 32
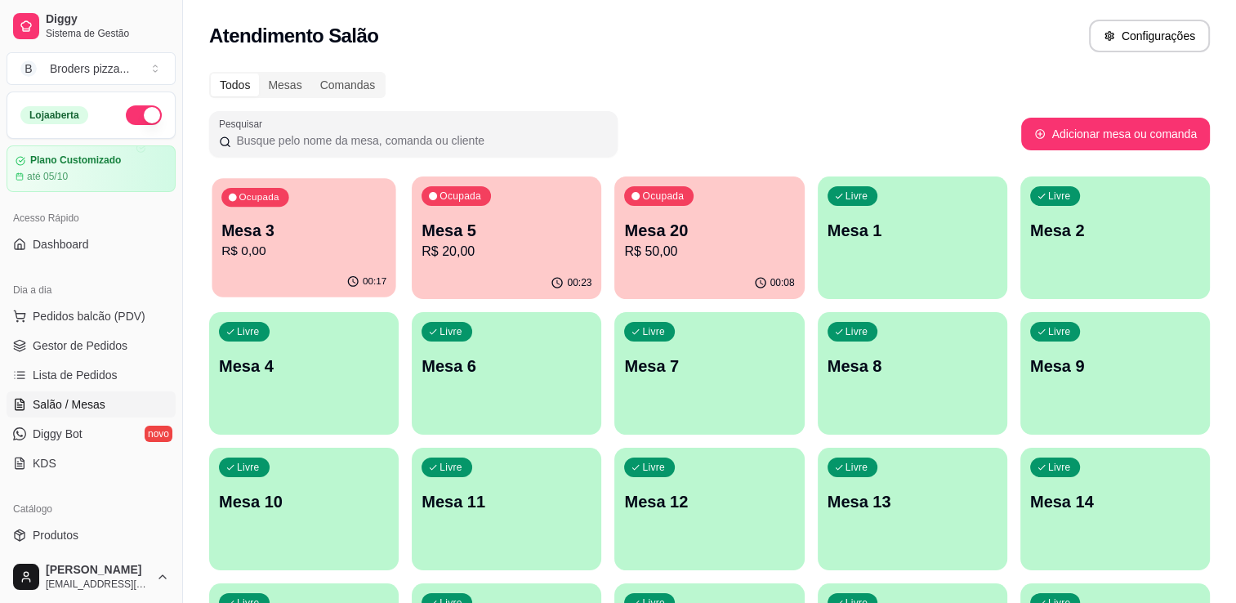
click at [311, 237] on p "Mesa 3" at bounding box center [303, 231] width 165 height 22
click at [923, 165] on div "Todos Mesas Comandas Pesquisar Adicionar mesa ou comanda Ocupada Mesa 3 R$ 0,00…" at bounding box center [709, 394] width 1053 height 664
click at [284, 288] on div "00:18" at bounding box center [304, 281] width 184 height 31
click at [513, 242] on p "R$ 20,00" at bounding box center [506, 251] width 165 height 19
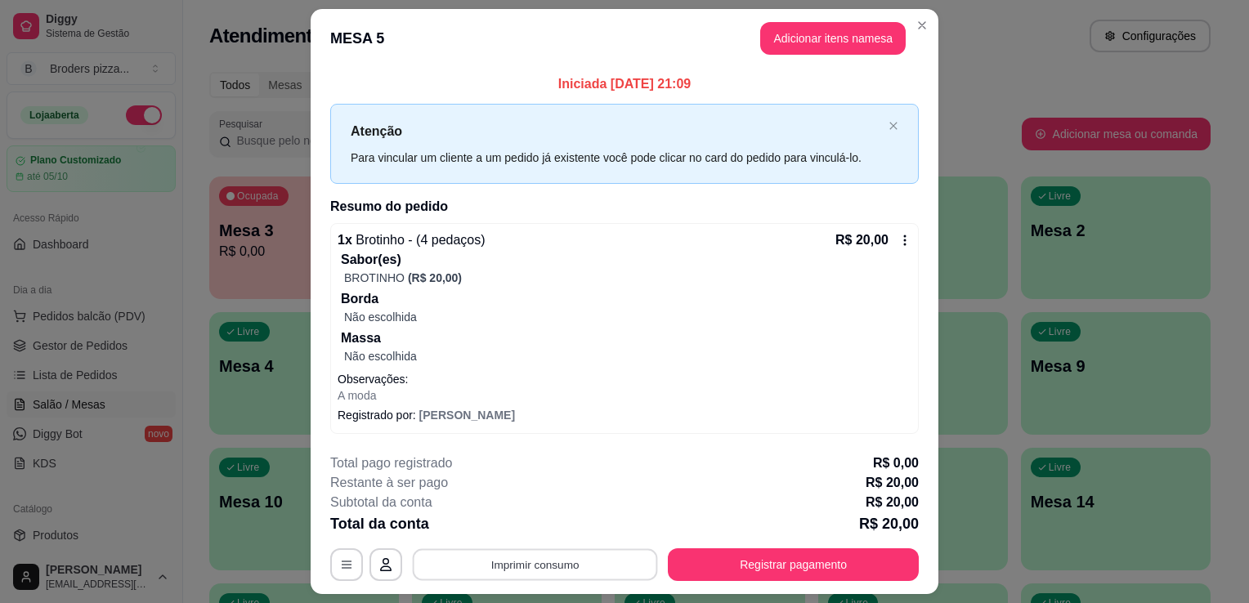
click at [516, 571] on button "Imprimir consumo" at bounding box center [535, 564] width 245 height 32
click at [512, 527] on button "IMPRESSORA" at bounding box center [533, 525] width 114 height 25
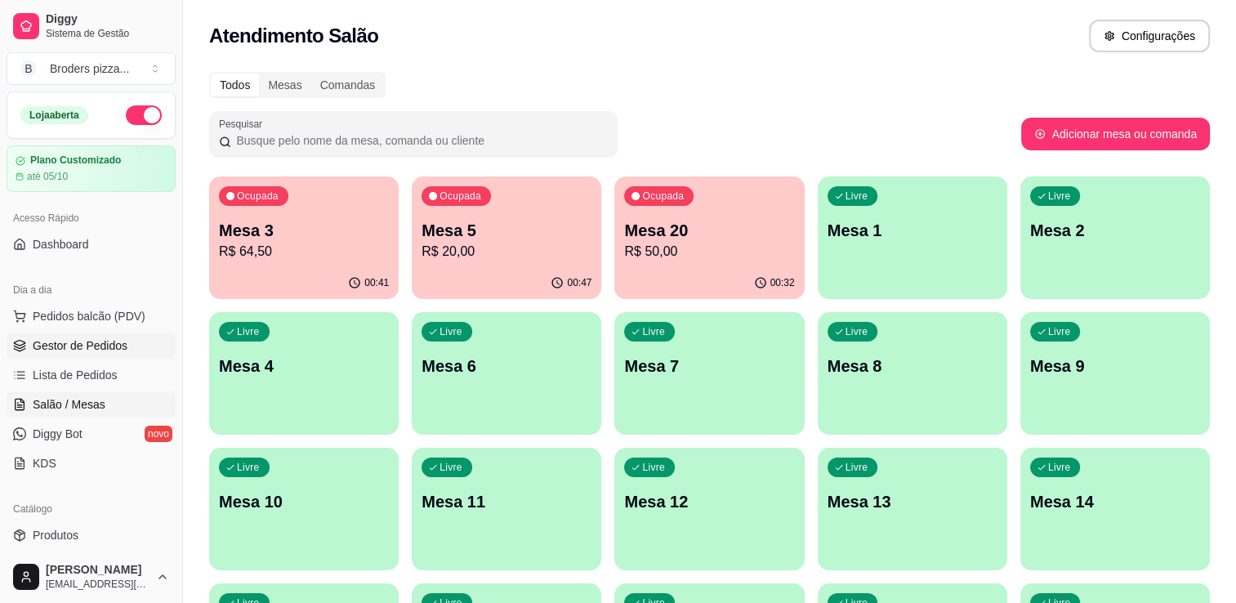
click at [59, 339] on span "Gestor de Pedidos" at bounding box center [80, 345] width 95 height 16
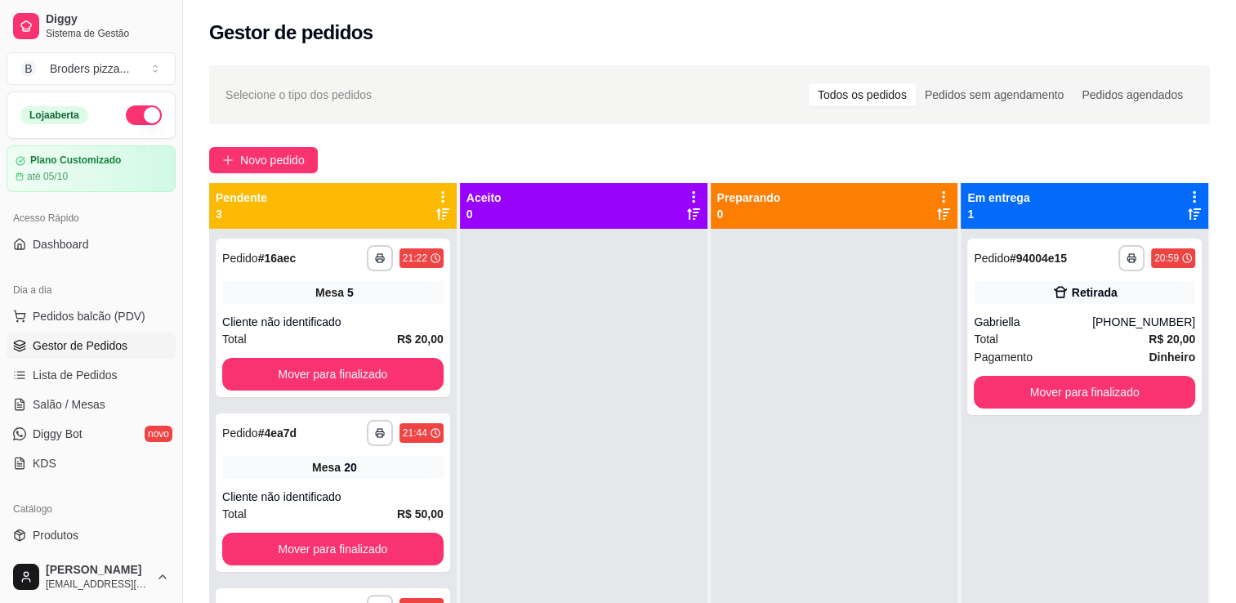
click at [449, 370] on div "**********" at bounding box center [333, 530] width 248 height 603
click at [1105, 387] on button "Mover para finalizado" at bounding box center [1084, 393] width 215 height 32
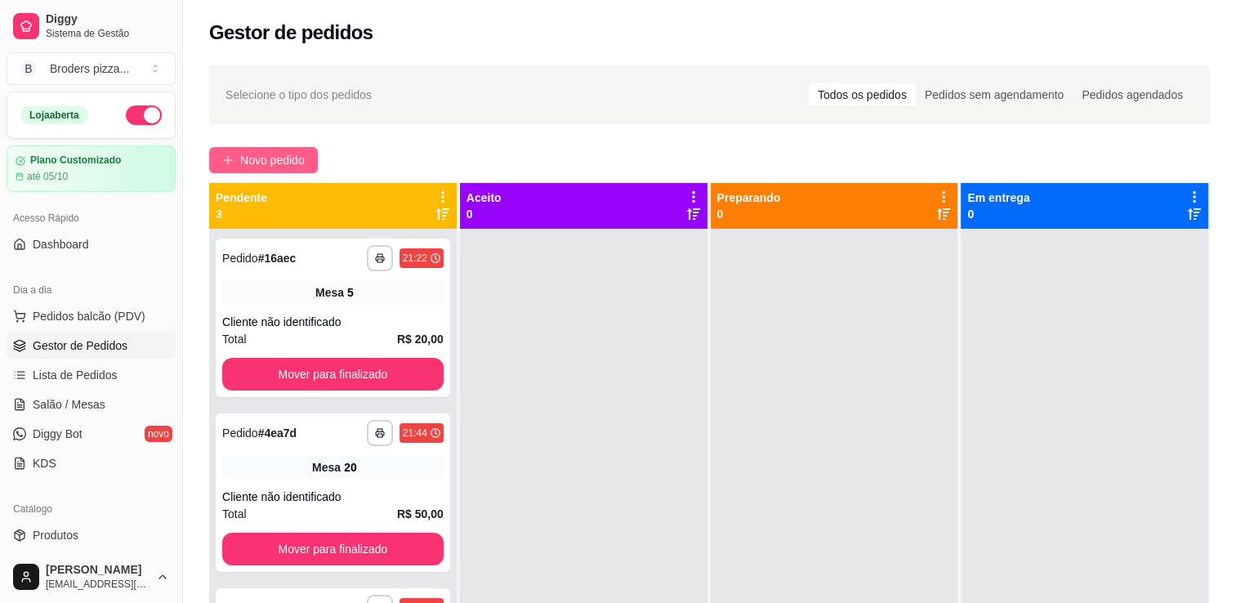
click at [305, 161] on span "Novo pedido" at bounding box center [272, 160] width 65 height 18
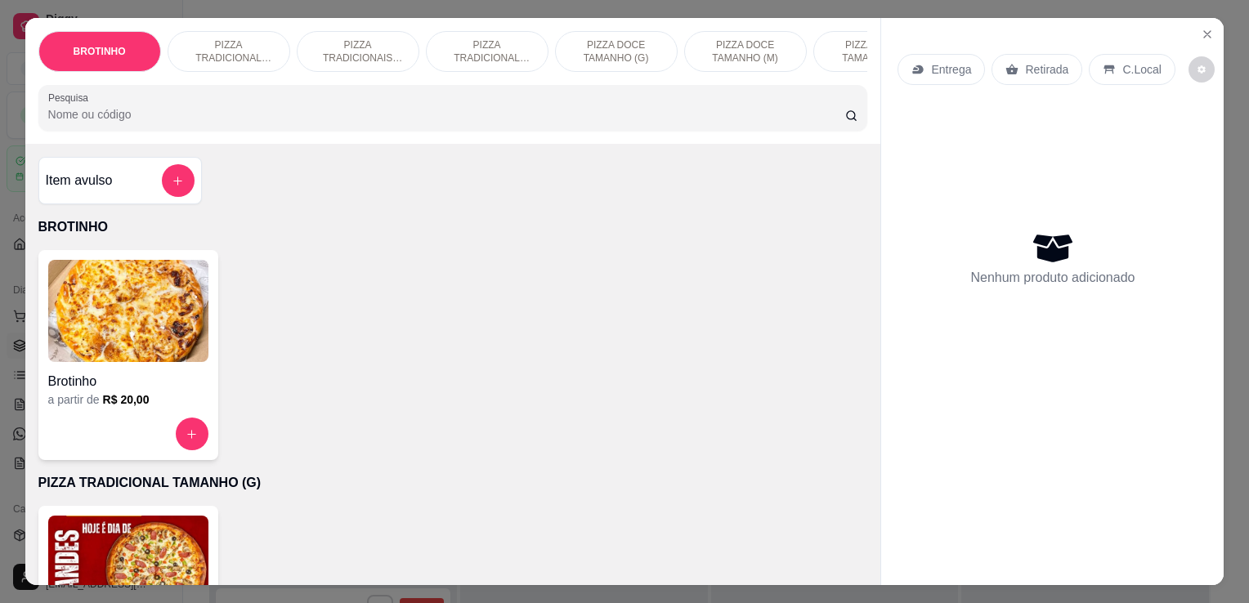
click at [150, 391] on h4 "Brotinho" at bounding box center [128, 382] width 160 height 20
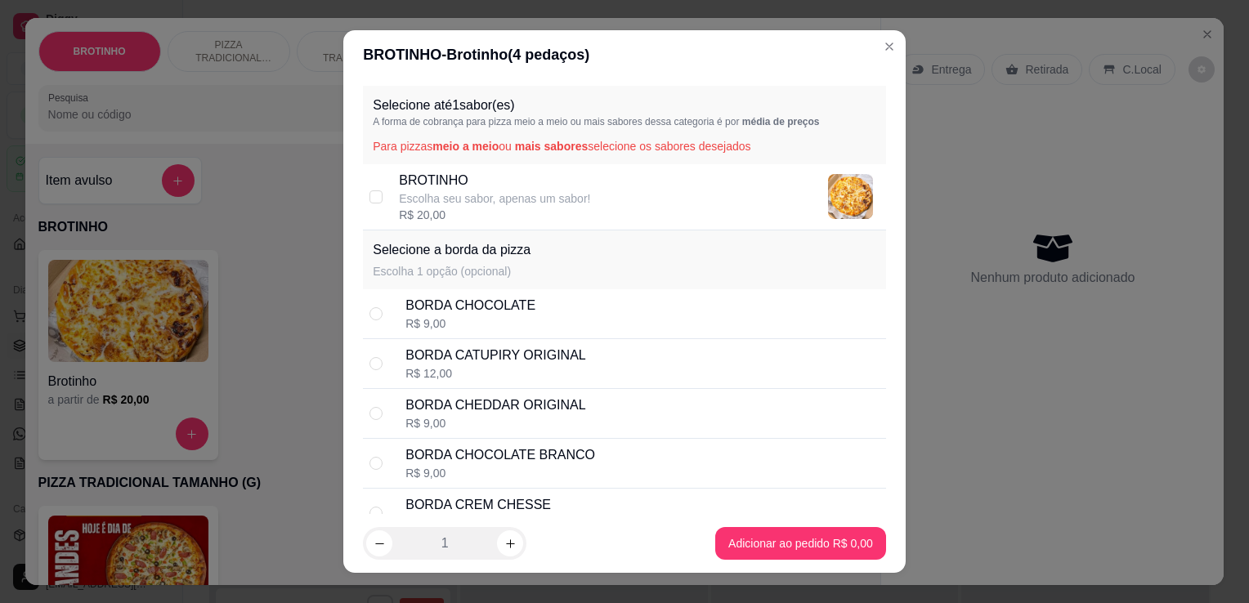
click at [628, 217] on div "BROTINHO Escolha seu sabor, apenas um sabor! R$ 20,00" at bounding box center [639, 197] width 480 height 52
checkbox input "true"
click at [526, 323] on div "BORDA CHOCOLATE R$ 9,00" at bounding box center [642, 314] width 474 height 36
radio input "true"
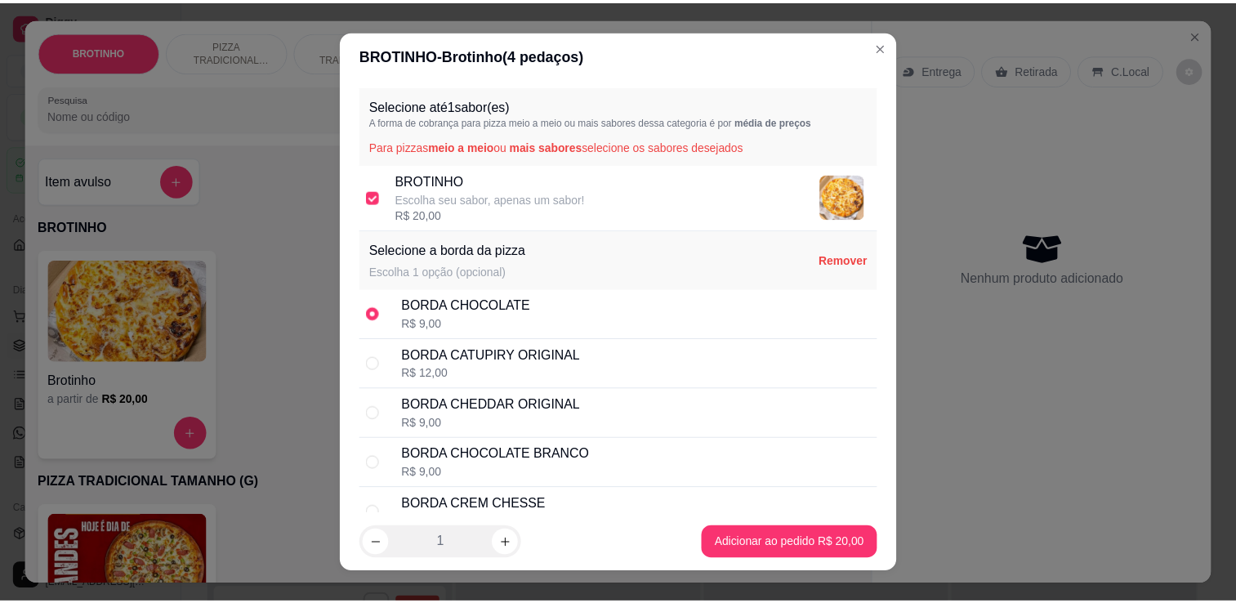
scroll to position [95, 0]
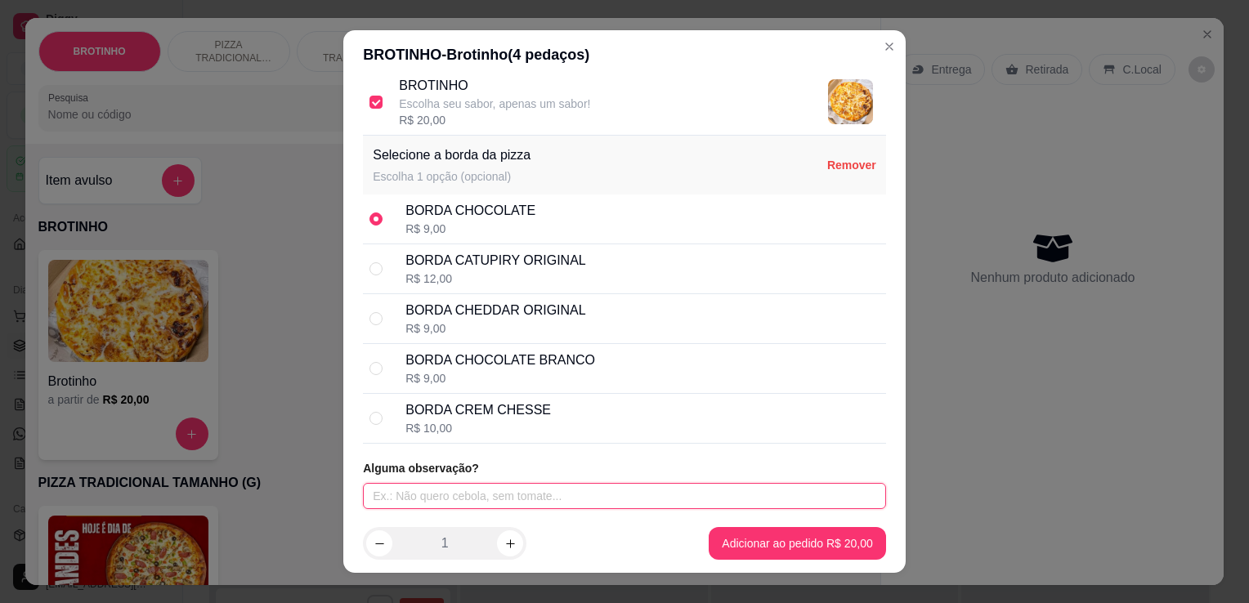
click at [521, 497] on input "text" at bounding box center [624, 496] width 523 height 26
type input "a moda sem bacon"
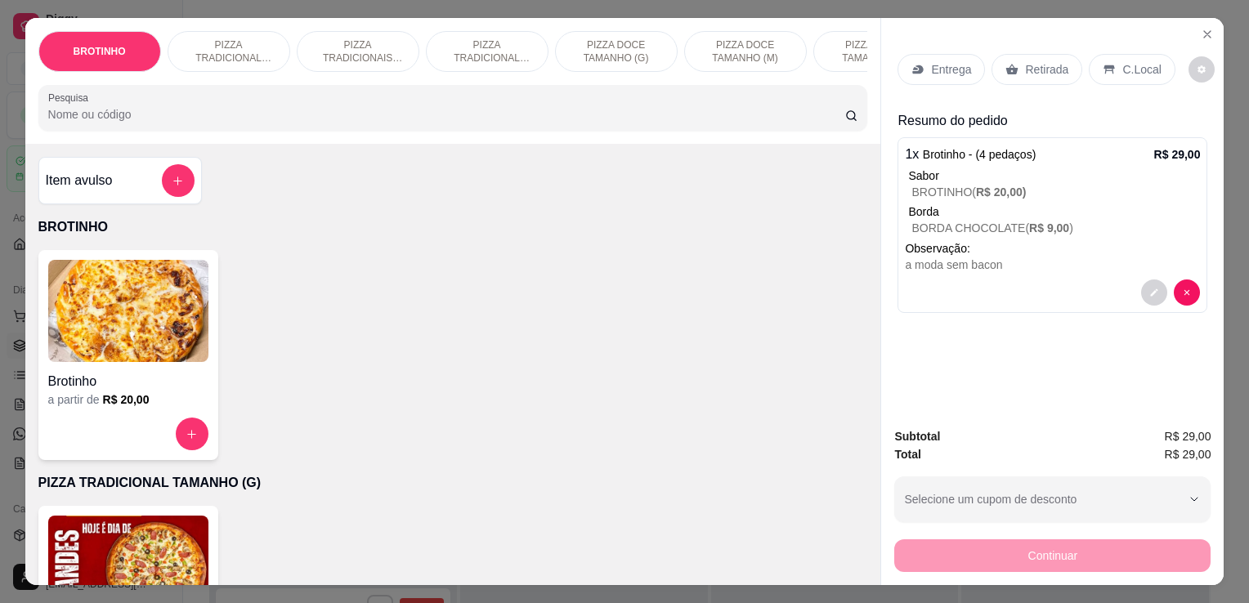
click at [1025, 65] on p "Retirada" at bounding box center [1046, 69] width 43 height 16
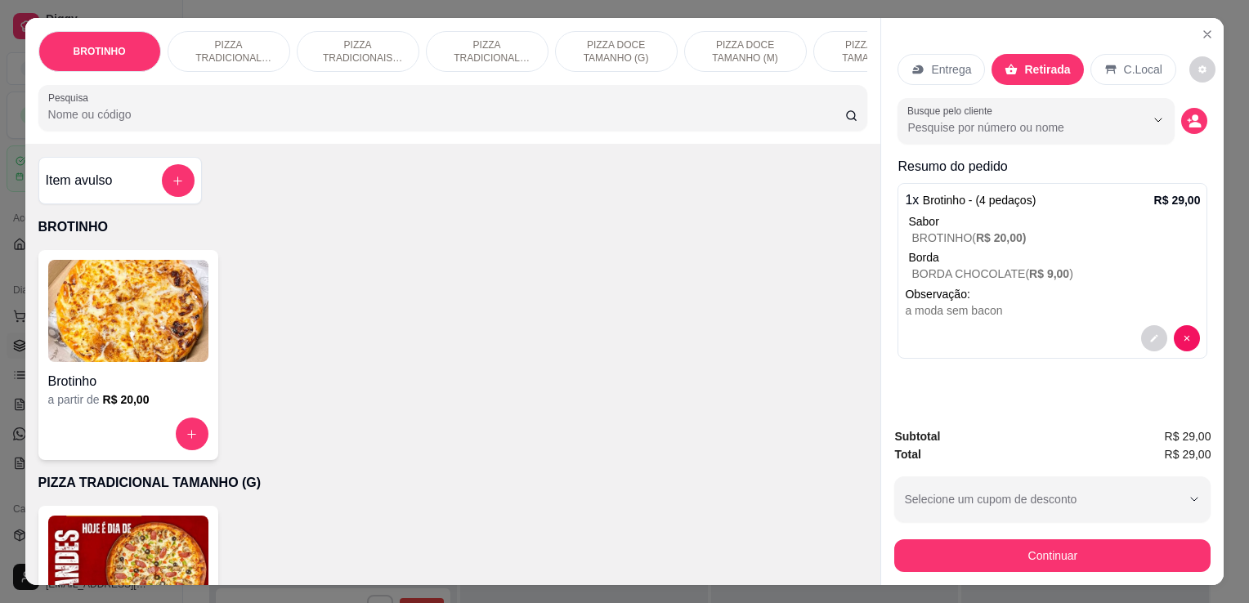
click at [1151, 75] on div "C.Local" at bounding box center [1133, 69] width 86 height 31
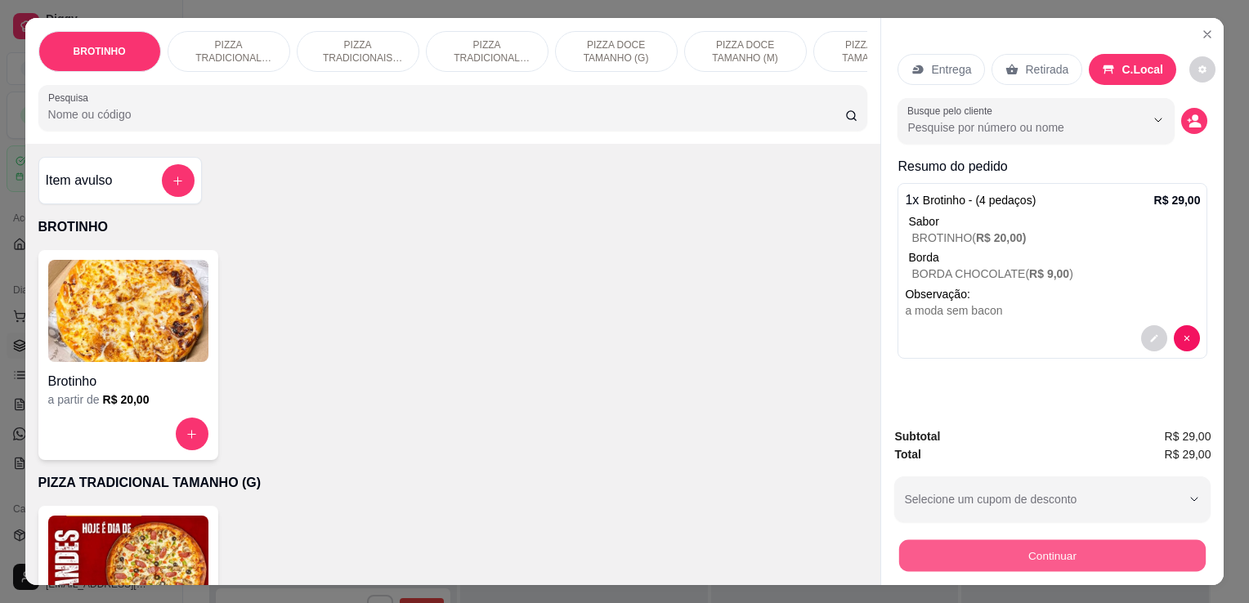
click at [1079, 549] on button "Continuar" at bounding box center [1052, 555] width 306 height 32
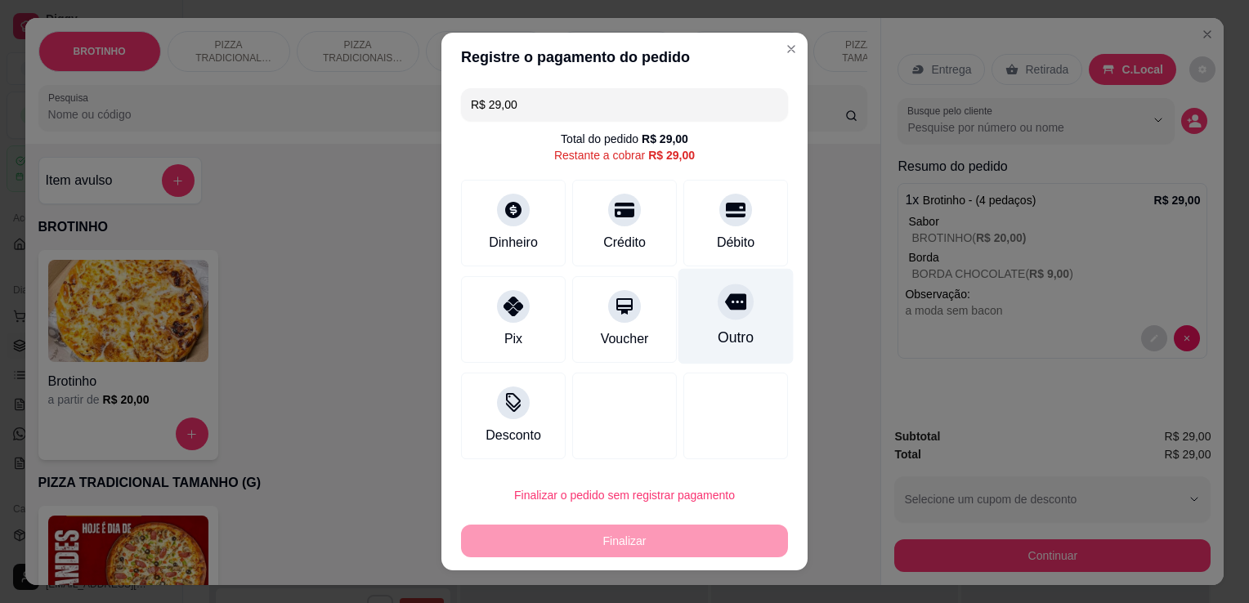
click at [717, 337] on div "Outro" at bounding box center [735, 337] width 36 height 21
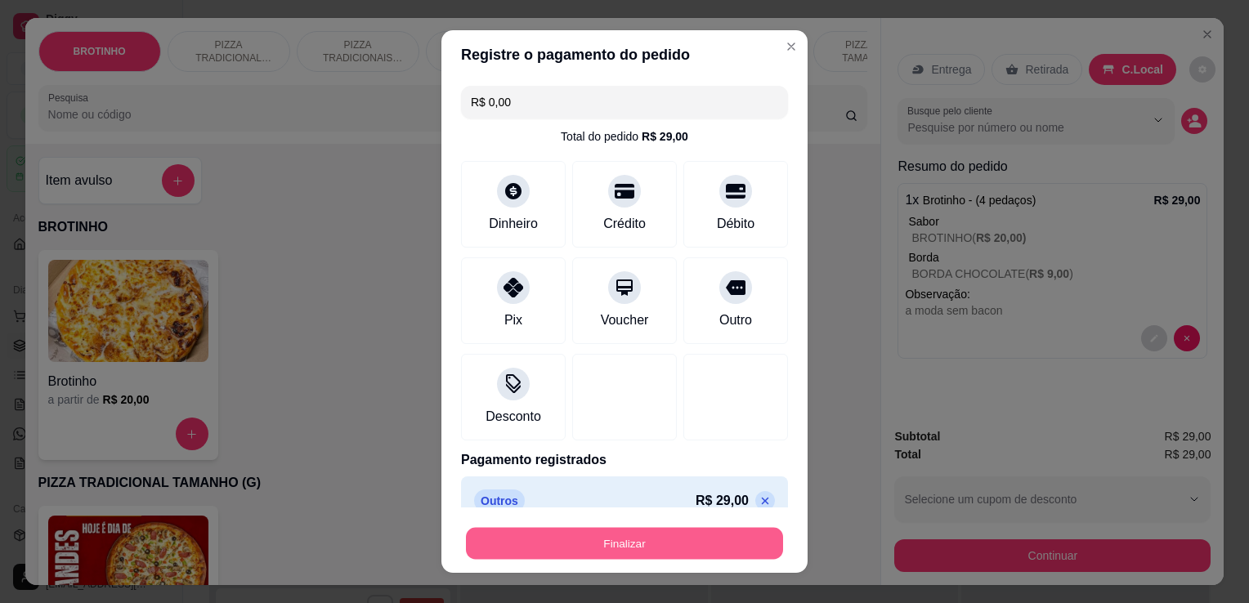
click at [609, 551] on button "Finalizar" at bounding box center [624, 544] width 317 height 32
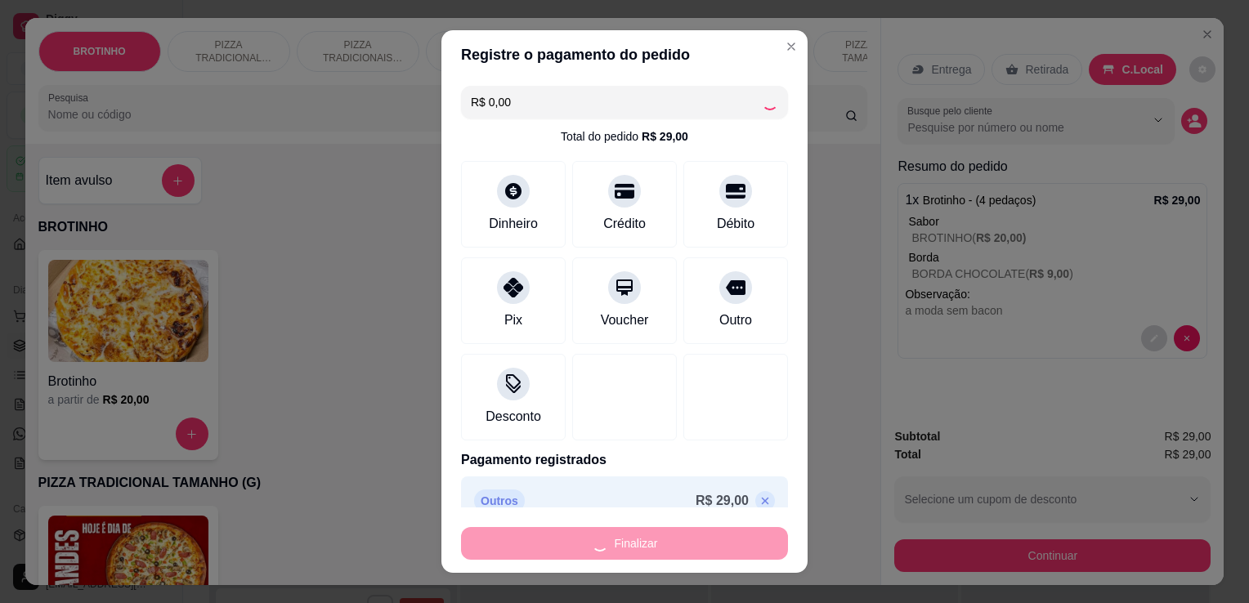
type input "-R$ 29,00"
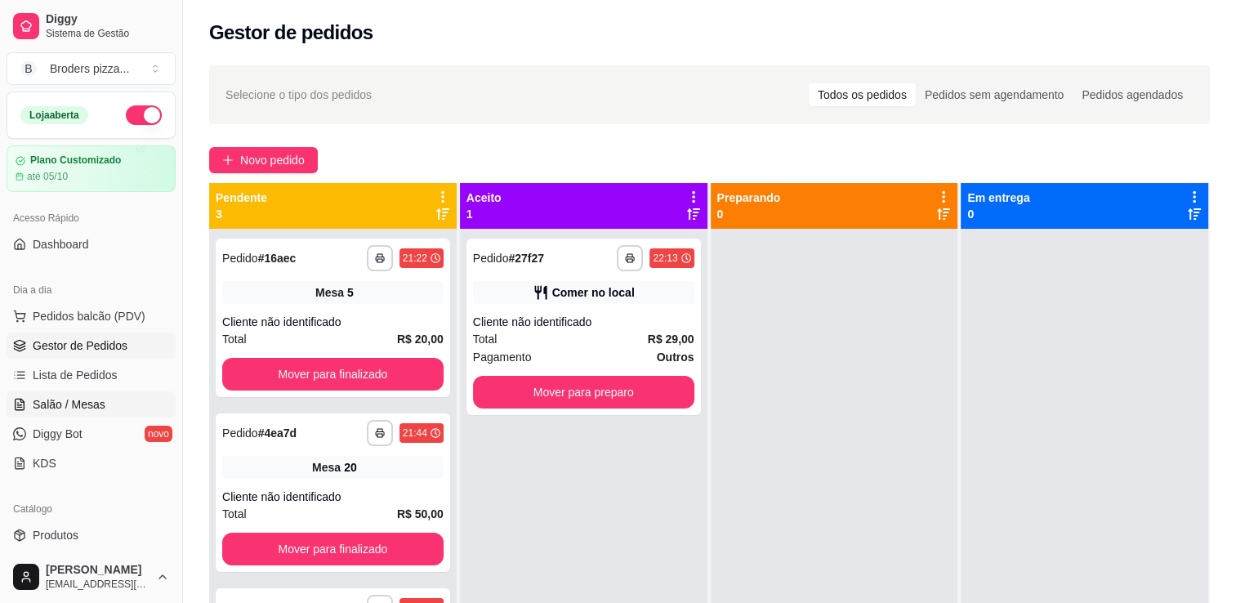
click at [56, 404] on span "Salão / Mesas" at bounding box center [69, 404] width 73 height 16
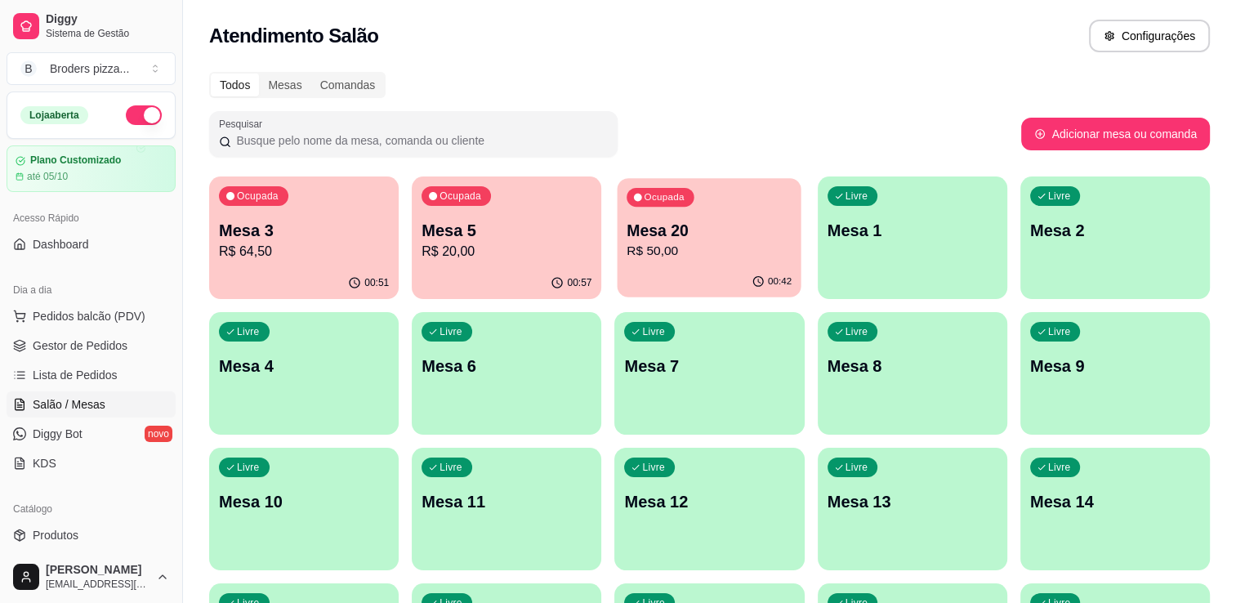
click at [695, 247] on p "R$ 50,00" at bounding box center [710, 251] width 165 height 19
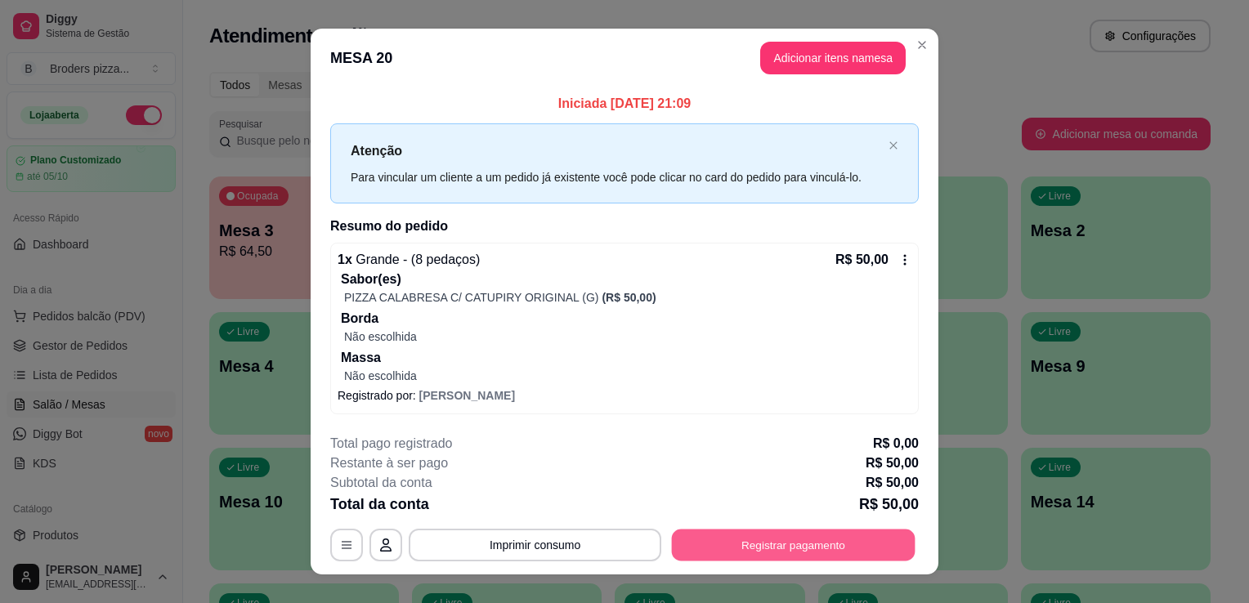
click at [842, 557] on button "Registrar pagamento" at bounding box center [794, 545] width 244 height 32
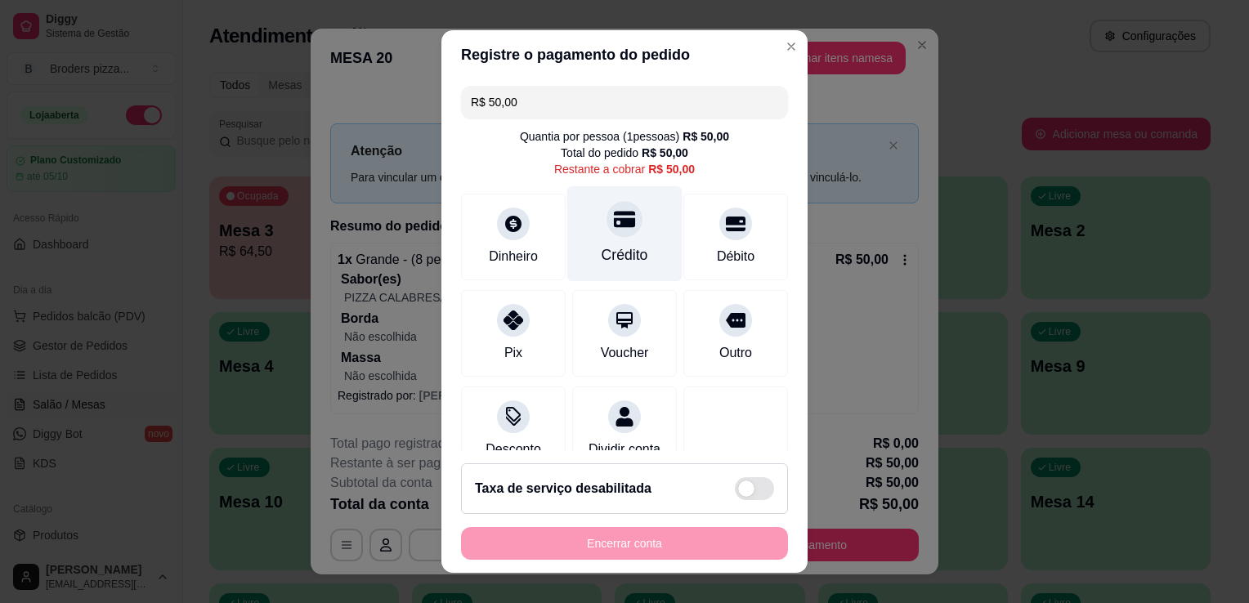
click at [601, 245] on div "Crédito" at bounding box center [624, 254] width 47 height 21
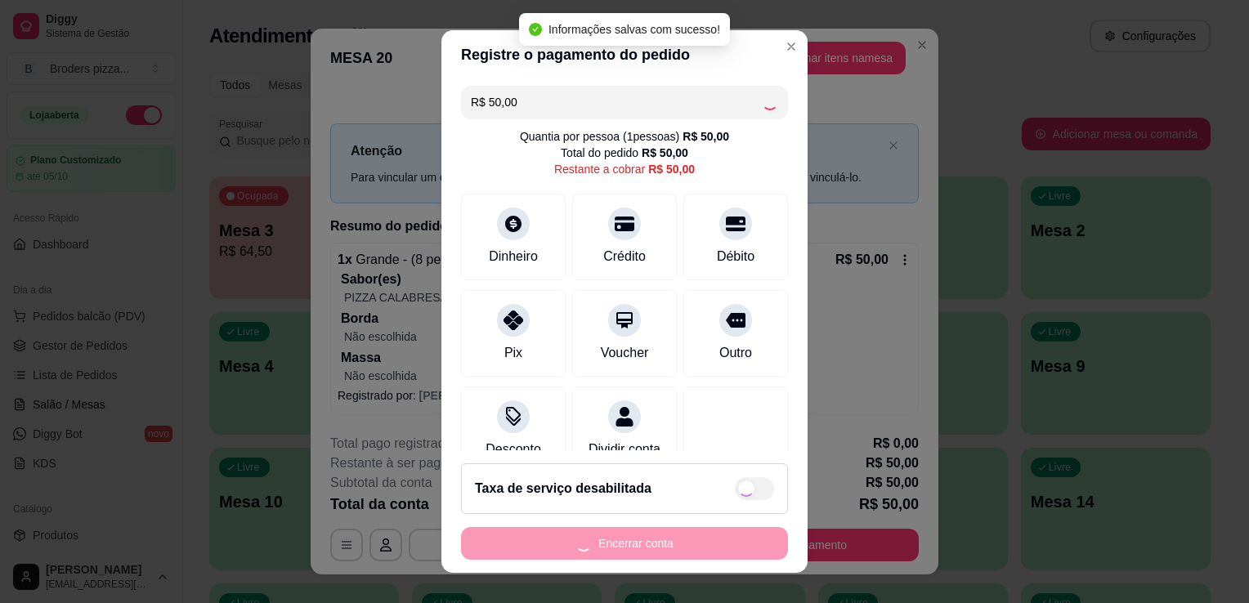
type input "R$ 0,00"
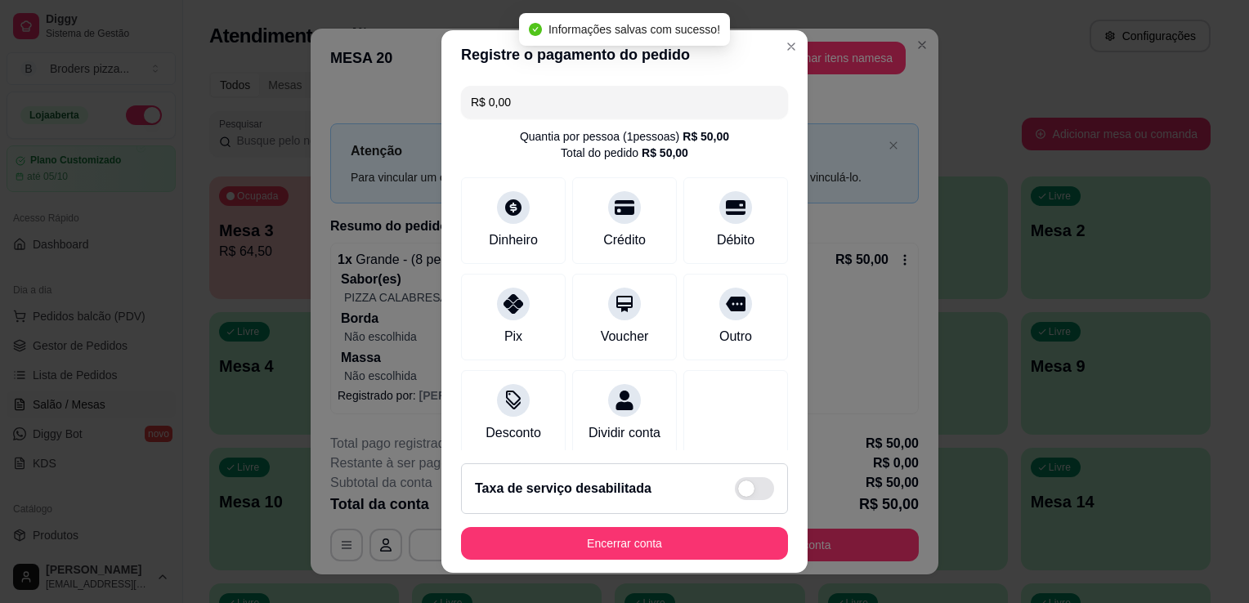
click at [612, 561] on footer "Taxa de serviço desabilitada Encerrar conta" at bounding box center [624, 511] width 366 height 123
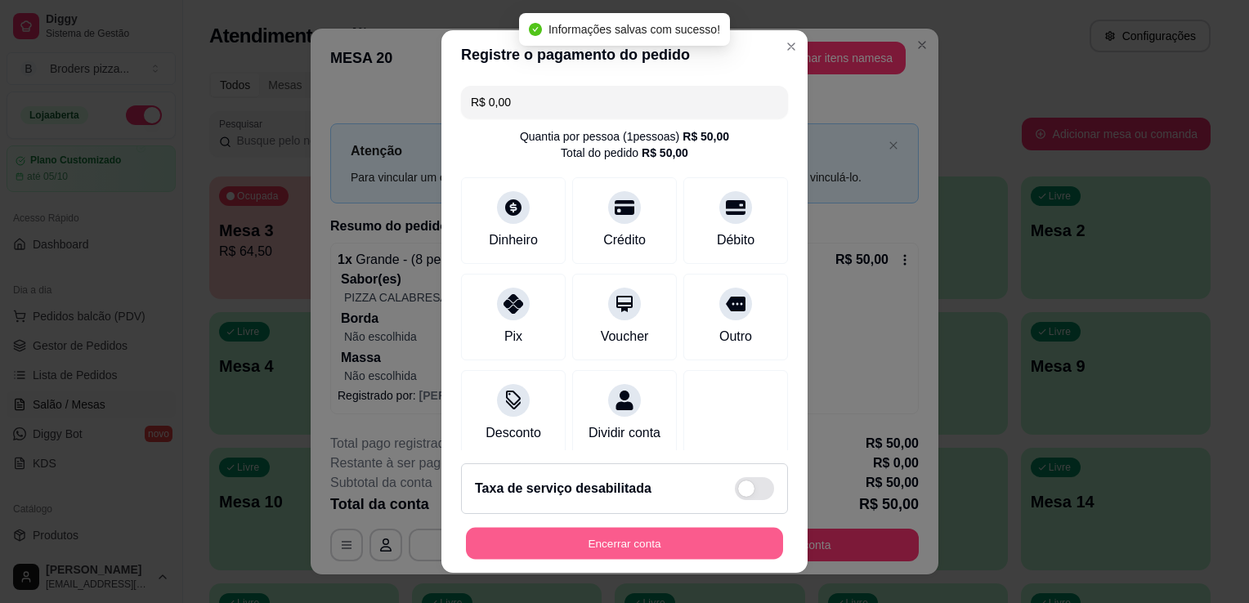
click at [608, 546] on button "Encerrar conta" at bounding box center [624, 544] width 317 height 32
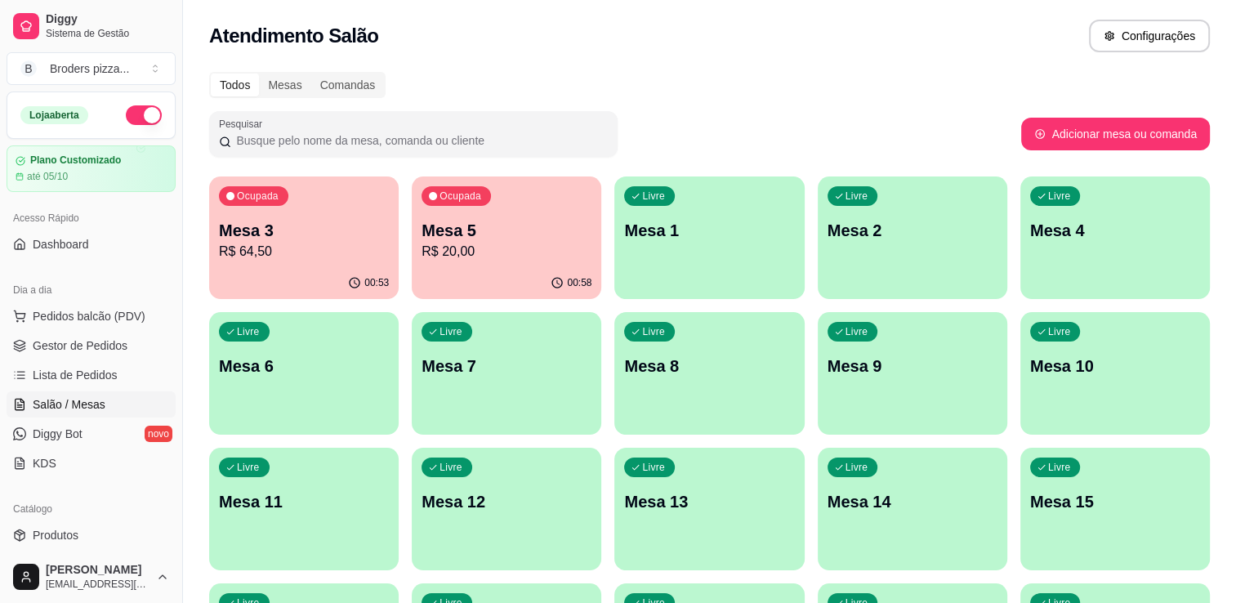
click at [502, 242] on p "R$ 20,00" at bounding box center [507, 252] width 170 height 20
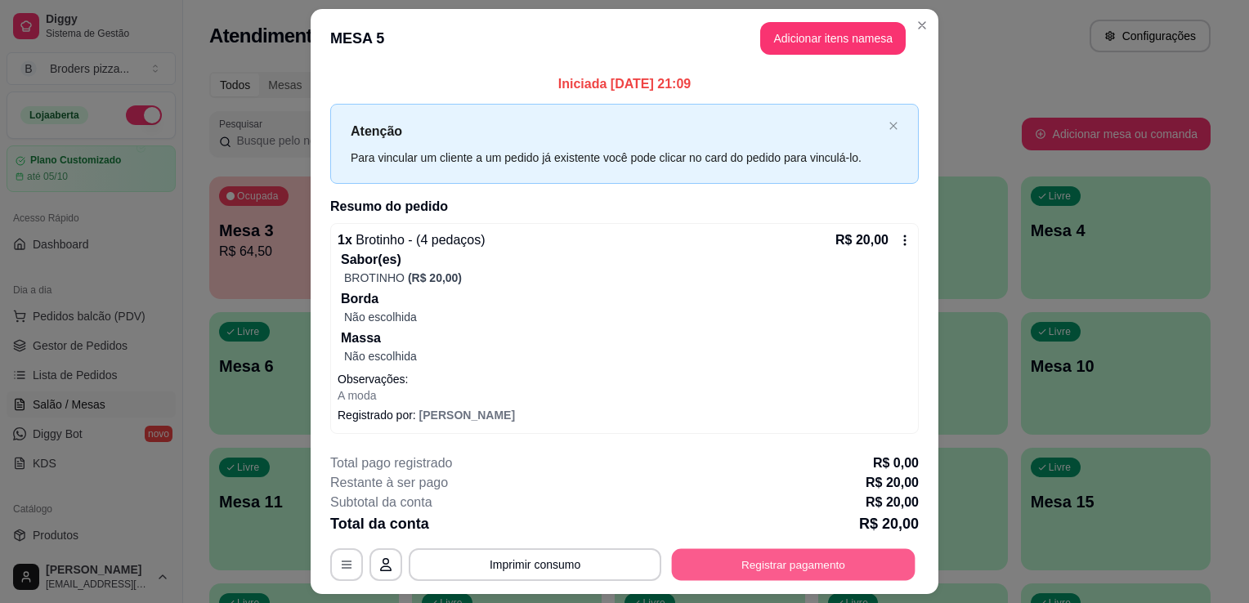
click at [766, 574] on button "Registrar pagamento" at bounding box center [794, 564] width 244 height 32
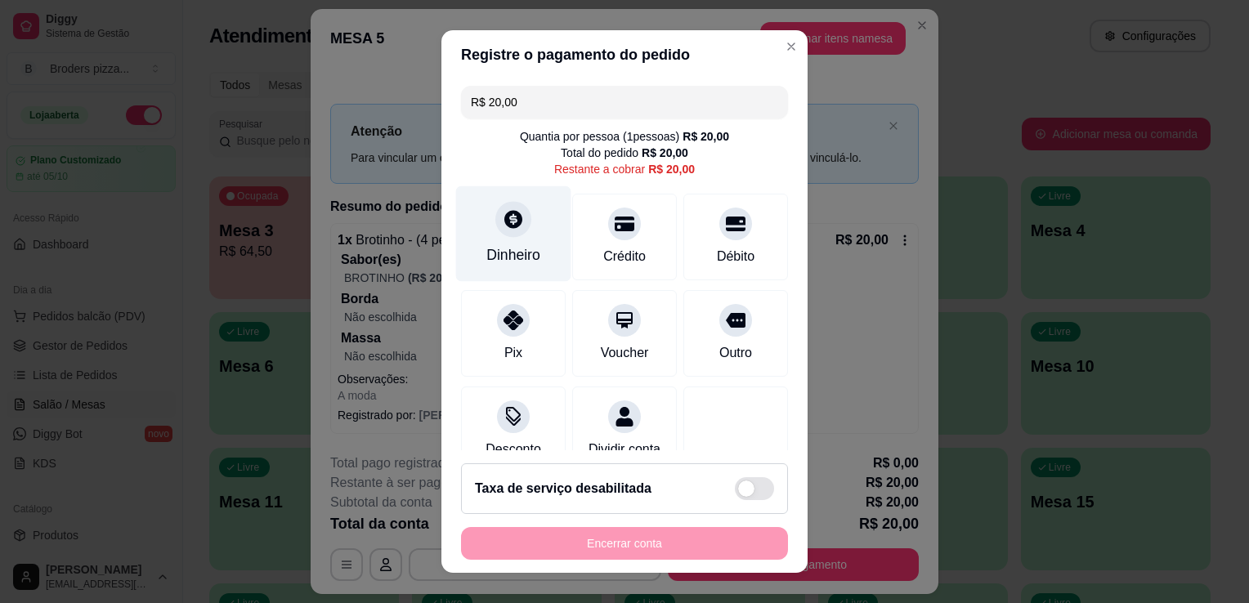
click at [496, 257] on div "Dinheiro" at bounding box center [513, 254] width 54 height 21
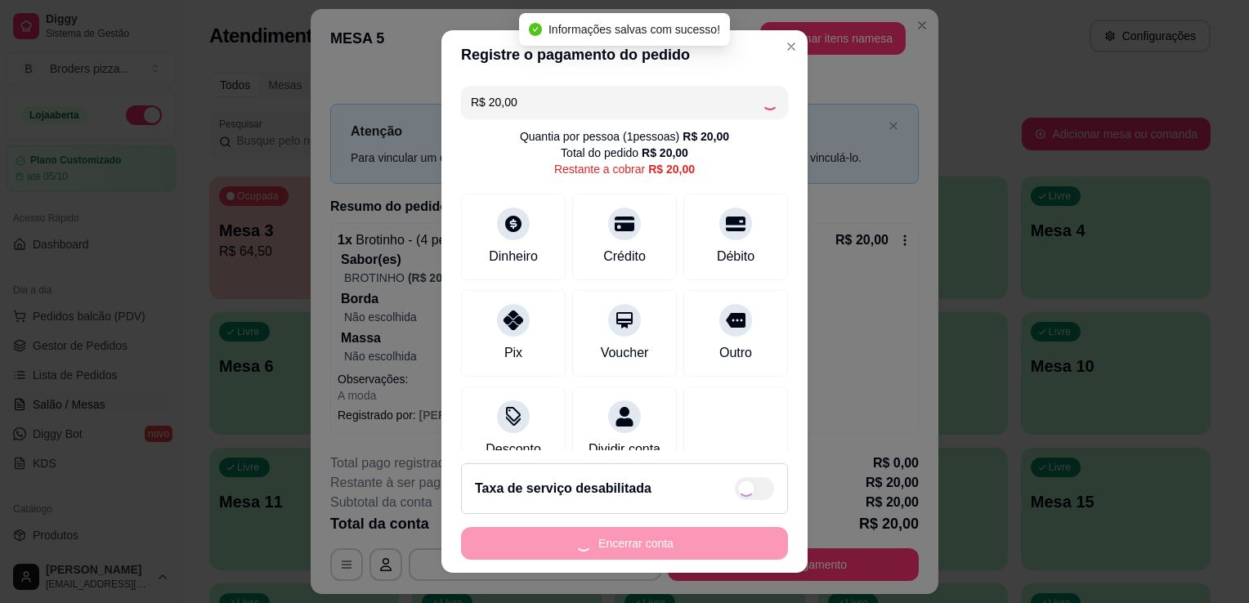
type input "R$ 0,00"
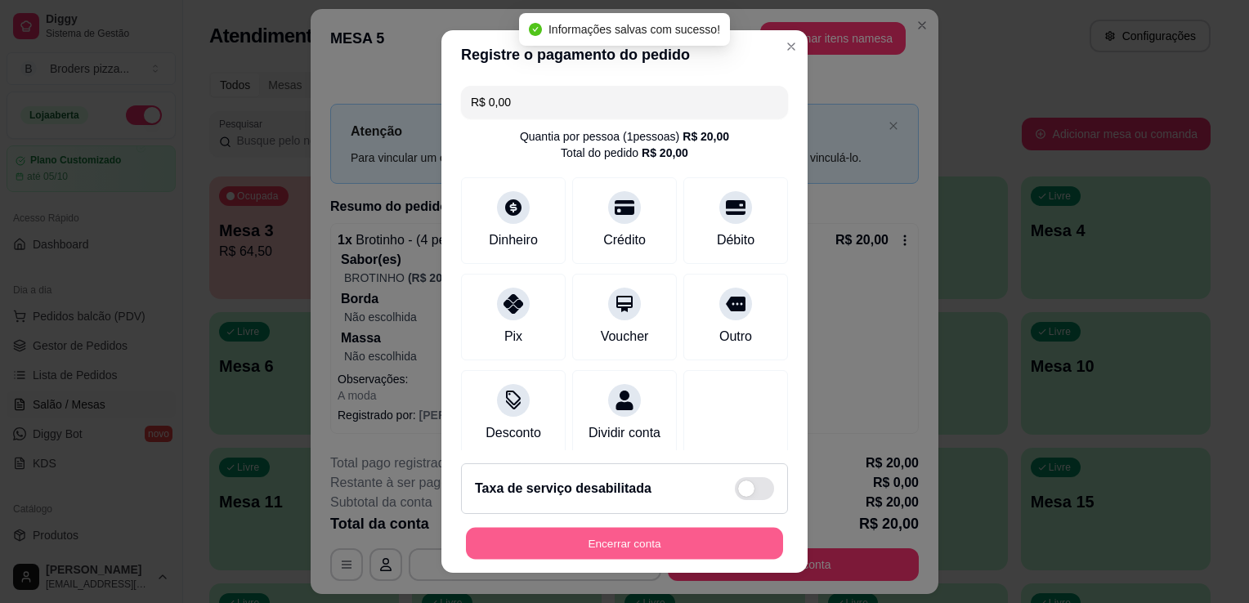
click at [599, 546] on button "Encerrar conta" at bounding box center [624, 544] width 317 height 32
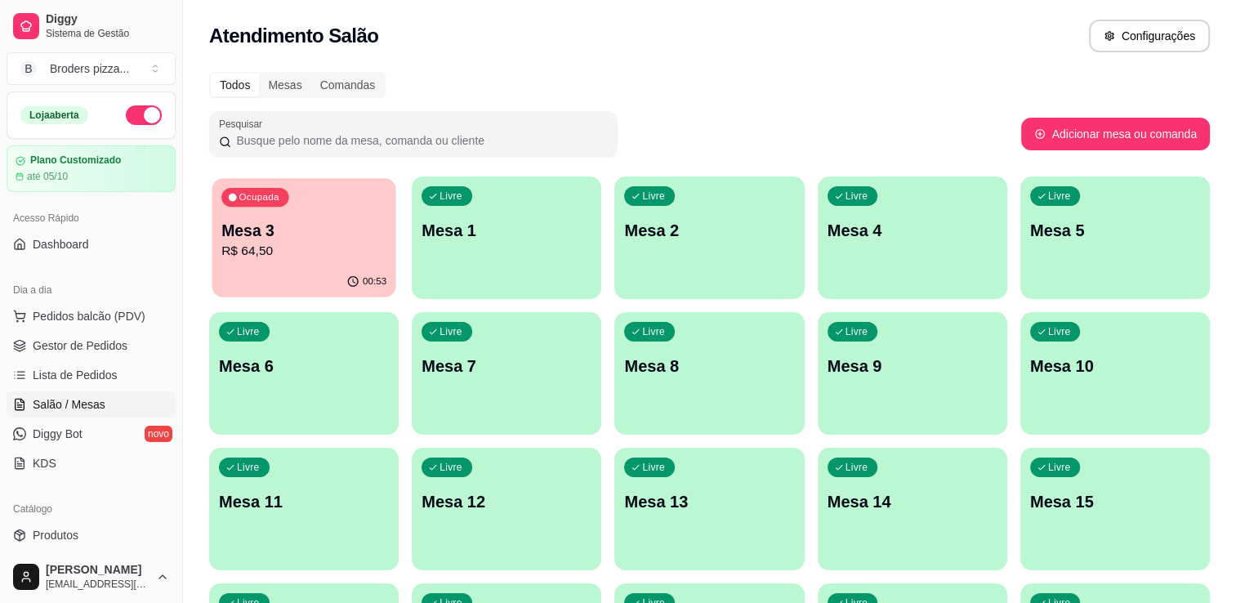
click at [306, 221] on p "Mesa 3" at bounding box center [303, 231] width 165 height 22
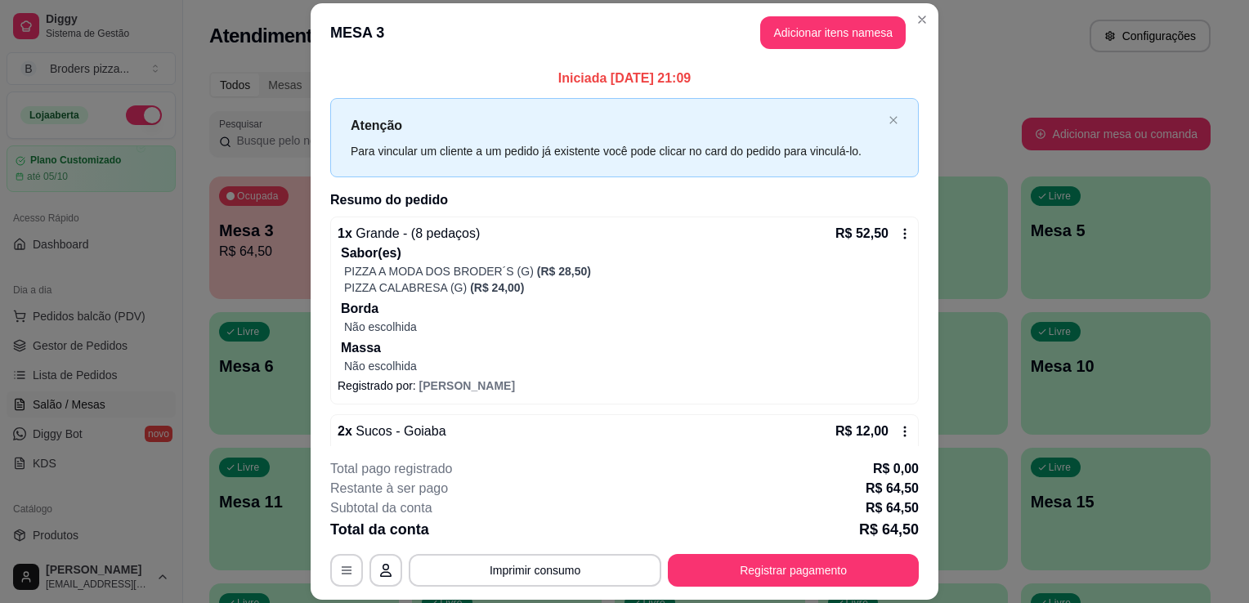
click at [588, 552] on div "**********" at bounding box center [624, 522] width 588 height 127
click at [581, 584] on button "Imprimir consumo" at bounding box center [535, 571] width 245 height 32
click at [504, 528] on button "IMPRESSORA" at bounding box center [533, 533] width 114 height 25
click at [804, 564] on button "Registrar pagamento" at bounding box center [794, 571] width 244 height 32
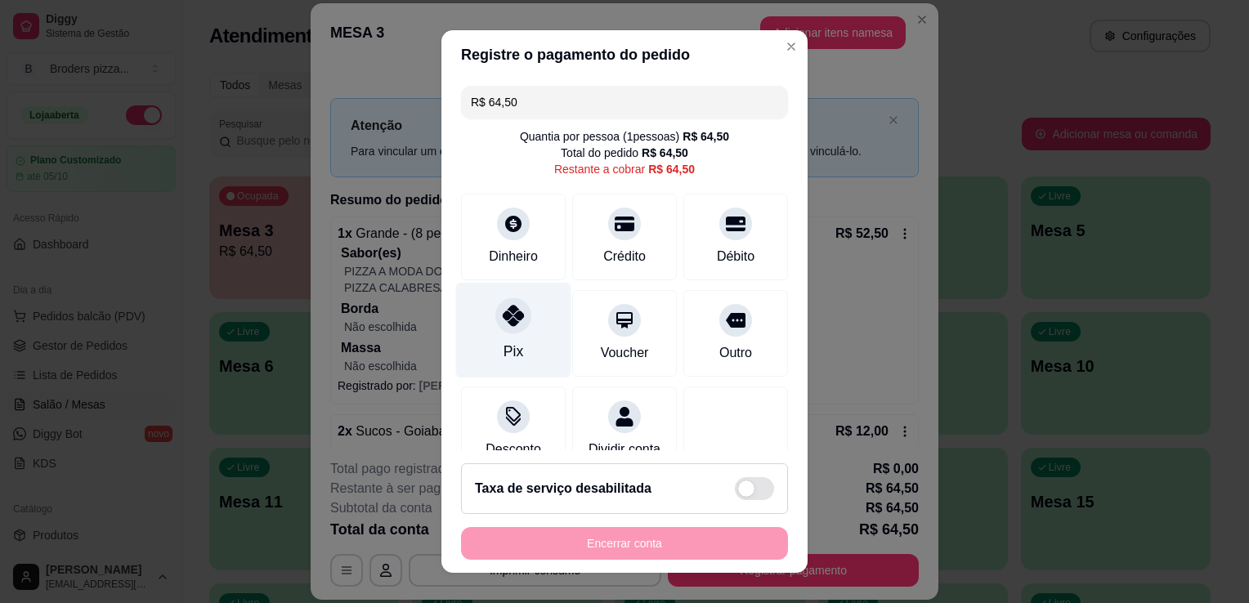
click at [498, 337] on div "Pix" at bounding box center [513, 331] width 115 height 96
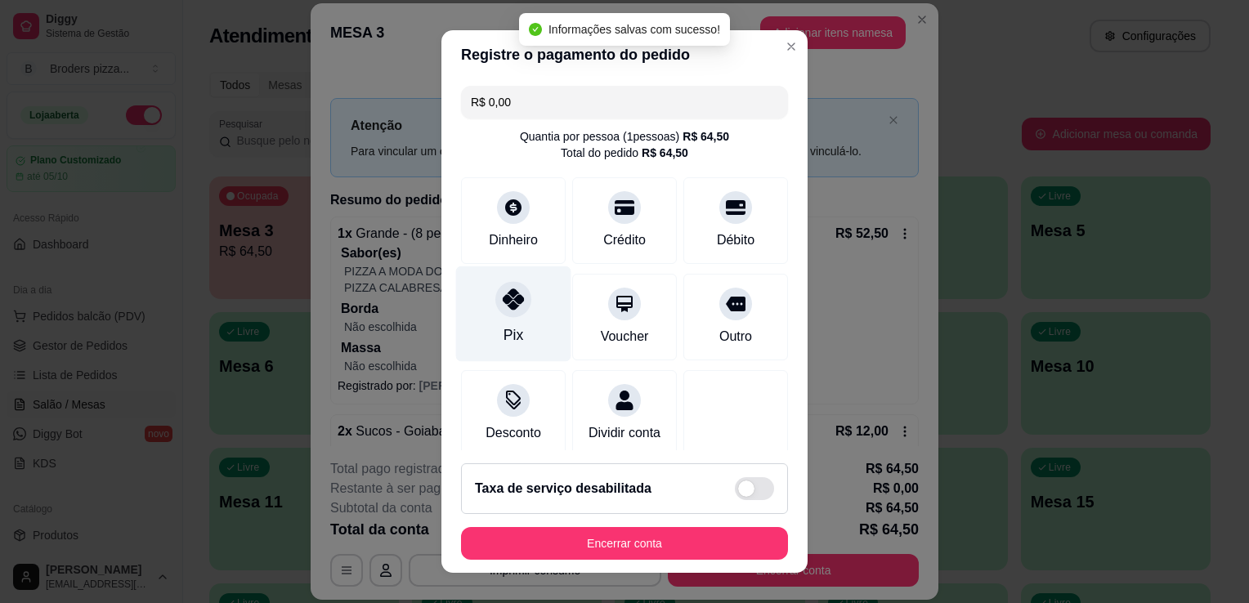
type input "R$ 0,00"
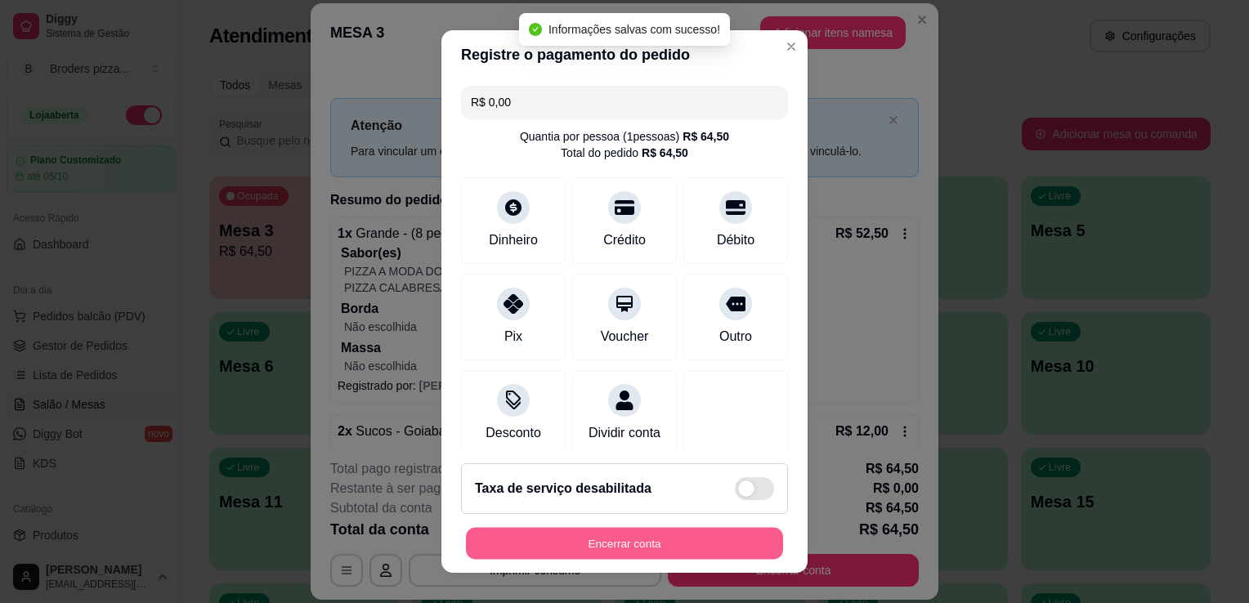
click at [695, 538] on button "Encerrar conta" at bounding box center [624, 544] width 317 height 32
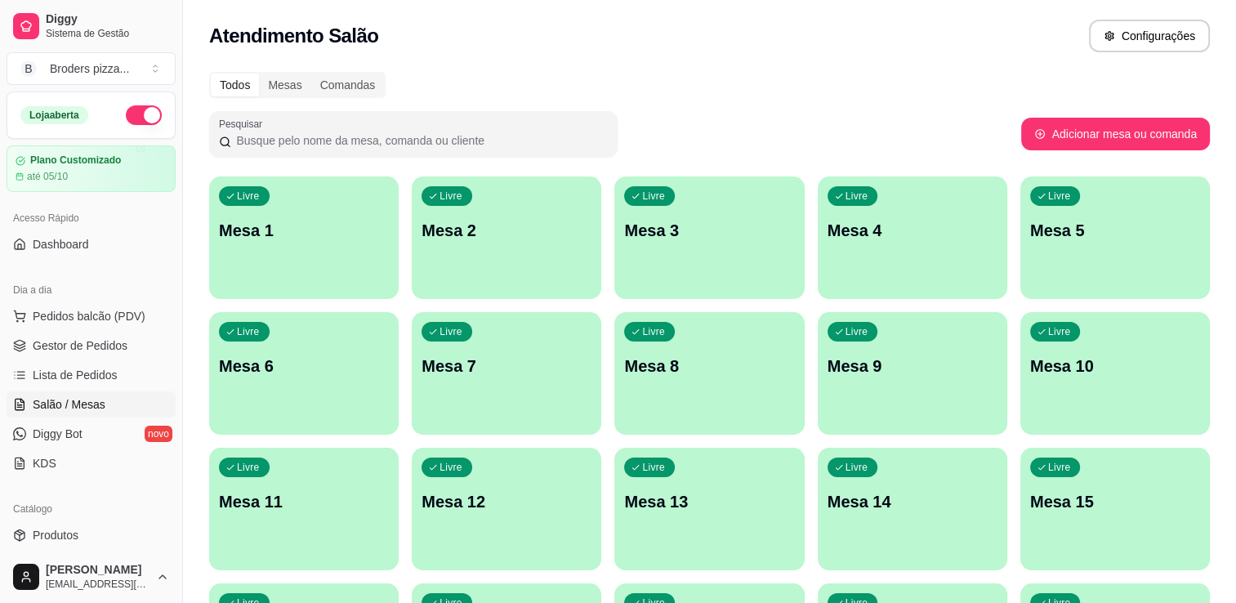
click at [136, 117] on button "button" at bounding box center [144, 115] width 36 height 20
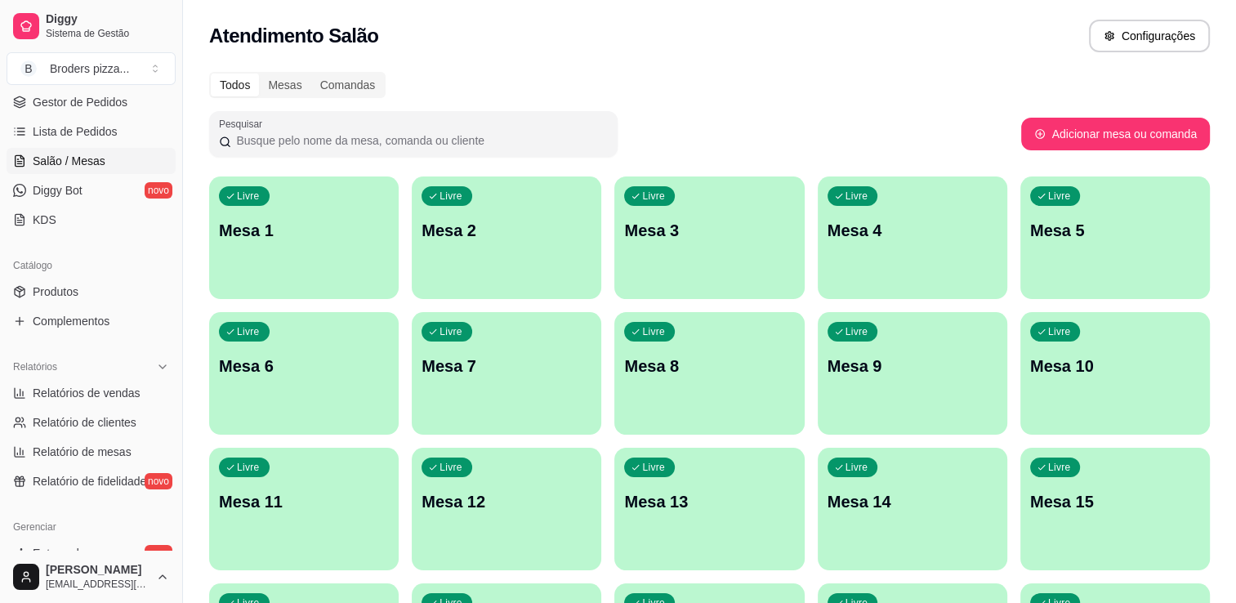
scroll to position [267, 0]
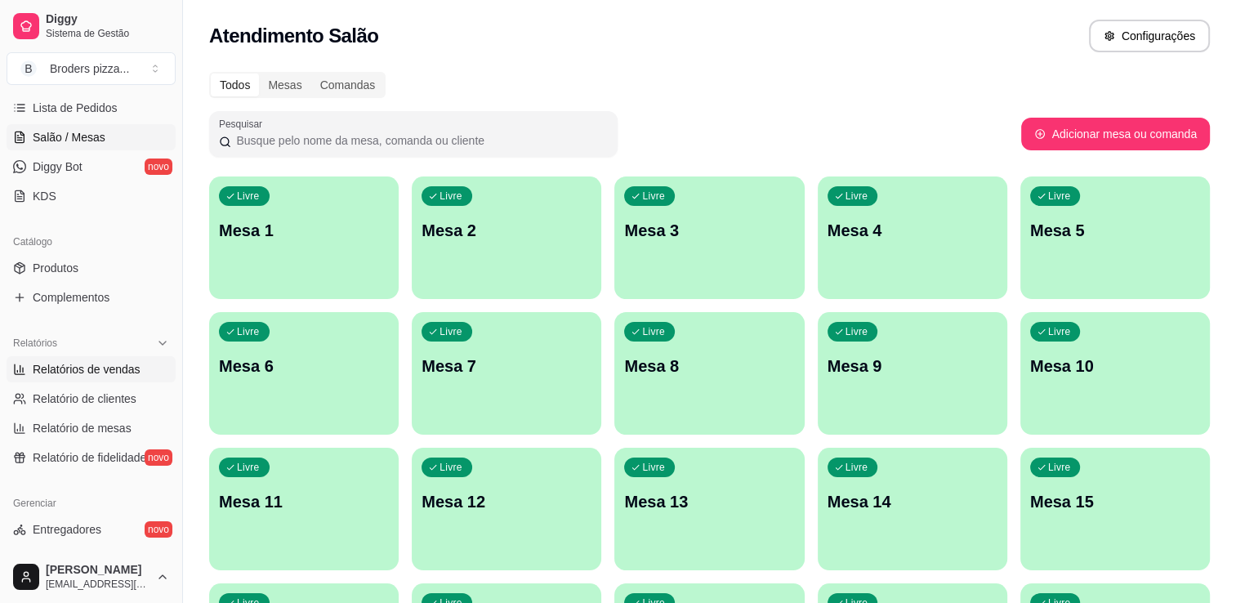
click at [87, 364] on span "Relatórios de vendas" at bounding box center [87, 369] width 108 height 16
select select "ALL"
select select "0"
